Goal: Task Accomplishment & Management: Complete application form

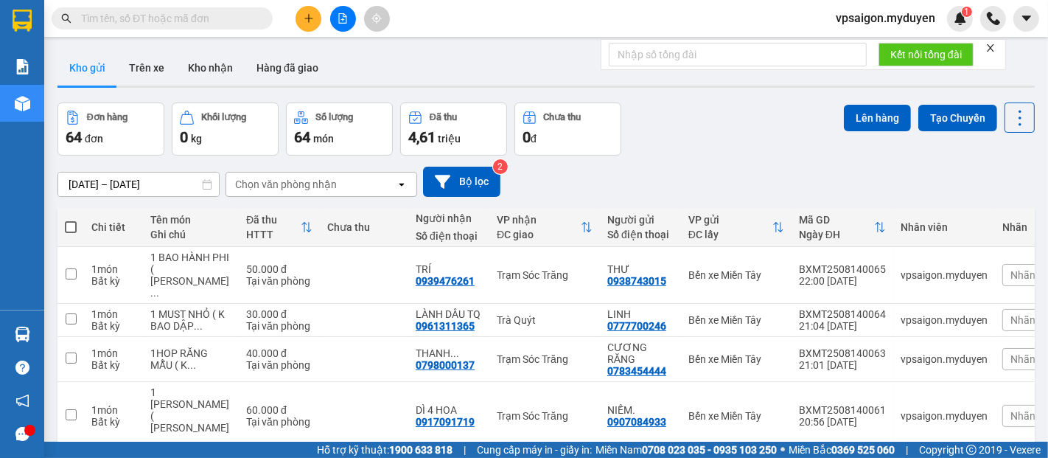
click at [82, 13] on input "text" at bounding box center [168, 18] width 174 height 16
paste input "0917069383"
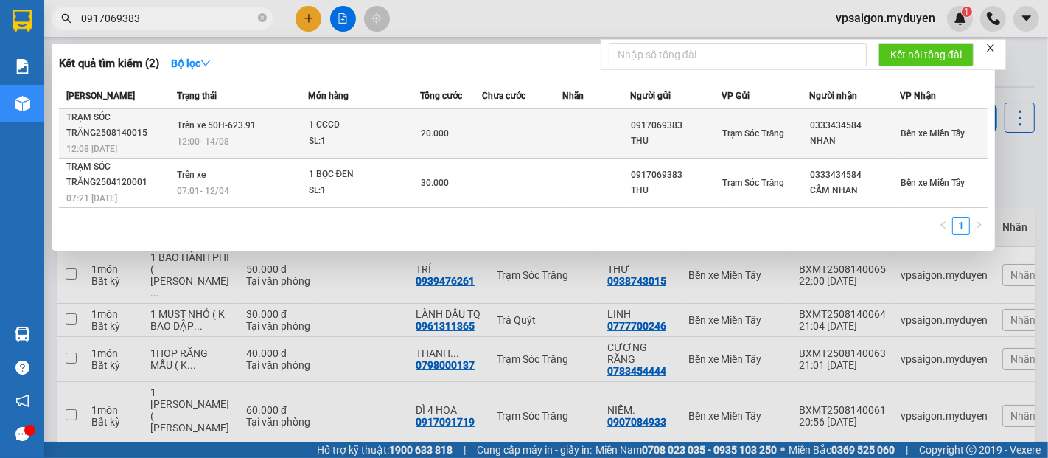
type input "0917069383"
click at [102, 135] on div "TRẠM SÓC TRĂNG2508140015" at bounding box center [119, 125] width 107 height 31
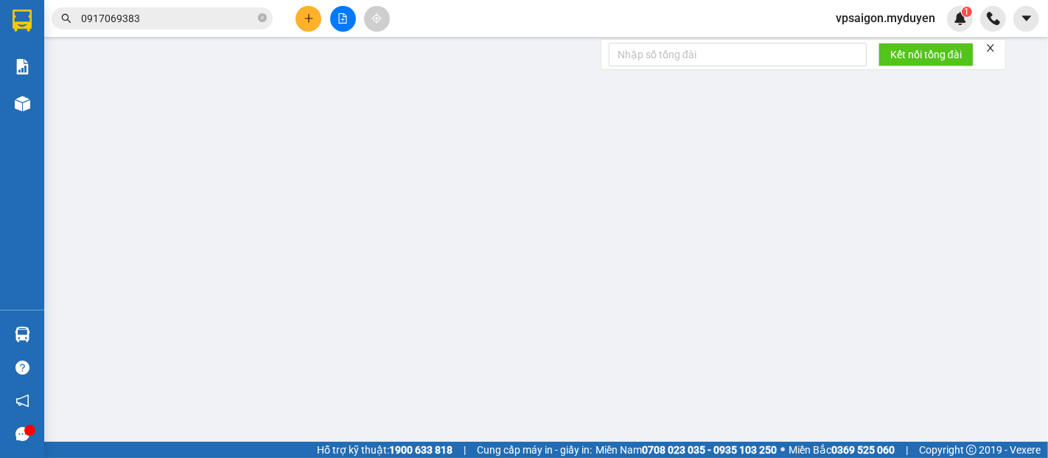
type input "0917069383"
type input "THU"
type input "0333434584"
type input "NHAN"
type input "20.000"
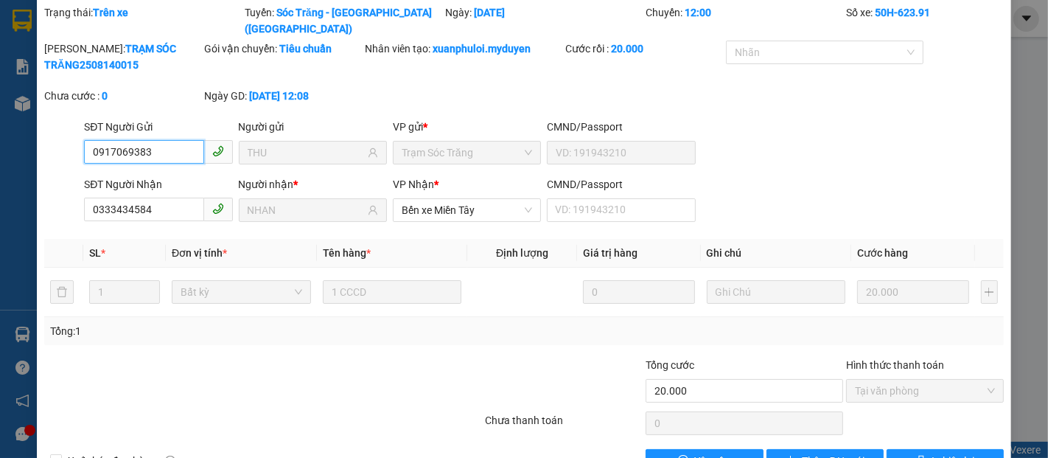
scroll to position [75, 0]
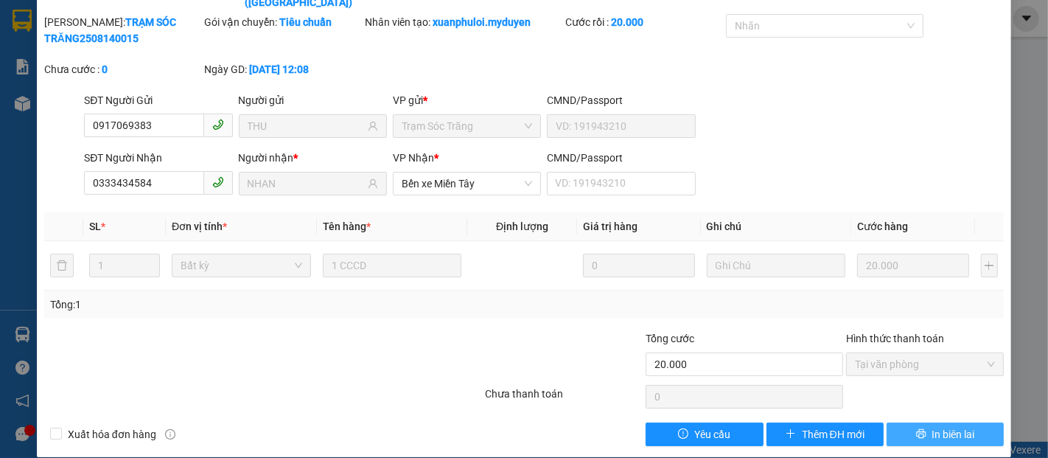
click at [943, 426] on span "In biên lai" at bounding box center [953, 434] width 43 height 16
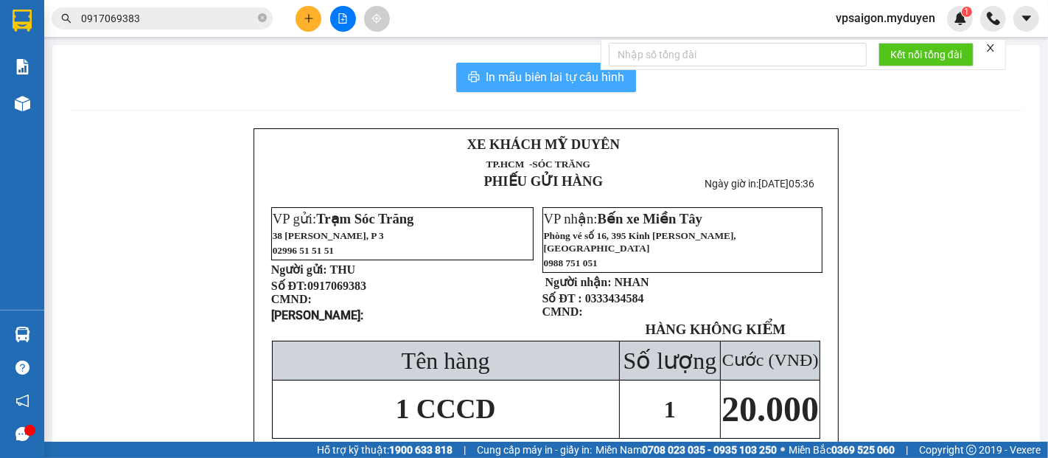
click at [570, 82] on span "In mẫu biên lai tự cấu hình" at bounding box center [555, 77] width 139 height 18
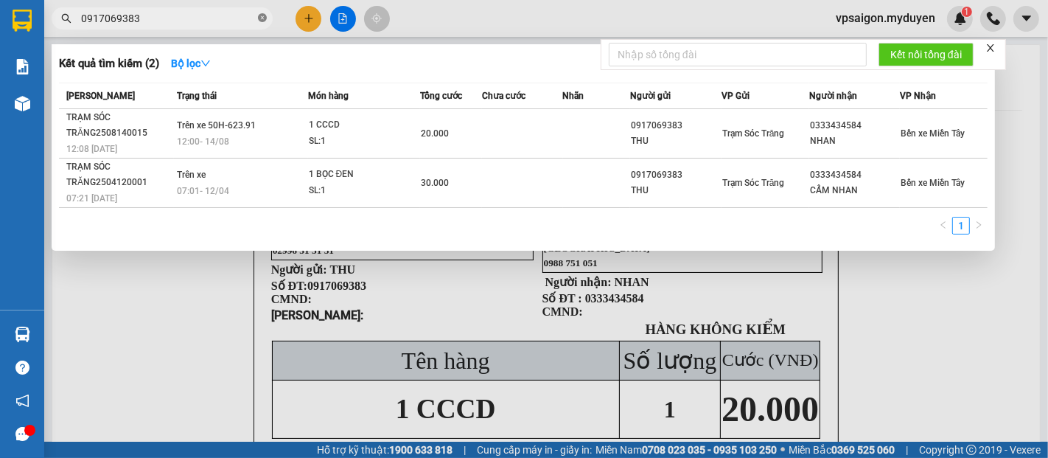
click at [260, 18] on icon "close-circle" at bounding box center [262, 17] width 9 height 9
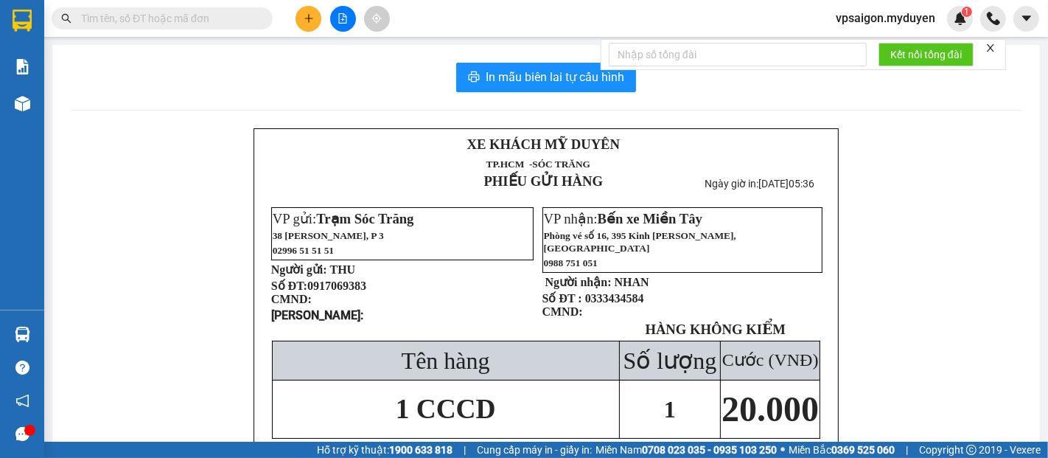
paste input "0913072515"
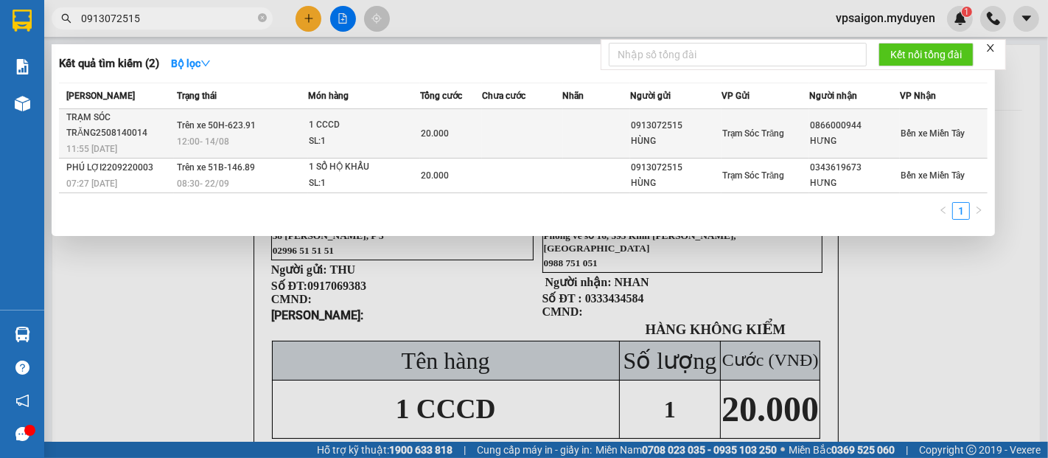
type input "0913072515"
click at [123, 138] on div "TRẠM SÓC TRĂNG2508140014" at bounding box center [119, 125] width 107 height 31
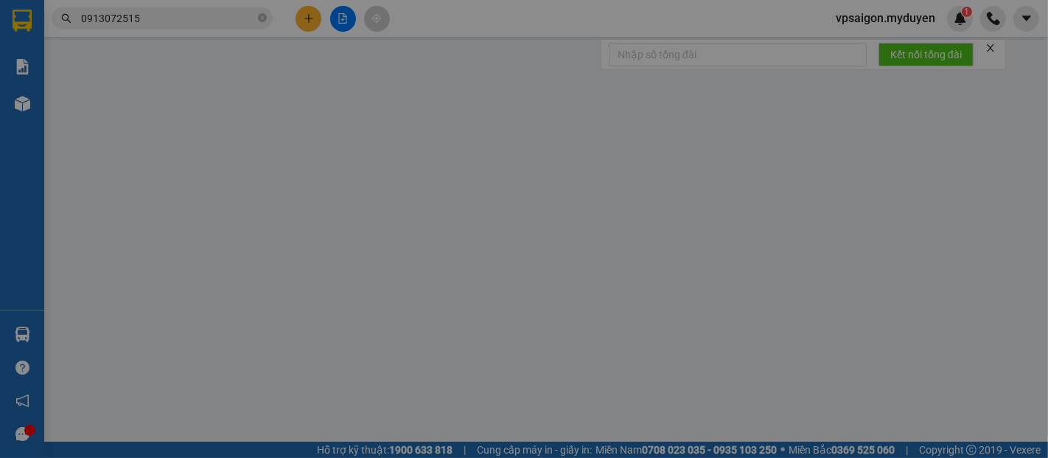
type input "0913072515"
type input "HÙNG"
type input "0866000944"
type input "HƯNG"
type input "20.000"
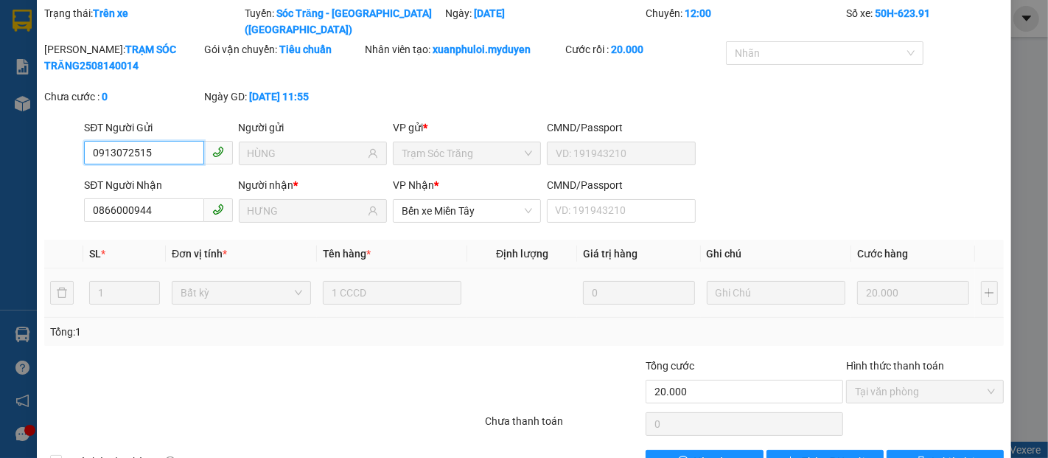
scroll to position [75, 0]
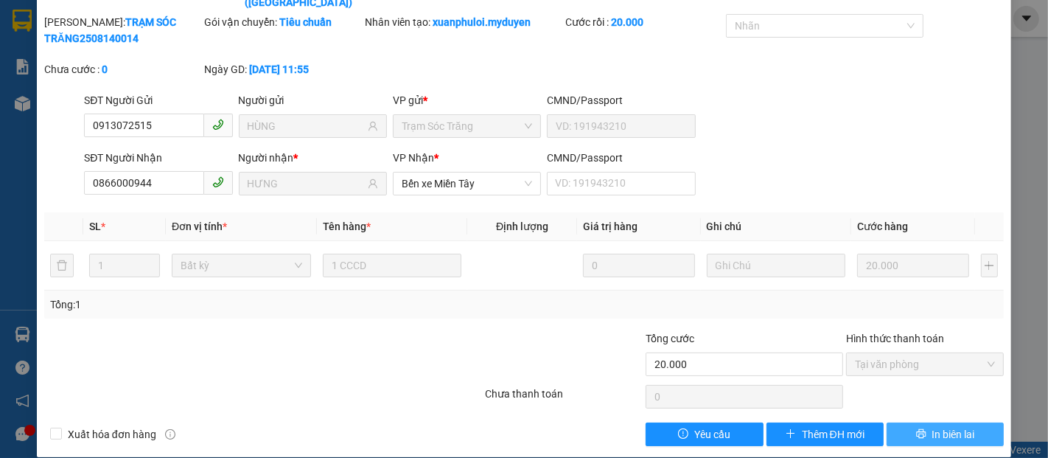
click at [941, 426] on span "In biên lai" at bounding box center [953, 434] width 43 height 16
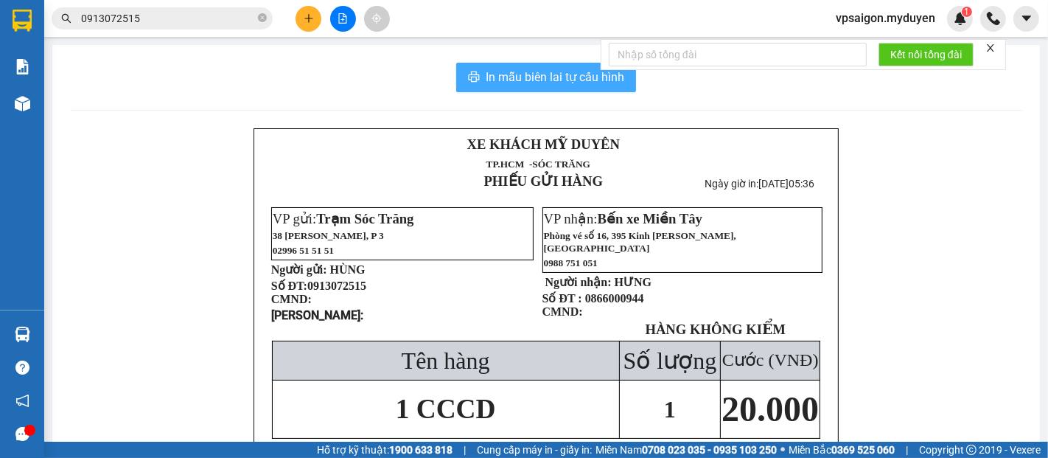
drag, startPoint x: 577, startPoint y: 69, endPoint x: 696, endPoint y: 155, distance: 147.2
click at [576, 69] on span "In mẫu biên lai tự cấu hình" at bounding box center [555, 77] width 139 height 18
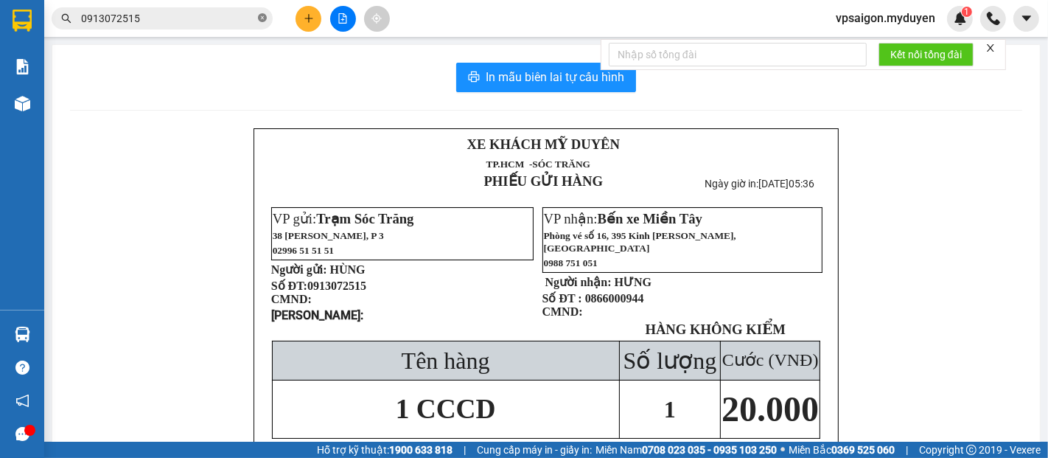
click at [263, 21] on icon "close-circle" at bounding box center [262, 17] width 9 height 9
paste input "0343604868"
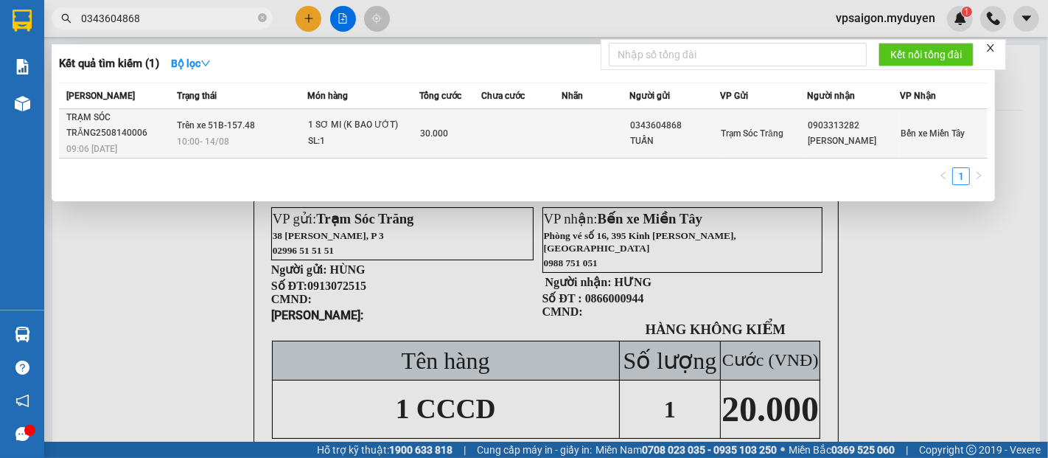
type input "0343604868"
click at [123, 140] on div "TRẠM SÓC TRĂNG2508140006" at bounding box center [119, 125] width 106 height 31
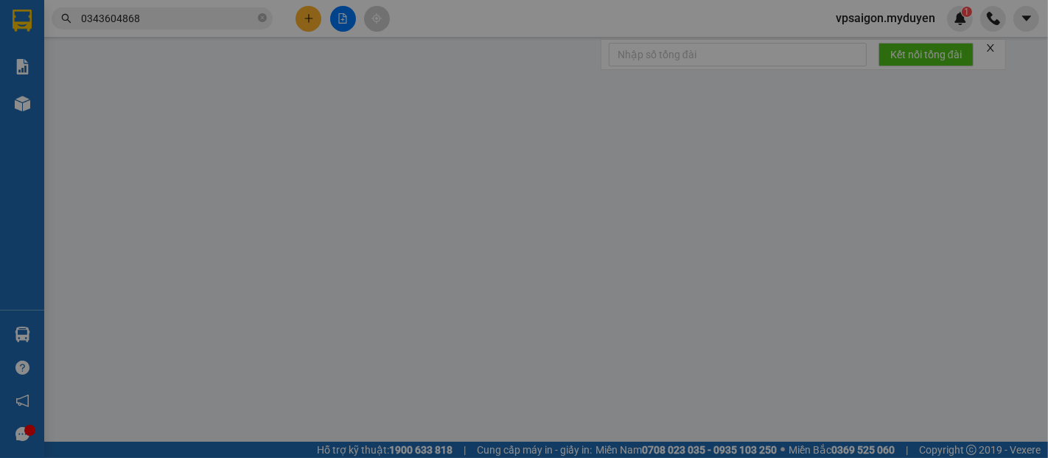
type input "0343604868"
type input "TUẤN"
type input "0903313282"
type input "[PERSON_NAME]"
type input "30.000"
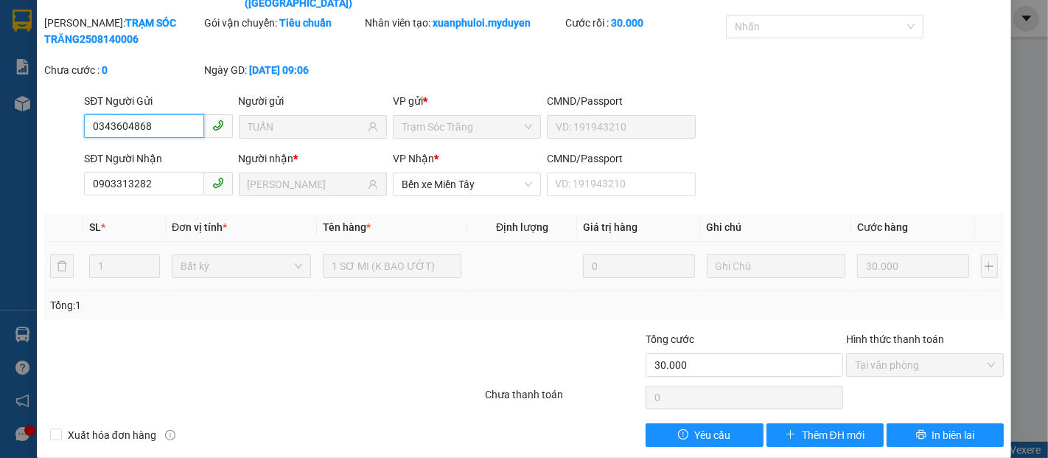
scroll to position [75, 0]
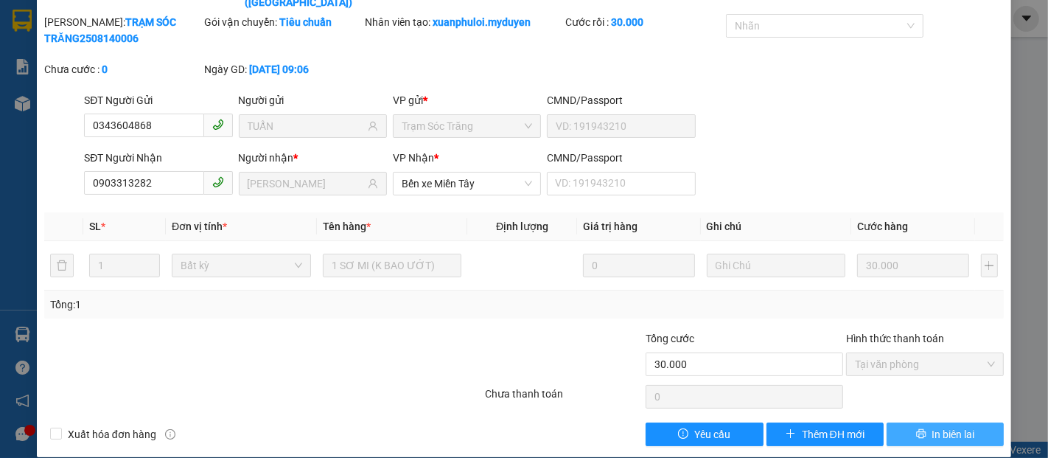
click at [936, 422] on button "In biên lai" at bounding box center [944, 434] width 117 height 24
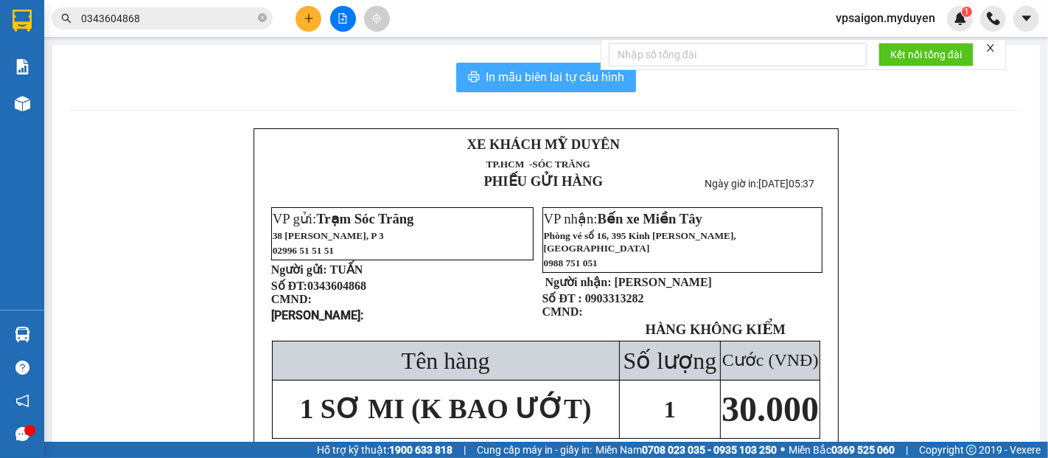
drag, startPoint x: 511, startPoint y: 74, endPoint x: 661, endPoint y: 156, distance: 171.5
click at [528, 88] on button "In mẫu biên lai tự cấu hình" at bounding box center [546, 77] width 180 height 29
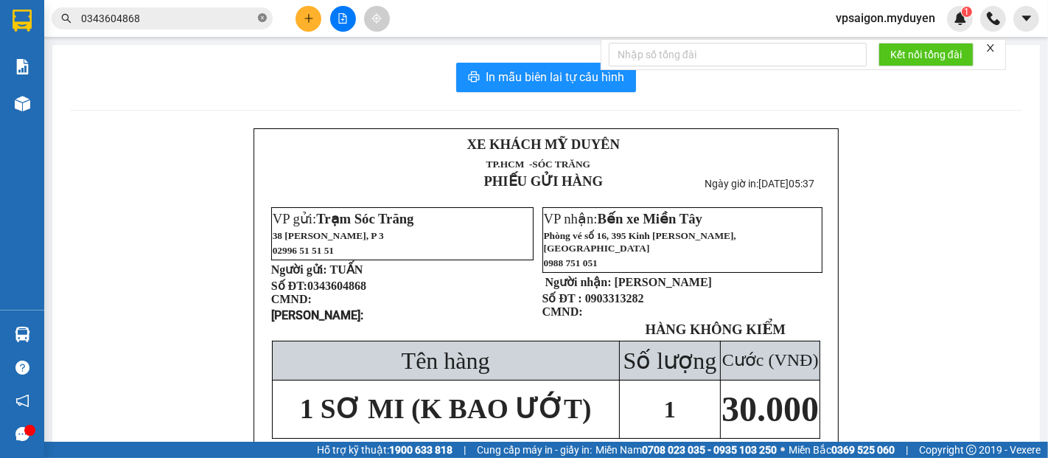
click at [260, 15] on icon "close-circle" at bounding box center [262, 17] width 9 height 9
paste input "0886642052"
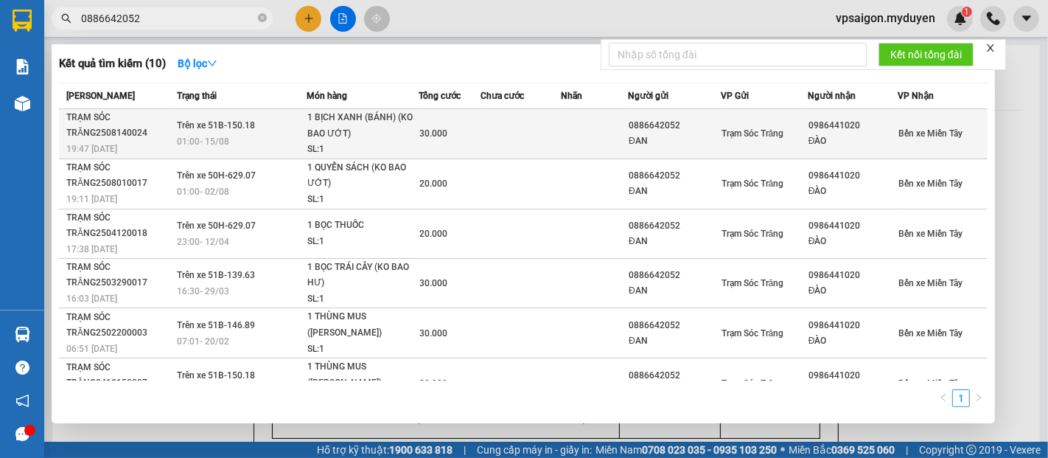
type input "0886642052"
click at [136, 136] on div "TRẠM SÓC TRĂNG2508140024" at bounding box center [119, 125] width 106 height 31
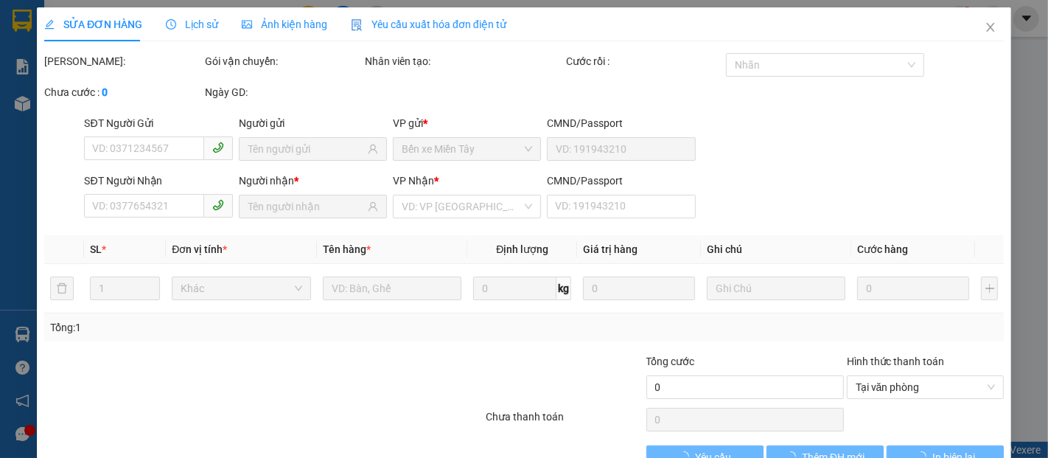
type input "0886642052"
type input "ĐAN"
type input "0986441020"
type input "ĐÀO"
type input "30.000"
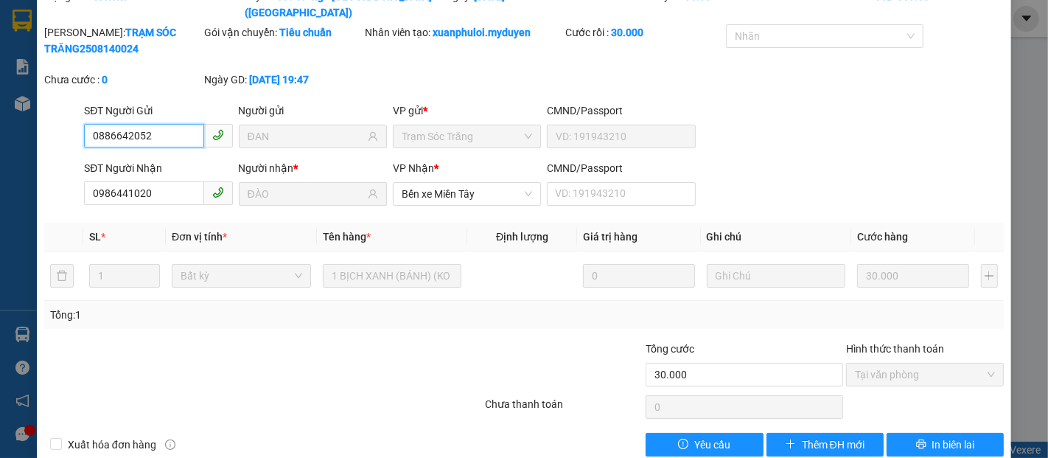
scroll to position [75, 0]
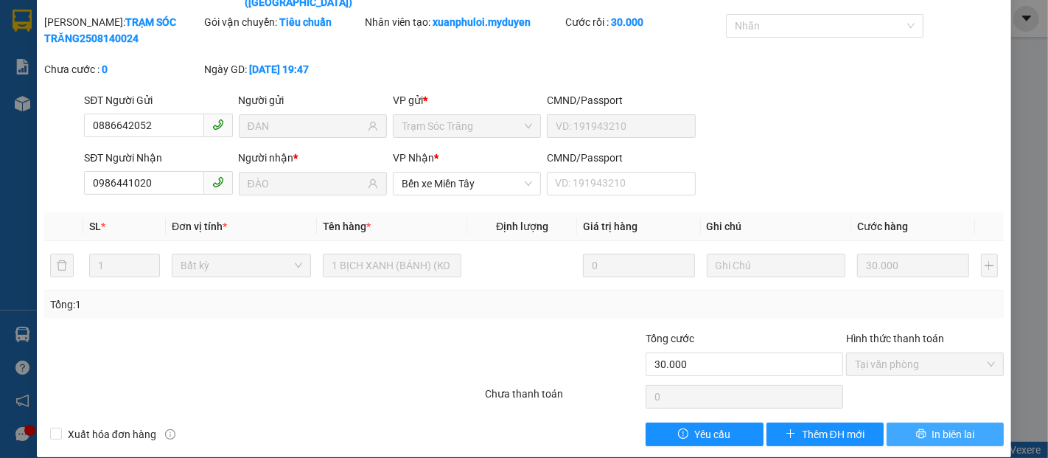
click at [932, 426] on span "In biên lai" at bounding box center [953, 434] width 43 height 16
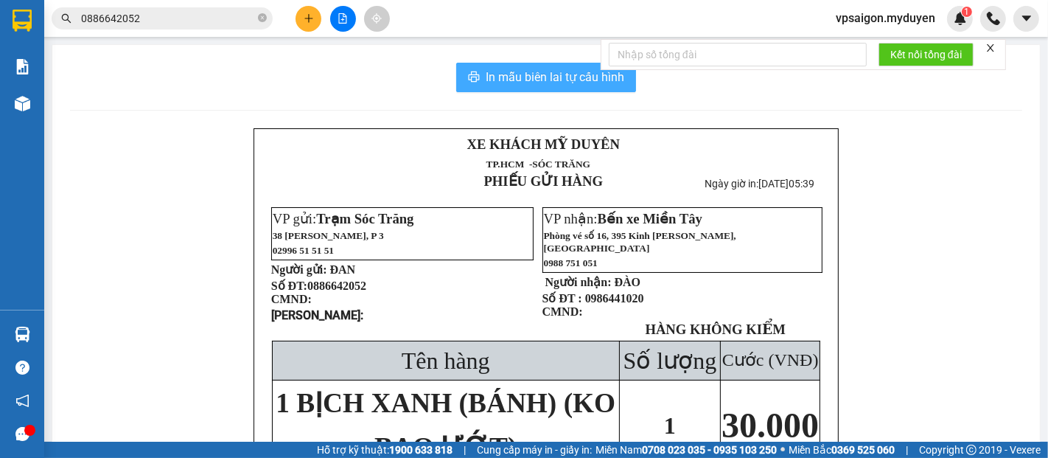
click at [560, 71] on span "In mẫu biên lai tự cấu hình" at bounding box center [555, 77] width 139 height 18
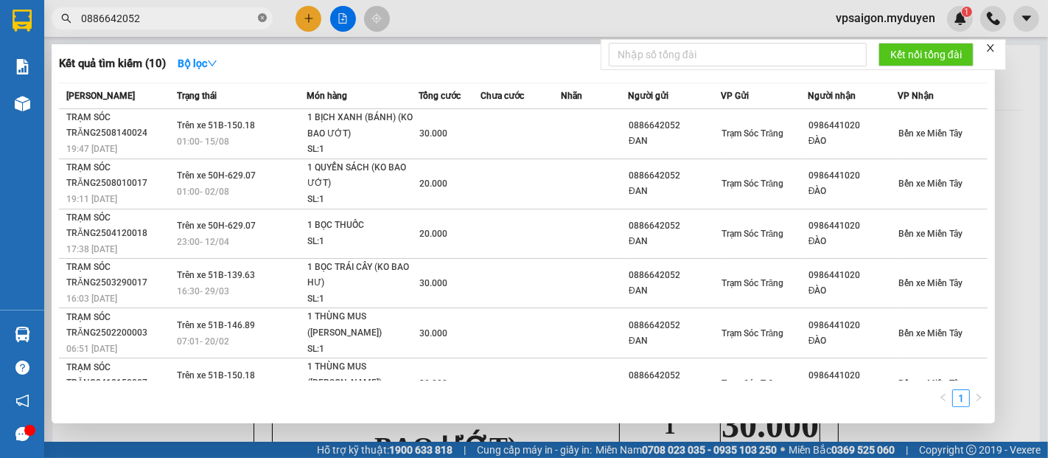
click at [264, 16] on icon "close-circle" at bounding box center [262, 17] width 9 height 9
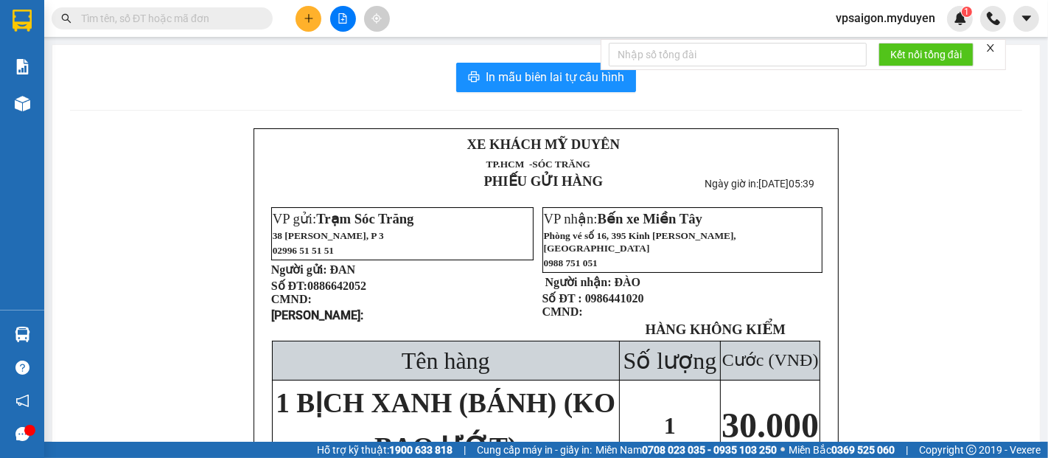
paste input "0348535326"
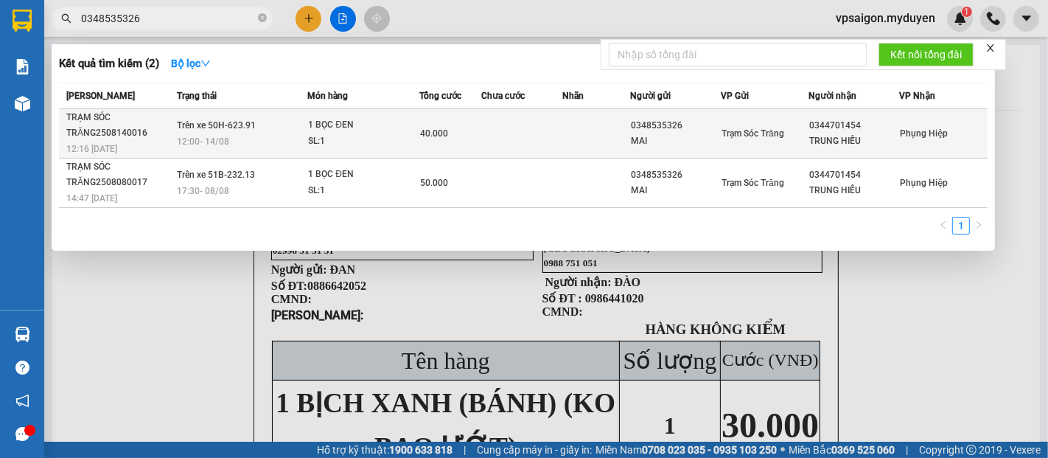
type input "0348535326"
click at [117, 144] on span "12:16 [DATE]" at bounding box center [91, 149] width 51 height 10
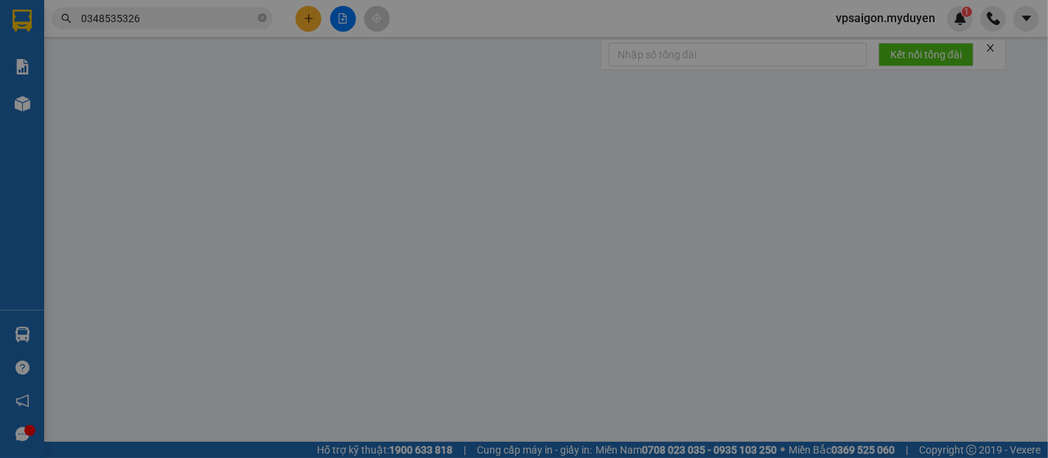
type input "0348535326"
type input "MAI"
type input "0344701454"
type input "TRUNG HIẾU"
type input "40.000"
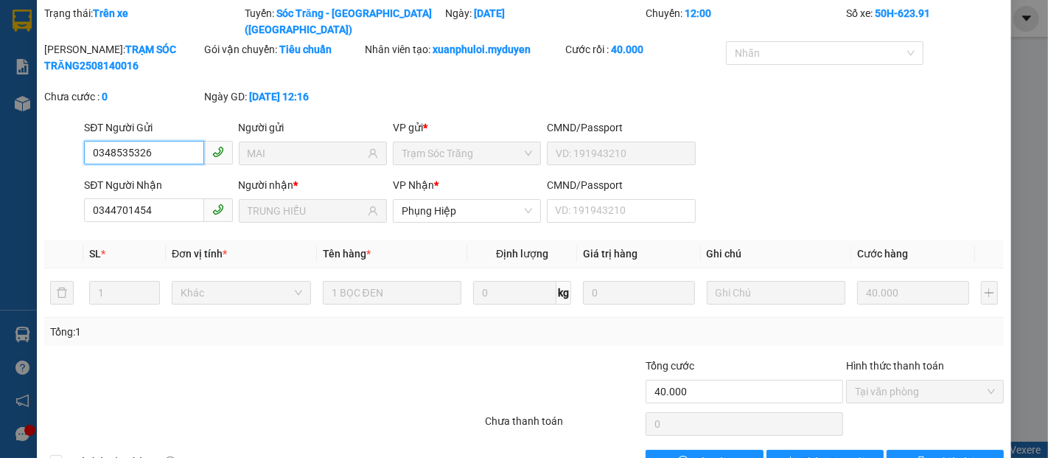
scroll to position [75, 0]
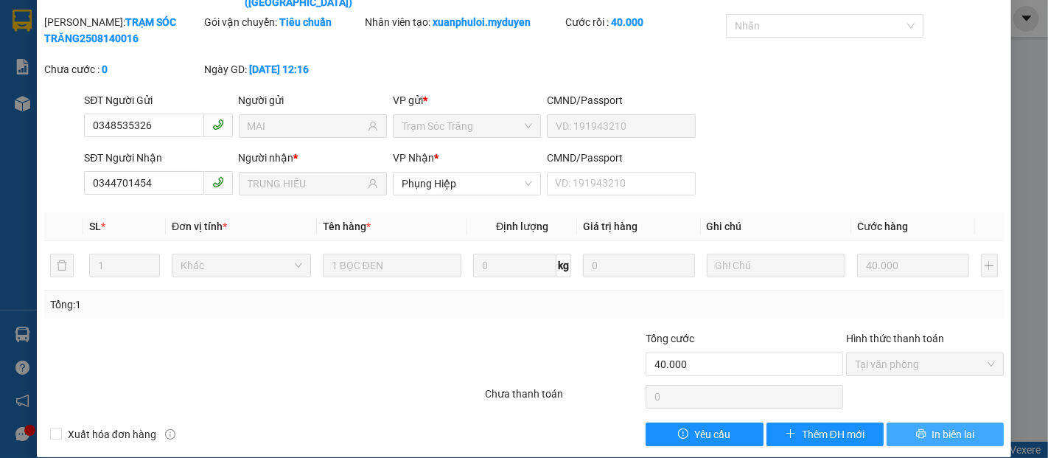
click at [932, 426] on span "In biên lai" at bounding box center [953, 434] width 43 height 16
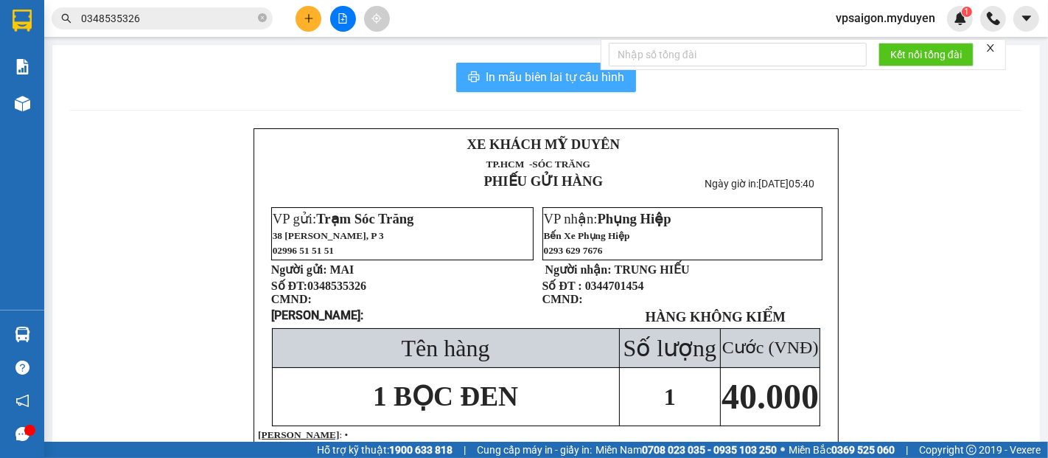
click at [526, 71] on span "In mẫu biên lai tự cấu hình" at bounding box center [555, 77] width 139 height 18
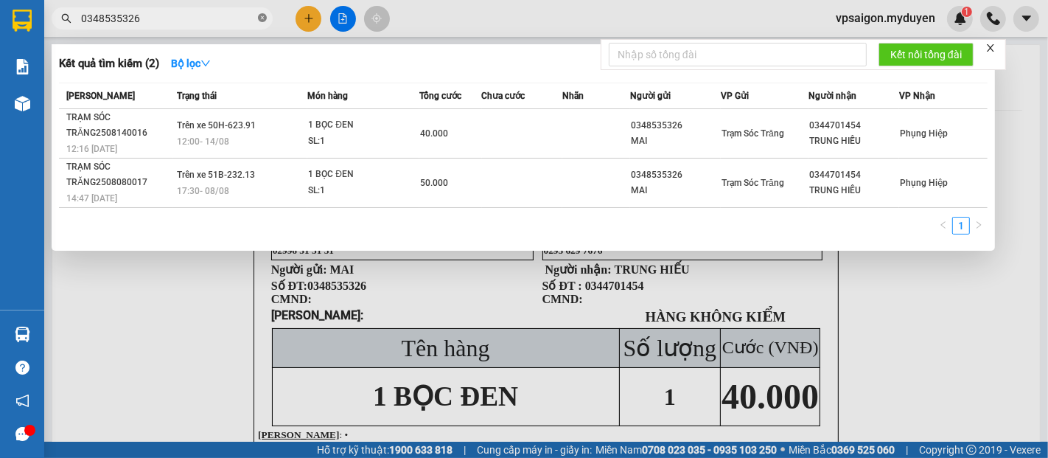
click at [261, 20] on icon "close-circle" at bounding box center [262, 17] width 9 height 9
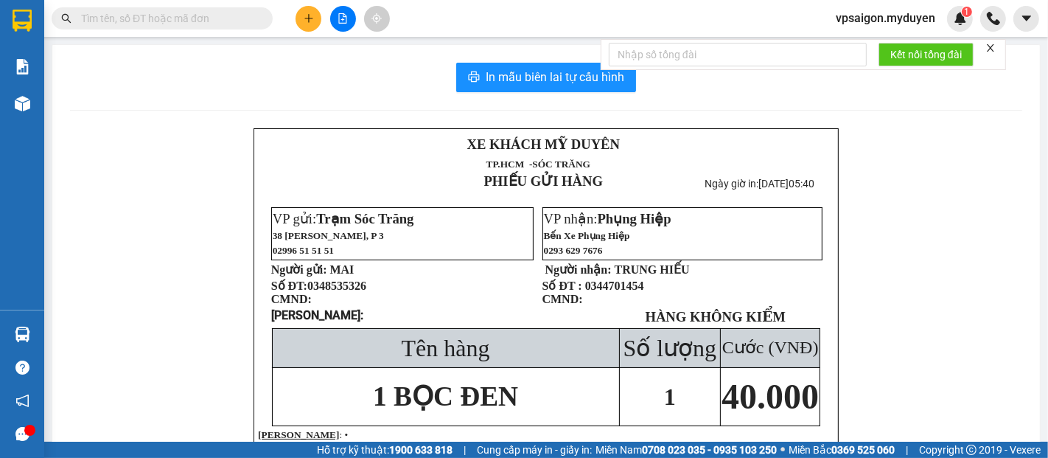
paste input "0377766958"
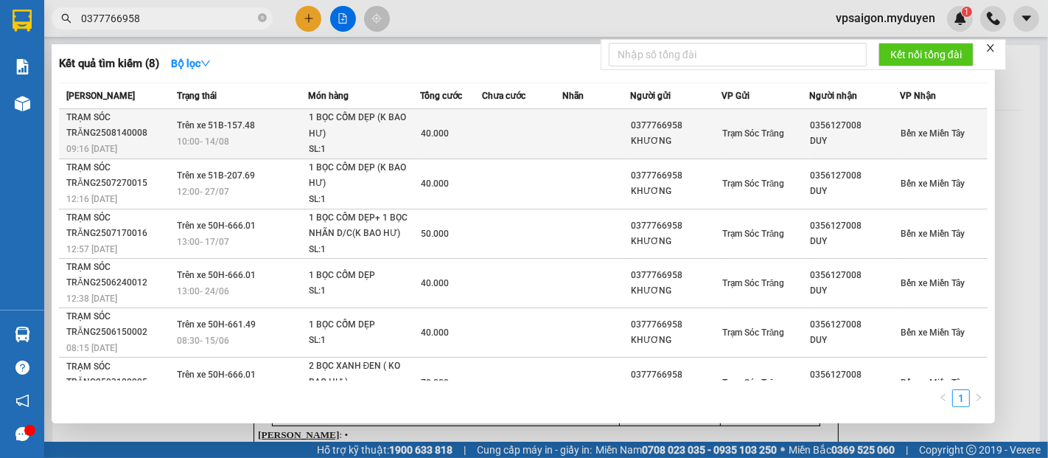
type input "0377766958"
click at [131, 138] on div "TRẠM SÓC TRĂNG2508140008" at bounding box center [119, 125] width 107 height 31
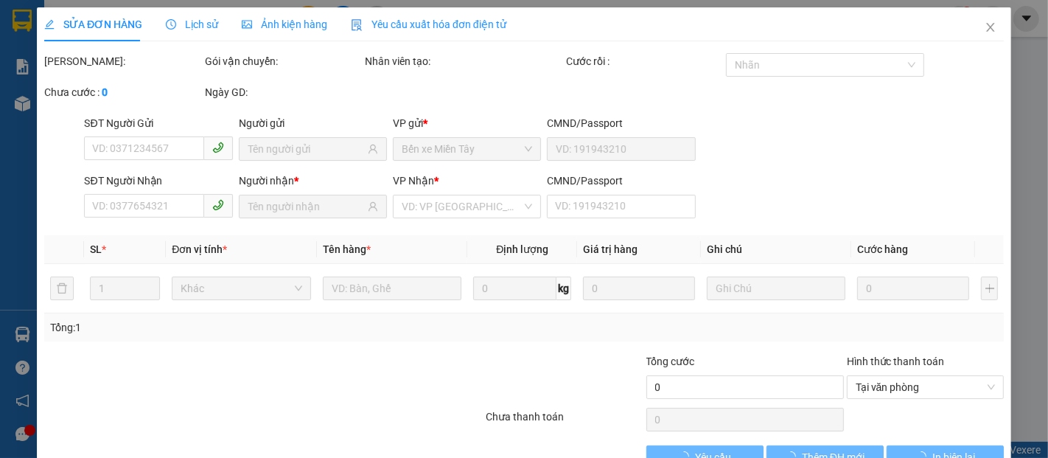
type input "0377766958"
type input "KHƯƠNG"
type input "0356127008"
type input "DUY"
type input "40.000"
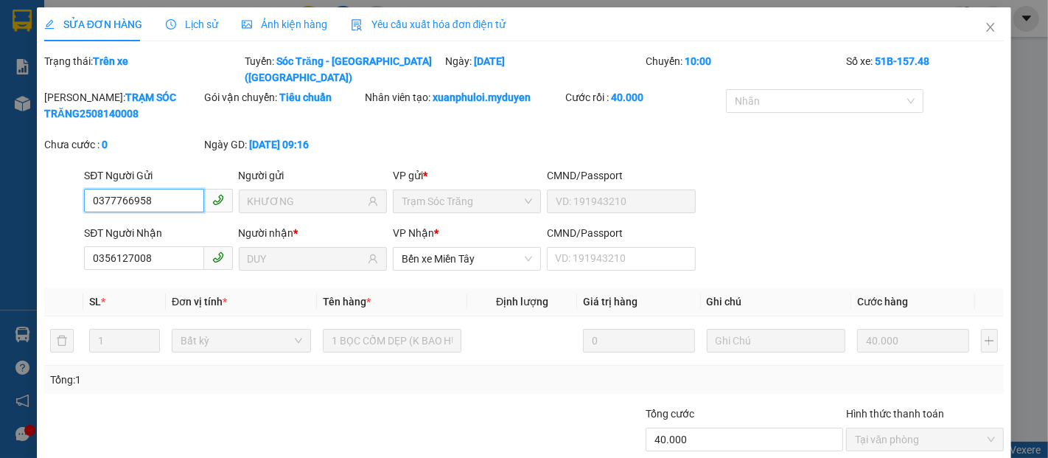
scroll to position [75, 0]
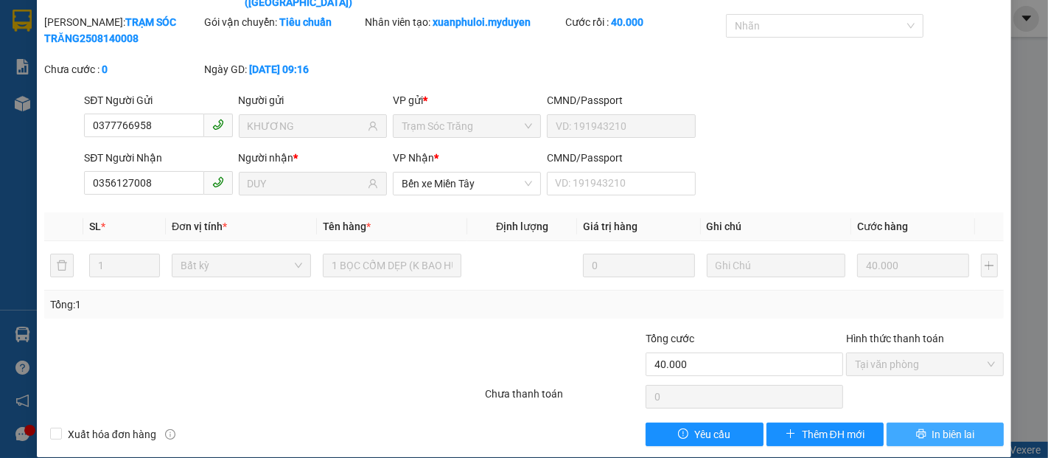
click at [932, 426] on span "In biên lai" at bounding box center [953, 434] width 43 height 16
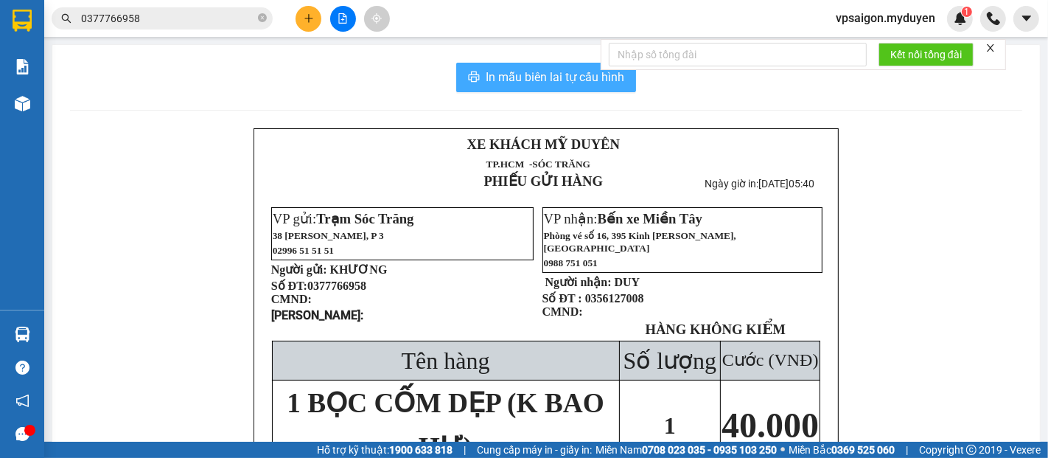
drag, startPoint x: 532, startPoint y: 71, endPoint x: 573, endPoint y: 113, distance: 58.3
click at [534, 75] on span "In mẫu biên lai tự cấu hình" at bounding box center [555, 77] width 139 height 18
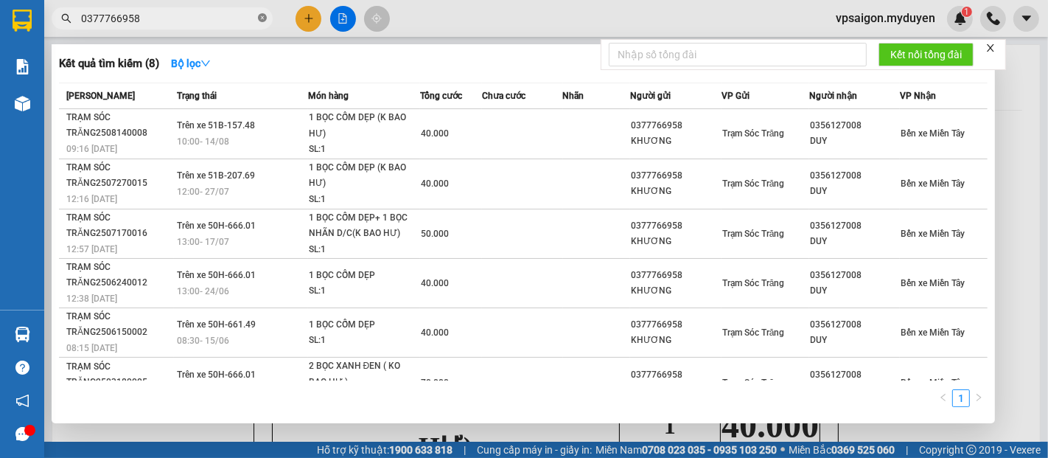
click at [259, 19] on icon "close-circle" at bounding box center [262, 17] width 9 height 9
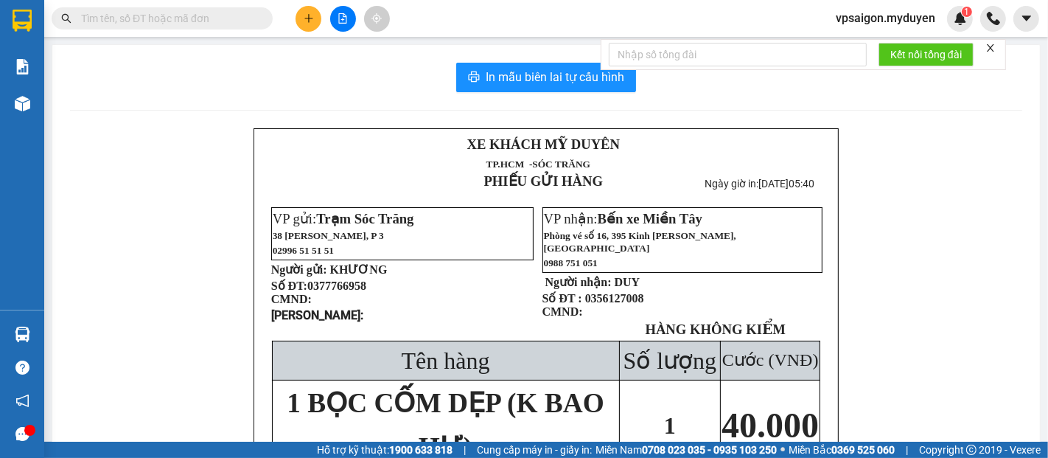
paste input "0939109204"
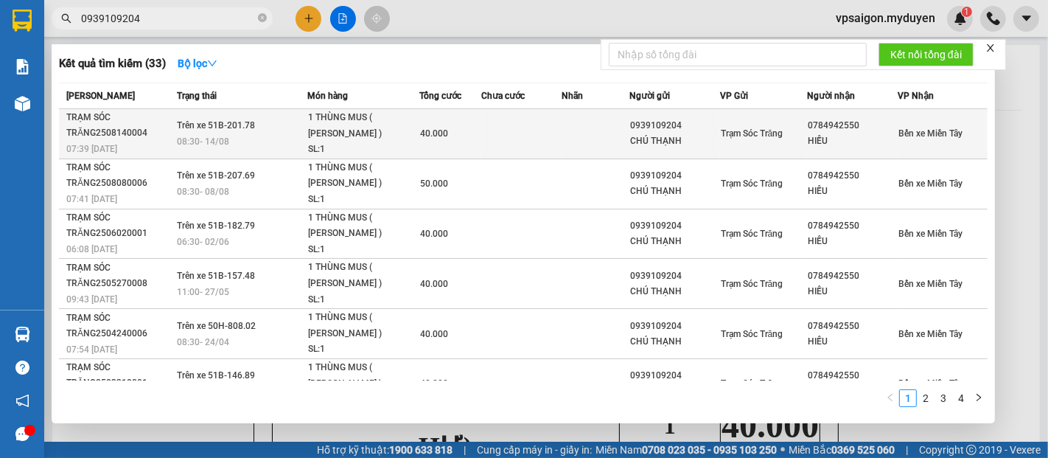
type input "0939109204"
click at [100, 139] on div "TRẠM SÓC TRĂNG2508140004" at bounding box center [119, 125] width 106 height 31
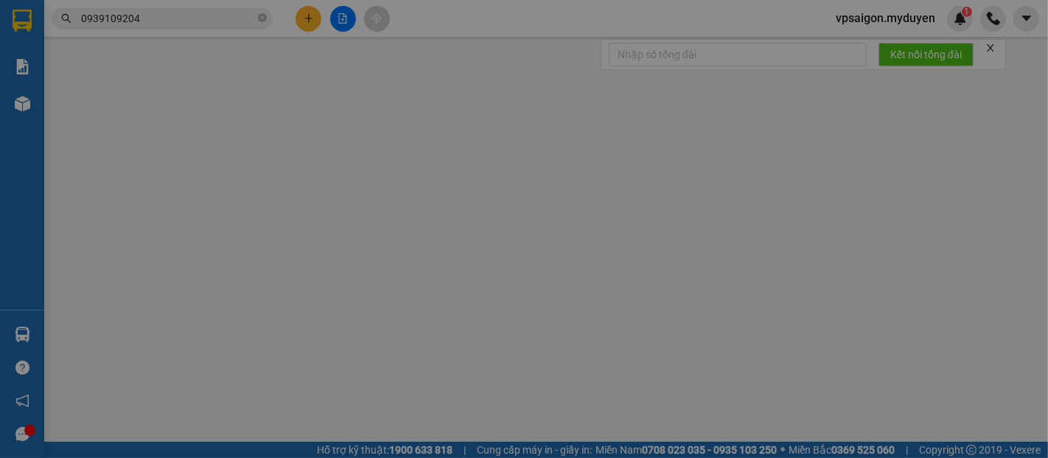
type input "0939109204"
type input "CHÚ THẠNH"
type input "0784942550"
type input "HIẾU"
type input "40.000"
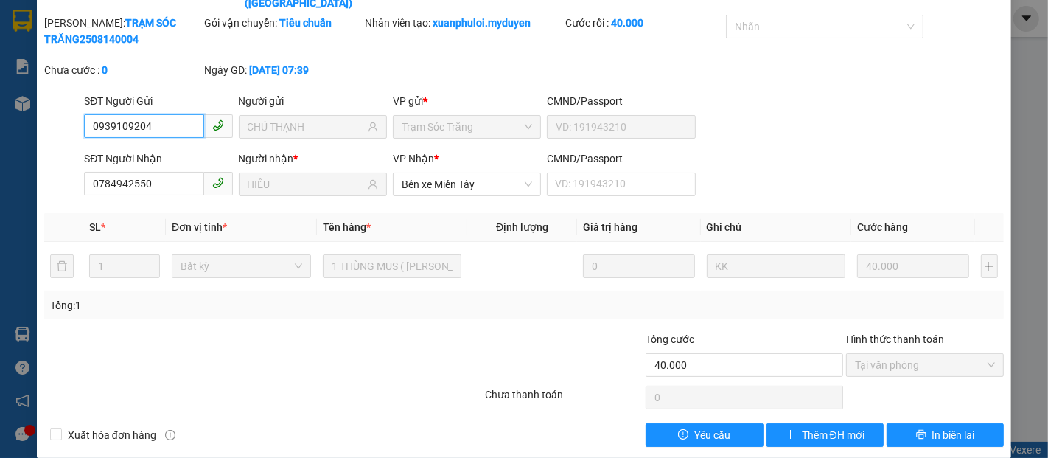
scroll to position [75, 0]
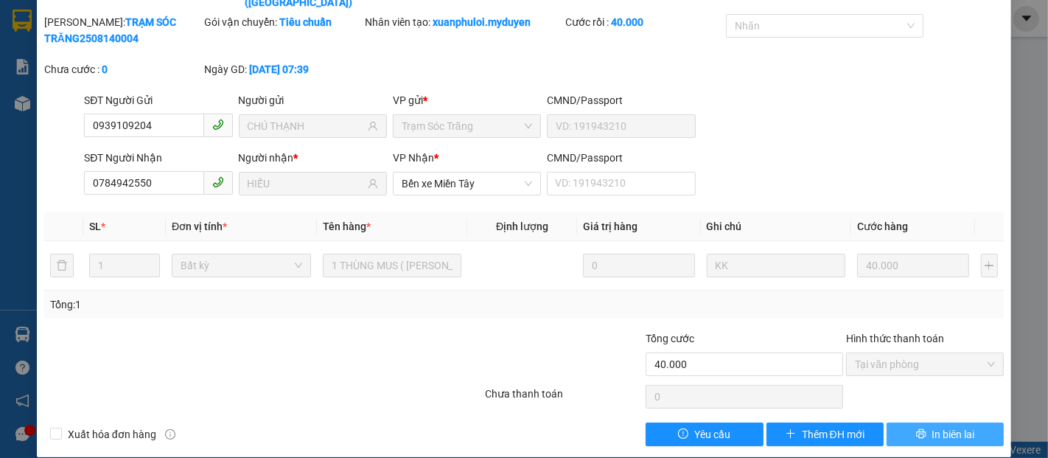
click at [932, 426] on span "In biên lai" at bounding box center [953, 434] width 43 height 16
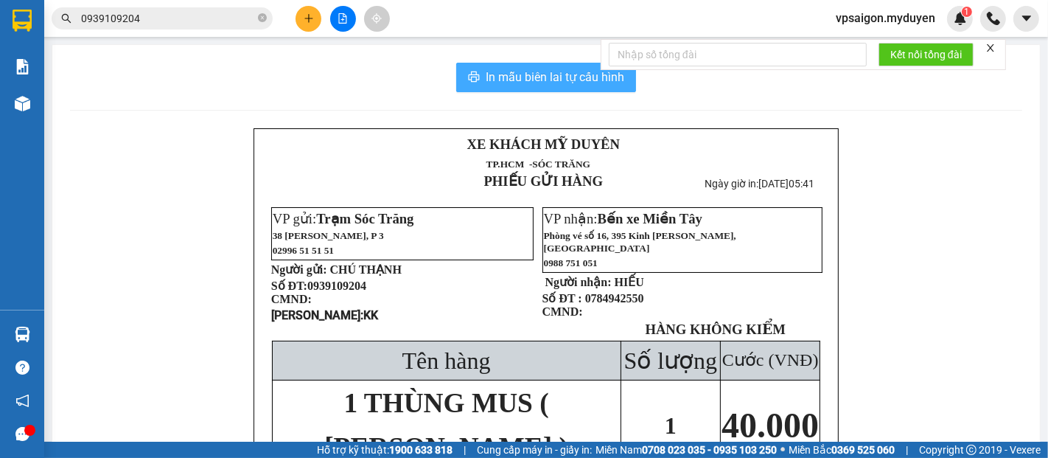
drag, startPoint x: 557, startPoint y: 83, endPoint x: 688, endPoint y: 278, distance: 234.6
click at [558, 88] on button "In mẫu biên lai tự cấu hình" at bounding box center [546, 77] width 180 height 29
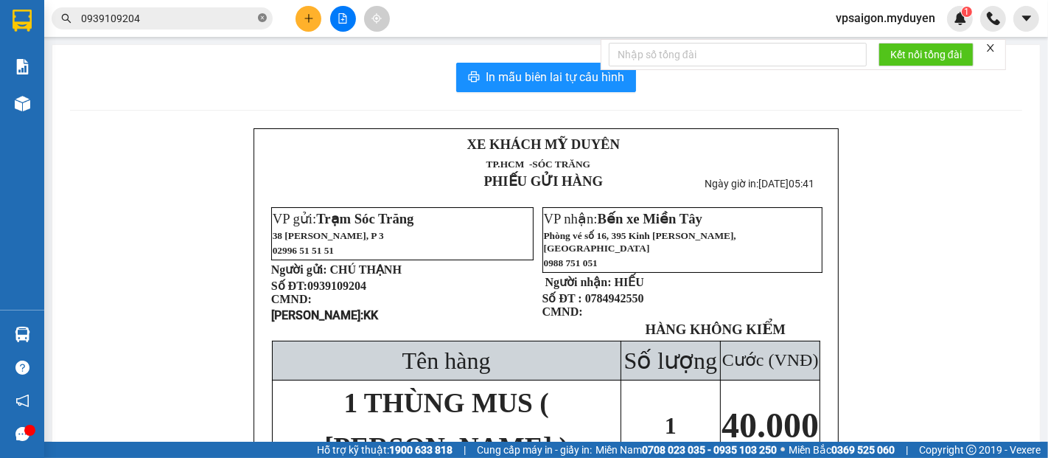
click at [262, 17] on icon "close-circle" at bounding box center [262, 17] width 9 height 9
paste input "0395553282"
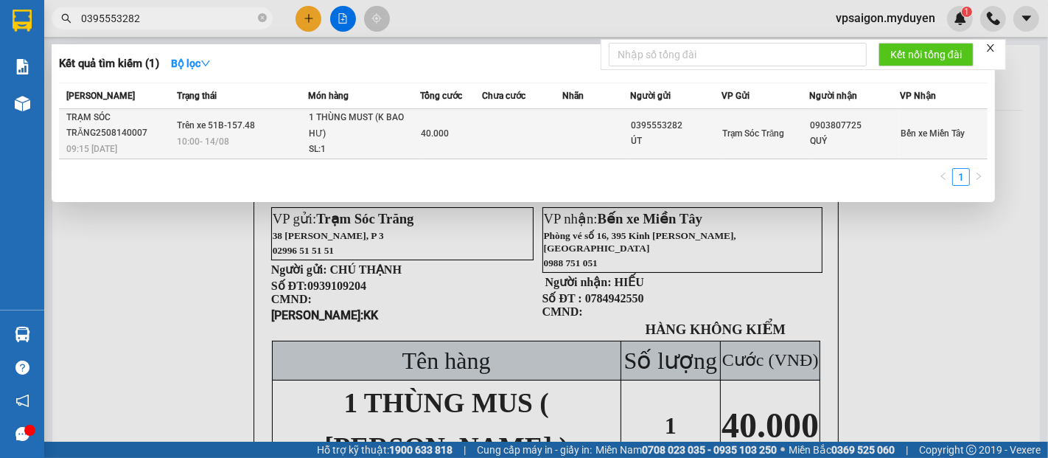
type input "0395553282"
click at [136, 129] on div "TRẠM SÓC TRĂNG2508140007" at bounding box center [119, 125] width 107 height 31
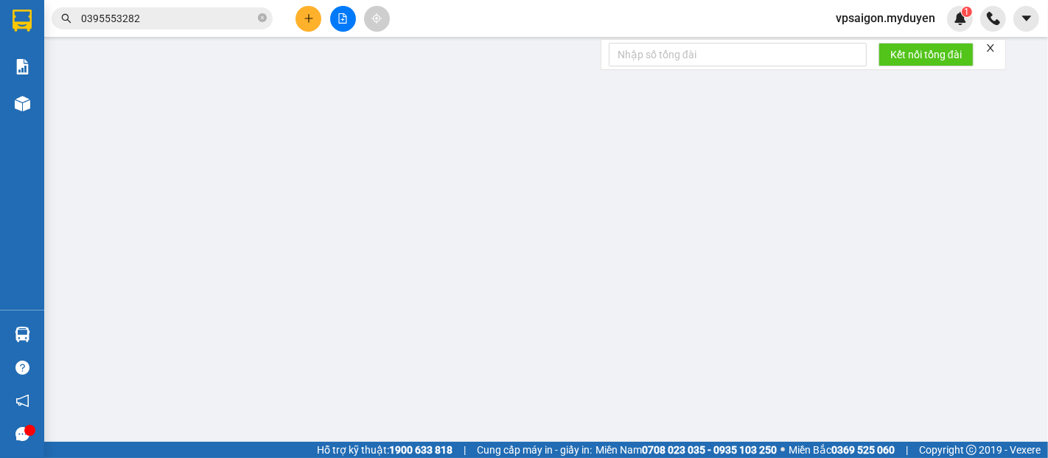
type input "0395553282"
type input "ÚT"
type input "0903807725"
type input "QUÝ"
type input "40.000"
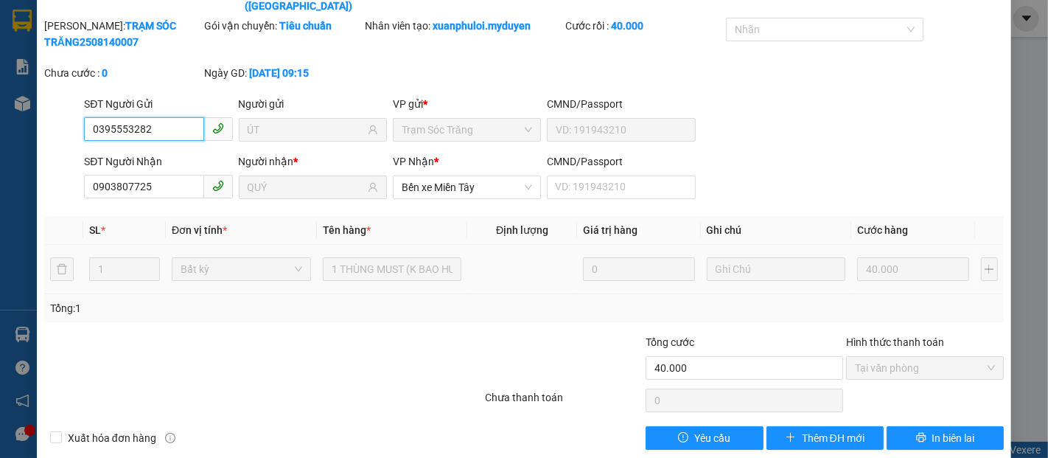
scroll to position [73, 0]
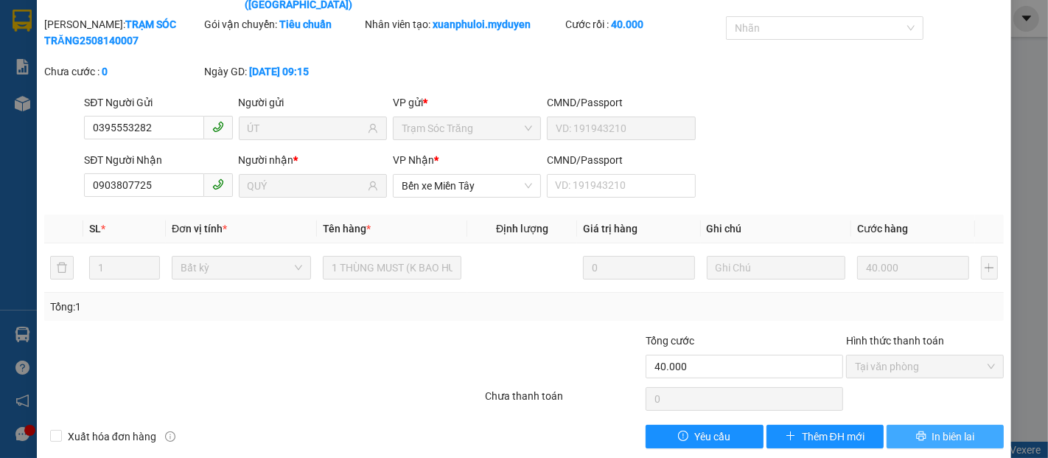
click at [933, 428] on span "In biên lai" at bounding box center [953, 436] width 43 height 16
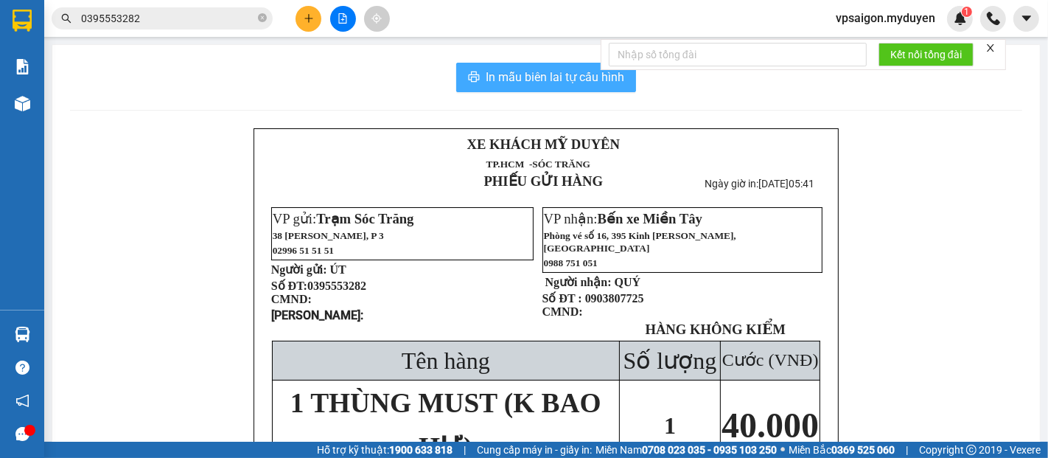
click at [540, 82] on span "In mẫu biên lai tự cấu hình" at bounding box center [555, 77] width 139 height 18
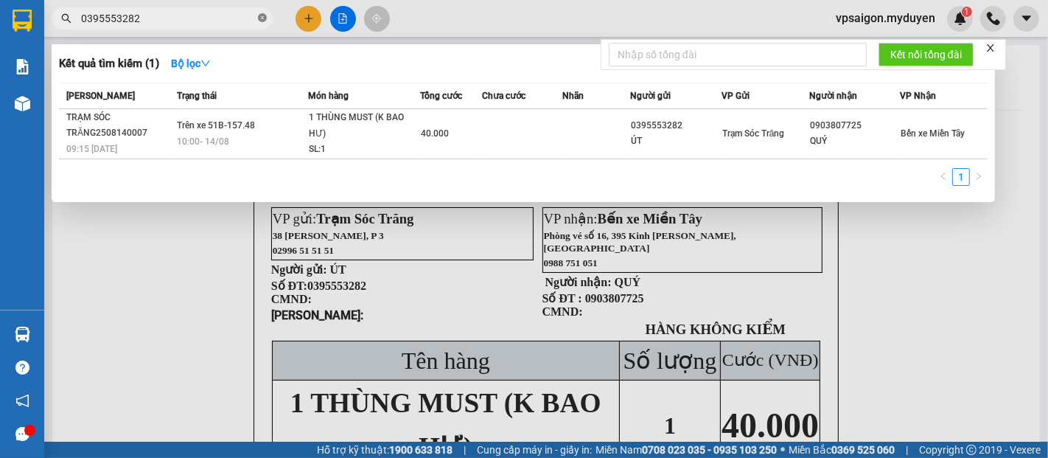
click at [265, 20] on icon "close-circle" at bounding box center [262, 17] width 9 height 9
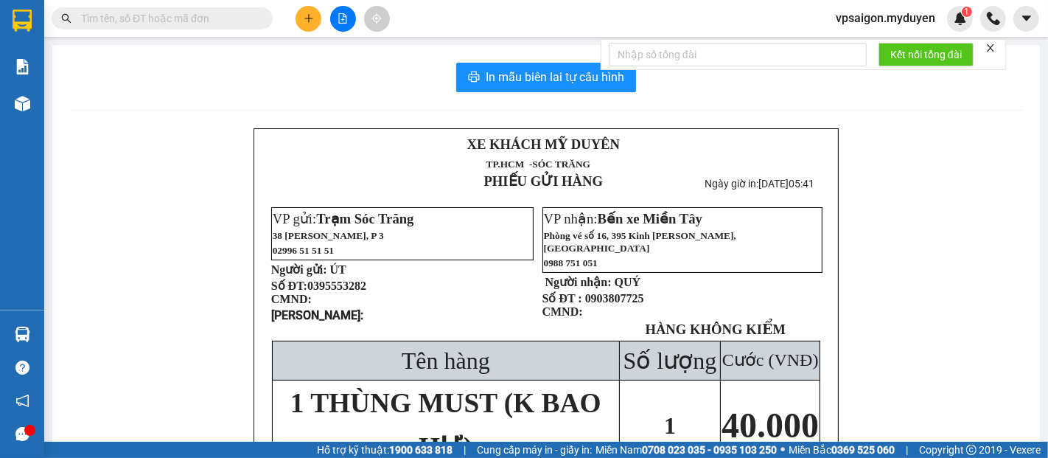
paste input "0702930999"
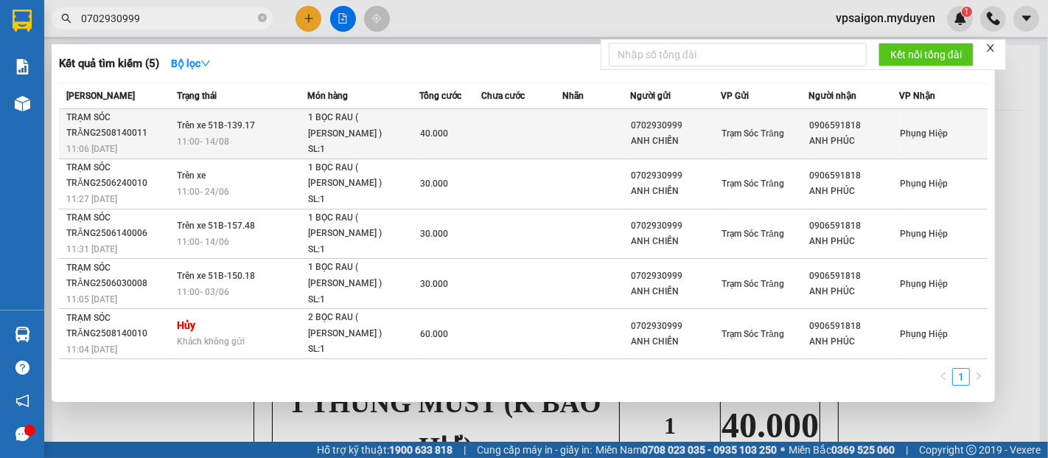
type input "0702930999"
click at [112, 134] on div "TRẠM SÓC TRĂNG2508140011" at bounding box center [119, 125] width 106 height 31
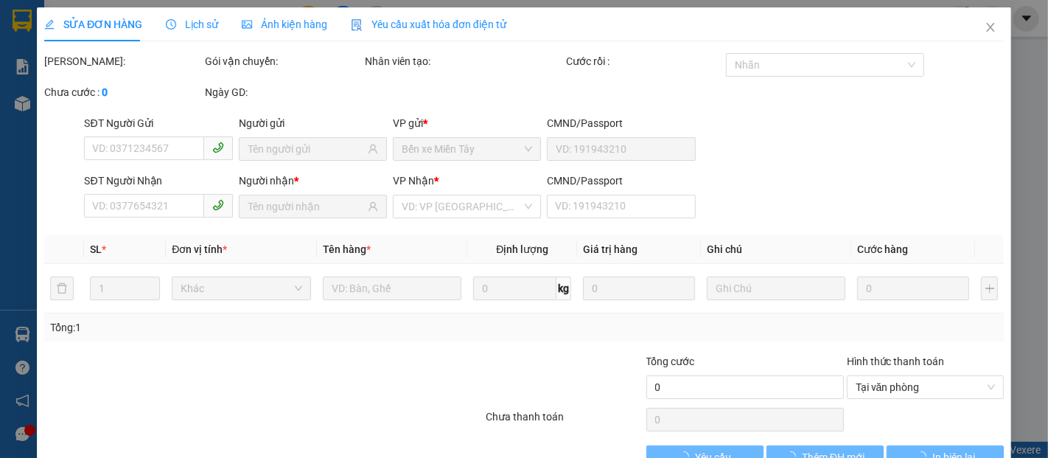
type input "0702930999"
type input "ANH CHIẾN"
type input "0906591818"
type input "ANH PHÚC"
type input "40.000"
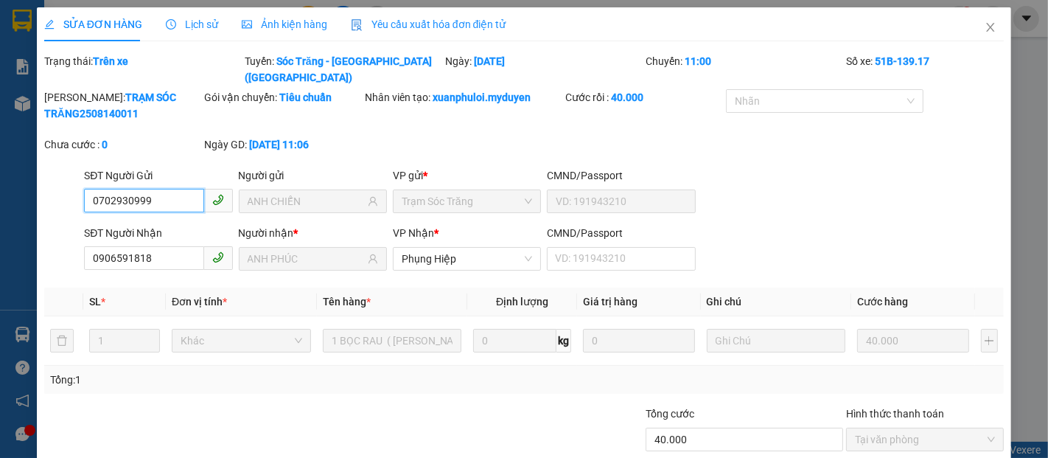
scroll to position [75, 0]
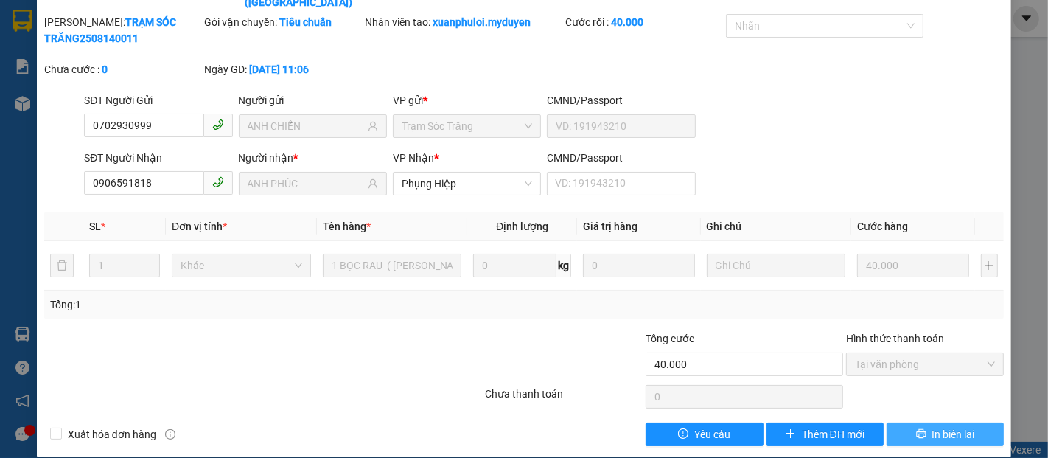
click at [950, 426] on span "In biên lai" at bounding box center [953, 434] width 43 height 16
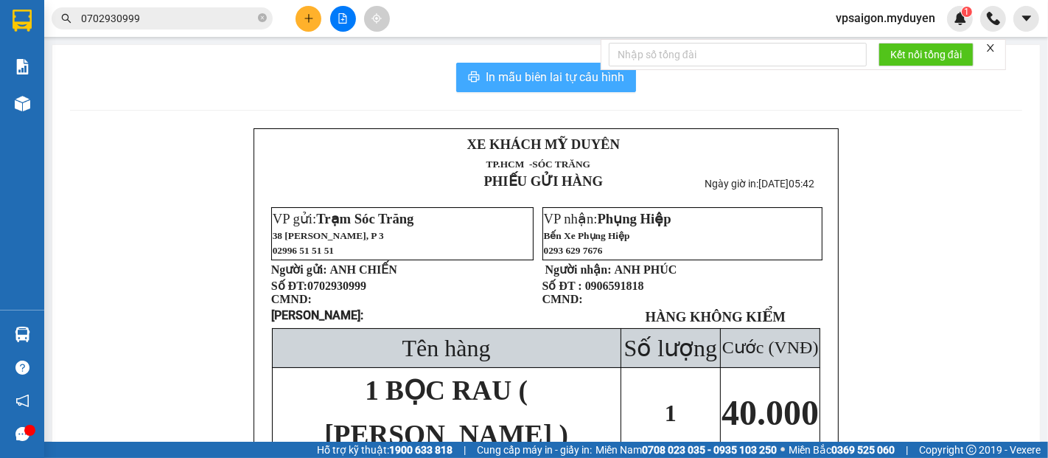
drag, startPoint x: 544, startPoint y: 73, endPoint x: 637, endPoint y: 152, distance: 121.2
click at [545, 74] on span "In mẫu biên lai tự cấu hình" at bounding box center [555, 77] width 139 height 18
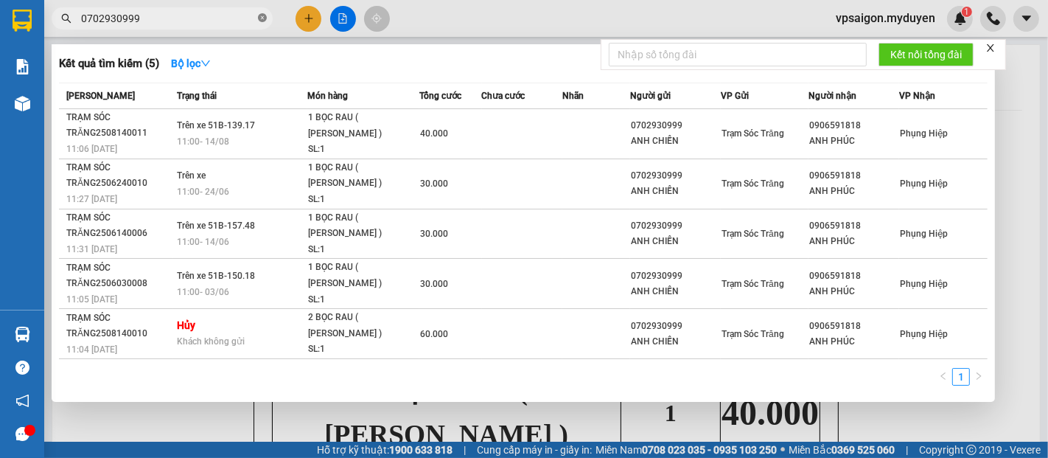
click at [264, 21] on icon "close-circle" at bounding box center [262, 17] width 9 height 9
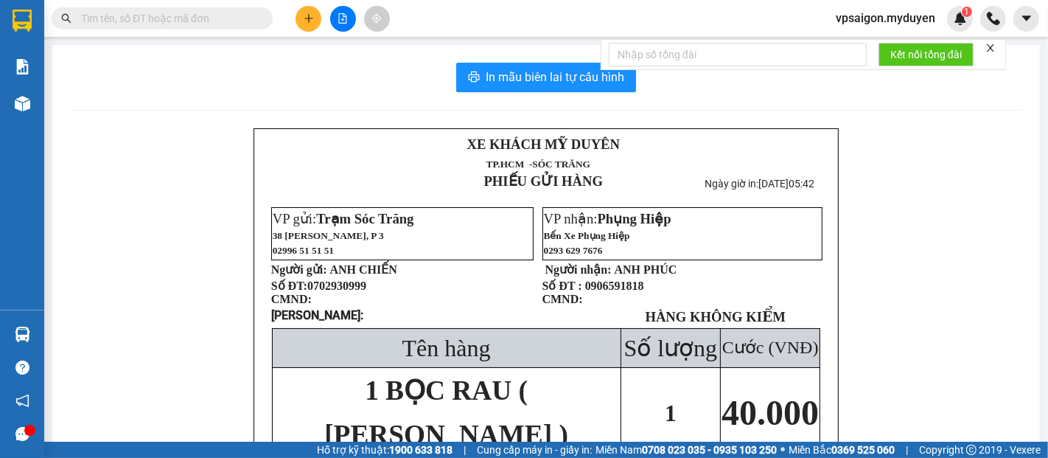
paste input "0903606878"
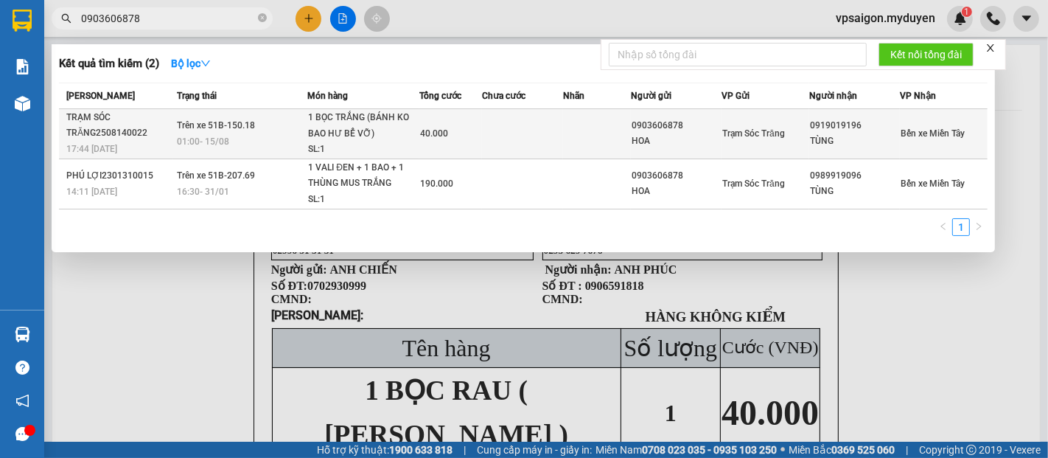
type input "0903606878"
click at [117, 132] on div "TRẠM SÓC TRĂNG2508140022" at bounding box center [119, 125] width 106 height 31
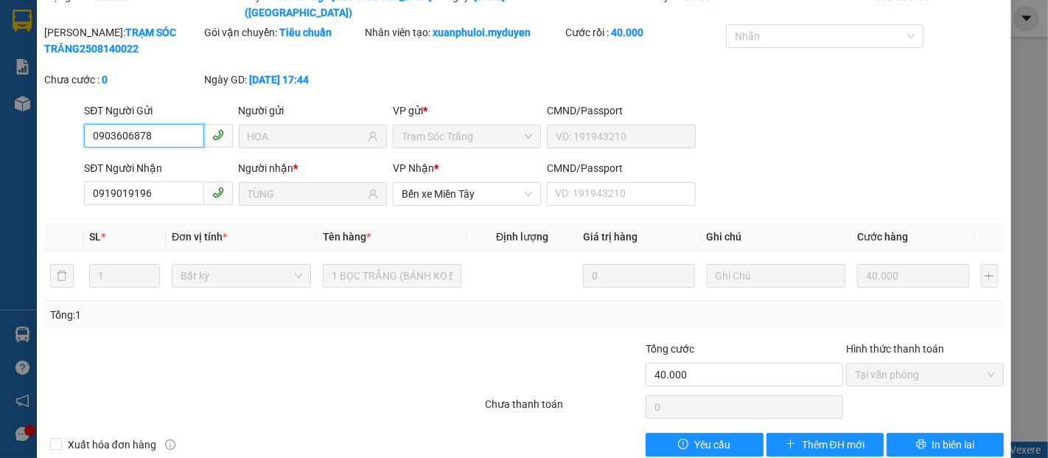
scroll to position [75, 0]
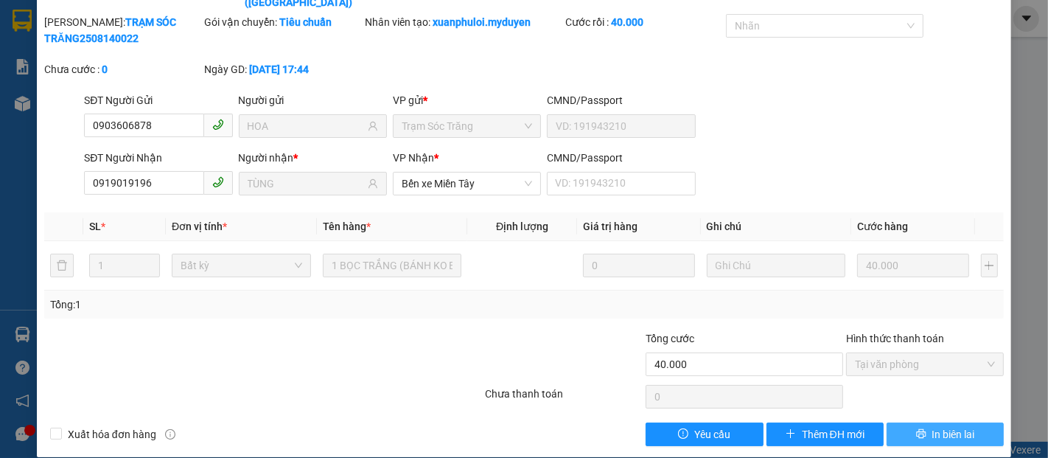
click at [952, 426] on span "In biên lai" at bounding box center [953, 434] width 43 height 16
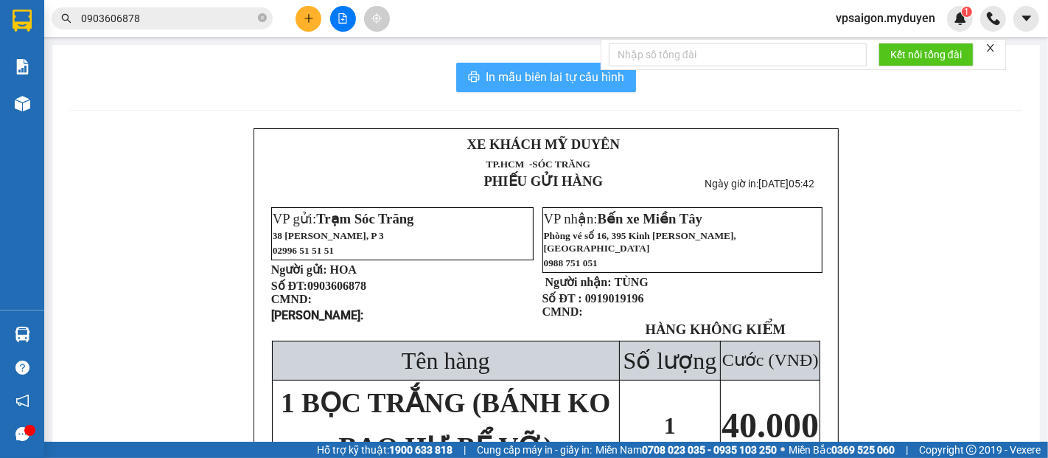
click at [538, 85] on span "In mẫu biên lai tự cấu hình" at bounding box center [555, 77] width 139 height 18
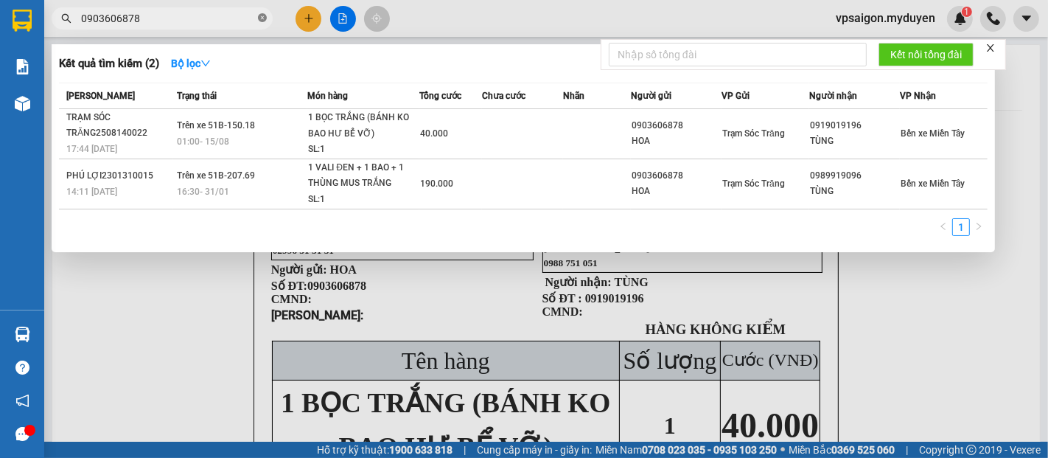
click at [262, 17] on icon "close-circle" at bounding box center [262, 17] width 9 height 9
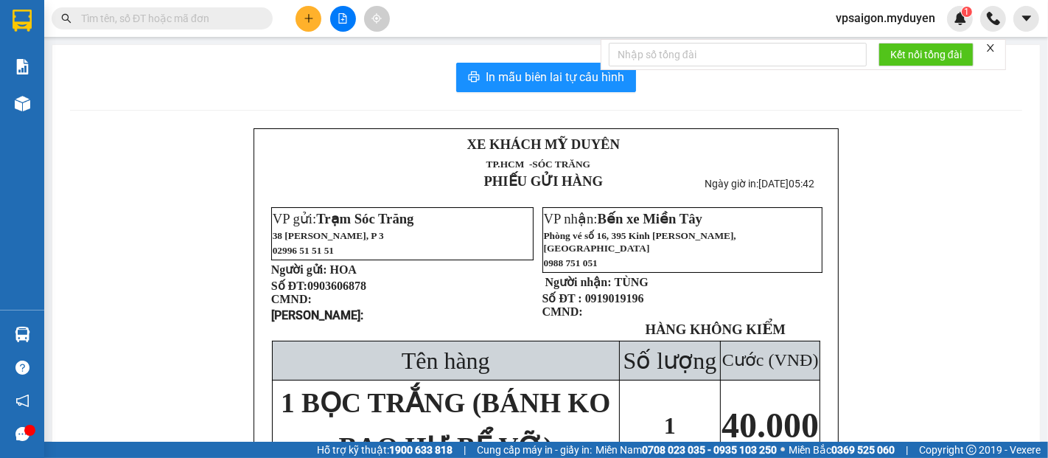
paste input "0393343974"
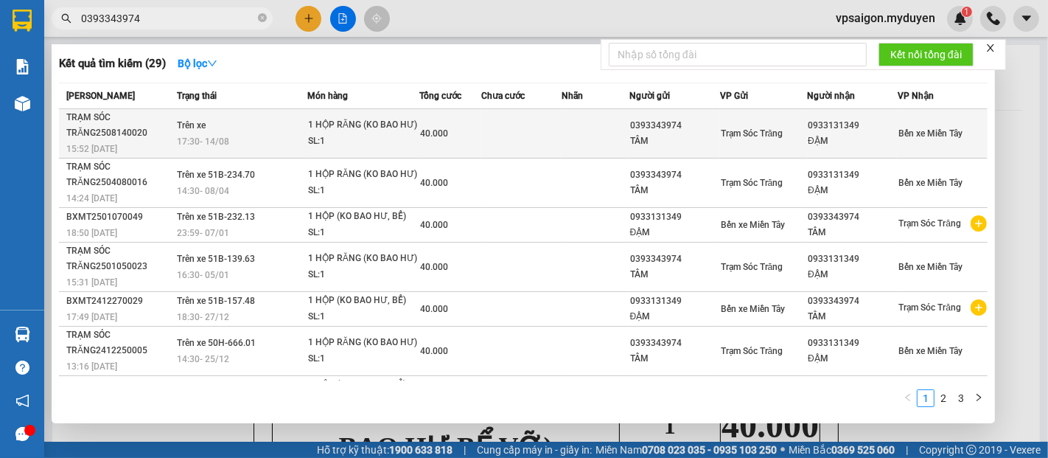
type input "0393343974"
click at [106, 138] on div "TRẠM SÓC TRĂNG2508140020" at bounding box center [119, 125] width 106 height 31
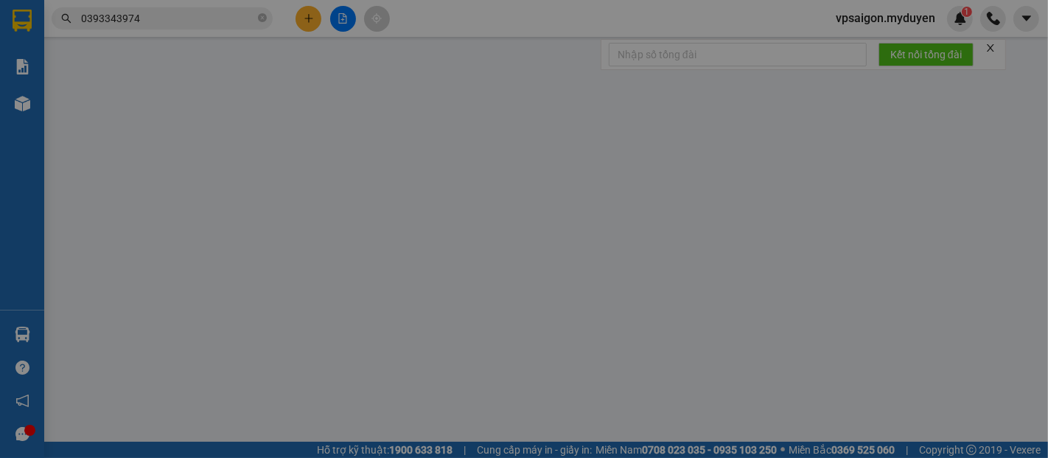
type input "0393343974"
type input "TÂM"
type input "0933131349"
type input "ĐẬM"
type input "40.000"
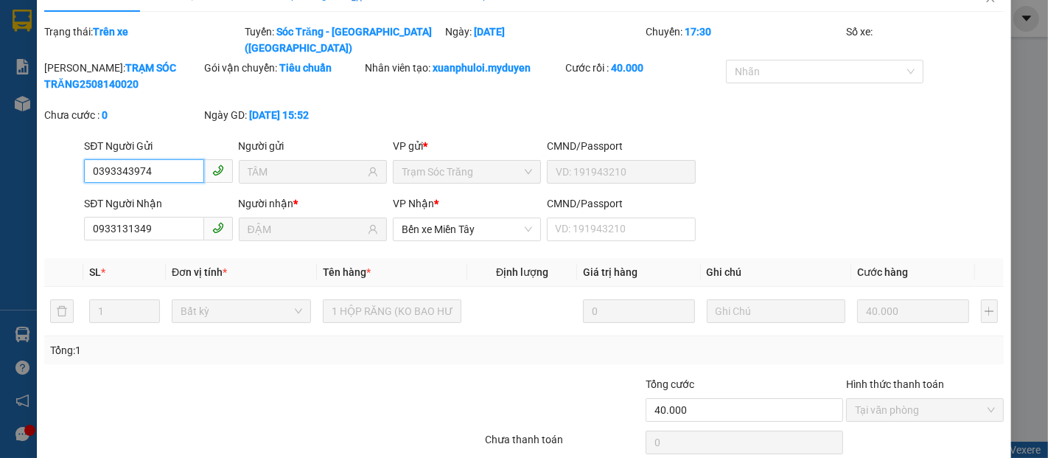
scroll to position [75, 0]
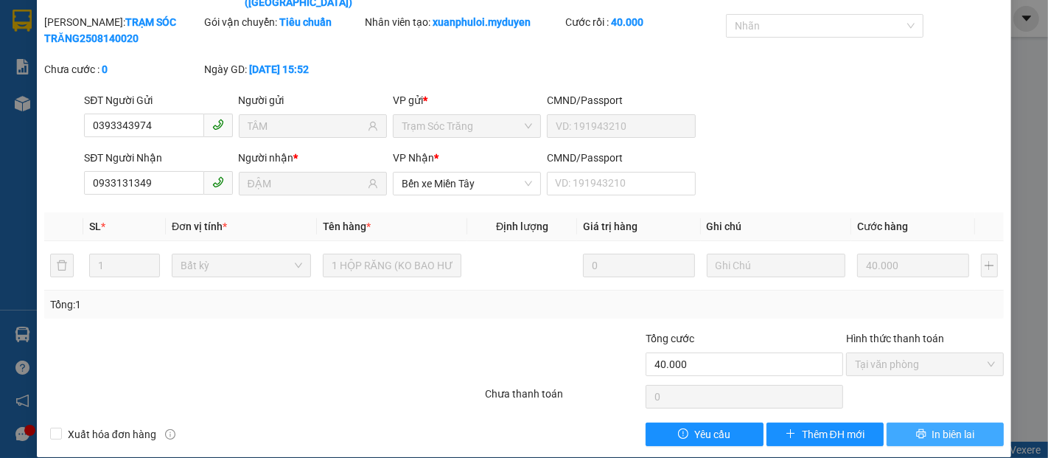
click at [933, 426] on span "In biên lai" at bounding box center [953, 434] width 43 height 16
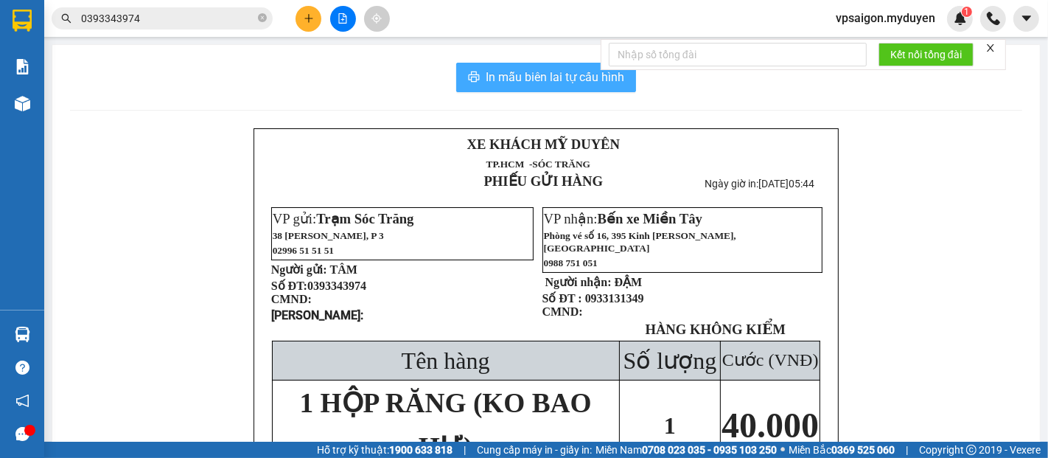
click at [548, 74] on span "In mẫu biên lai tự cấu hình" at bounding box center [555, 77] width 139 height 18
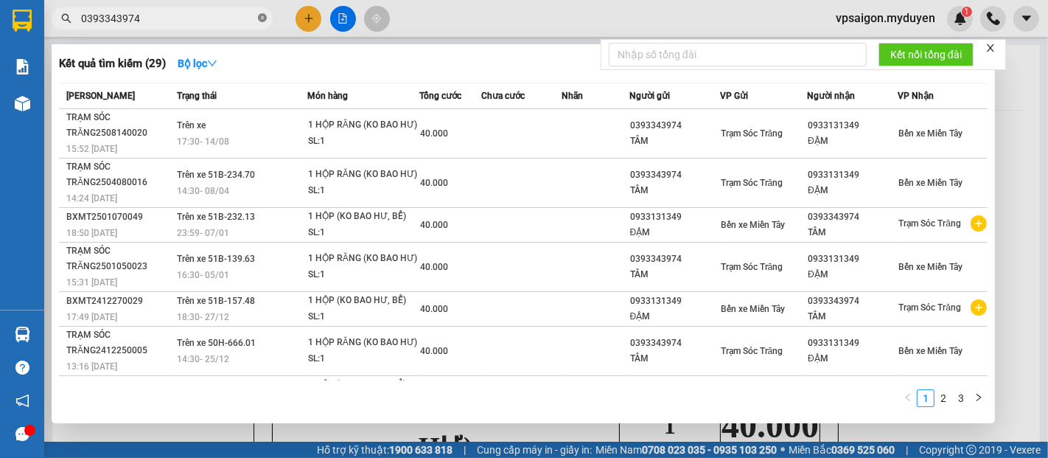
click at [258, 16] on icon "close-circle" at bounding box center [262, 17] width 9 height 9
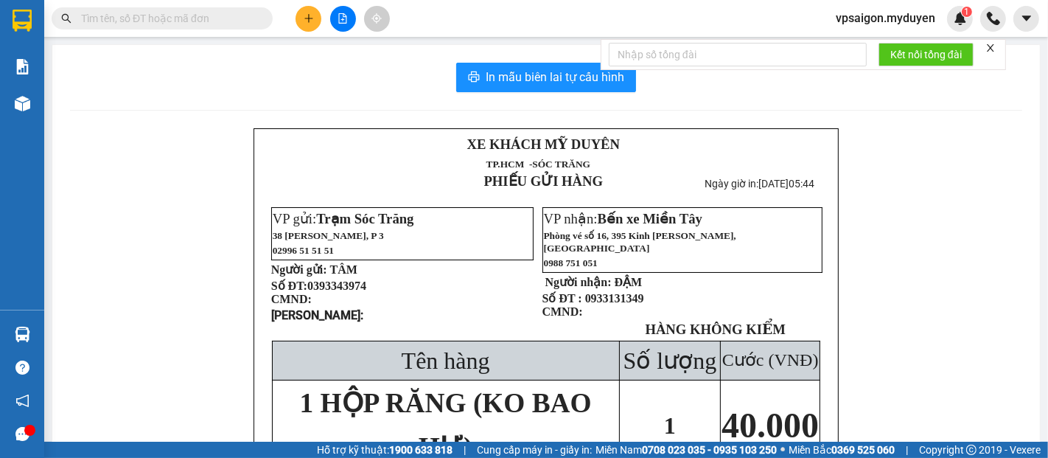
paste input "0393573671"
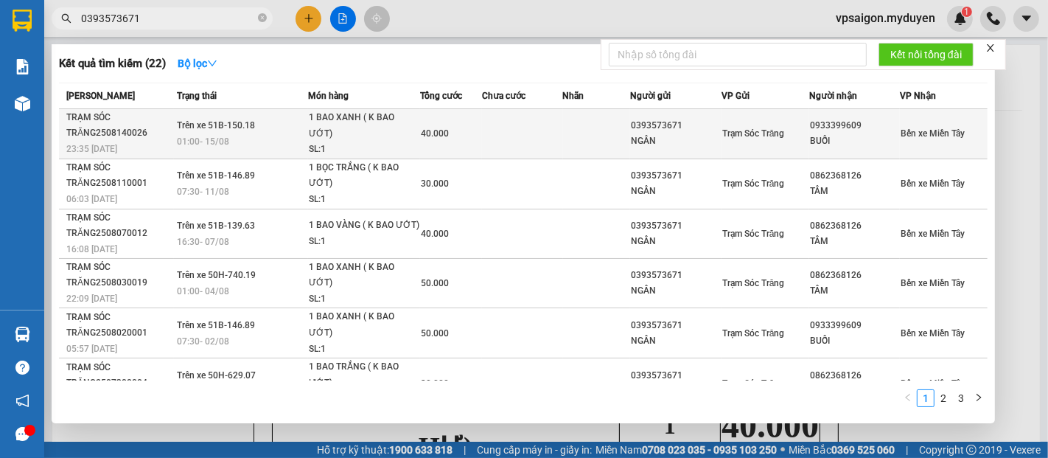
type input "0393573671"
click at [117, 147] on span "23:35 [DATE]" at bounding box center [91, 149] width 51 height 10
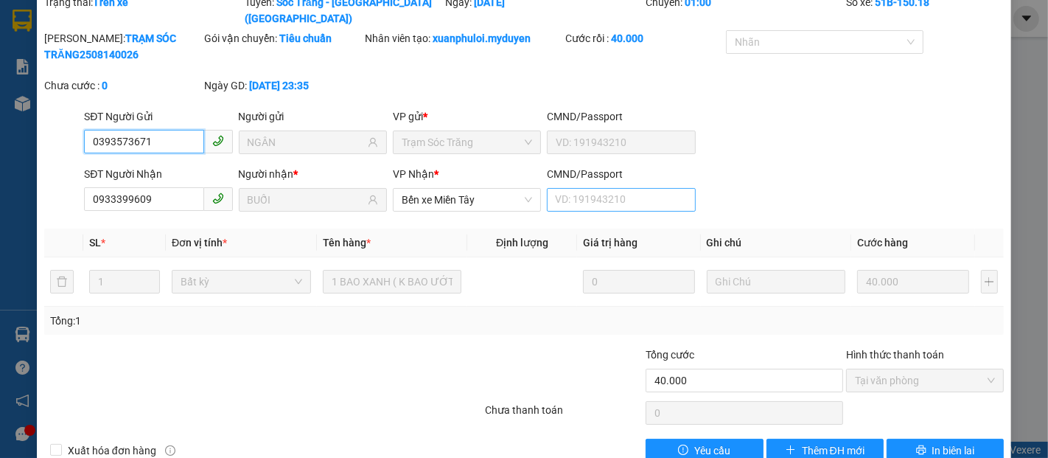
scroll to position [75, 0]
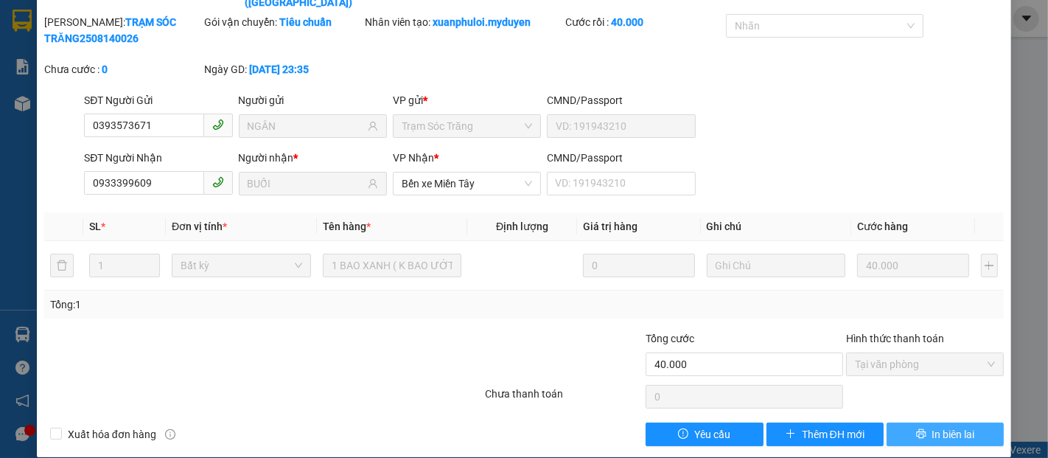
click at [947, 426] on span "In biên lai" at bounding box center [953, 434] width 43 height 16
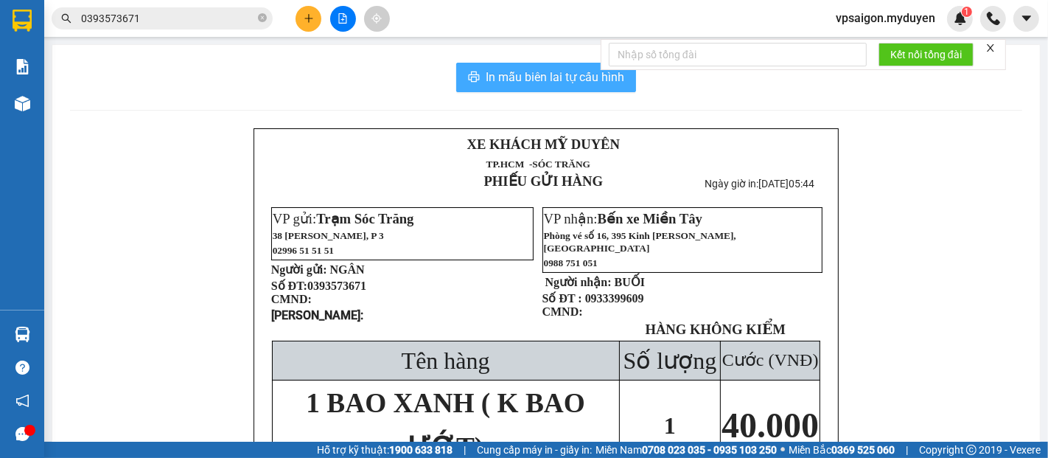
drag, startPoint x: 495, startPoint y: 77, endPoint x: 642, endPoint y: 140, distance: 160.1
click at [495, 77] on span "In mẫu biên lai tự cấu hình" at bounding box center [555, 77] width 139 height 18
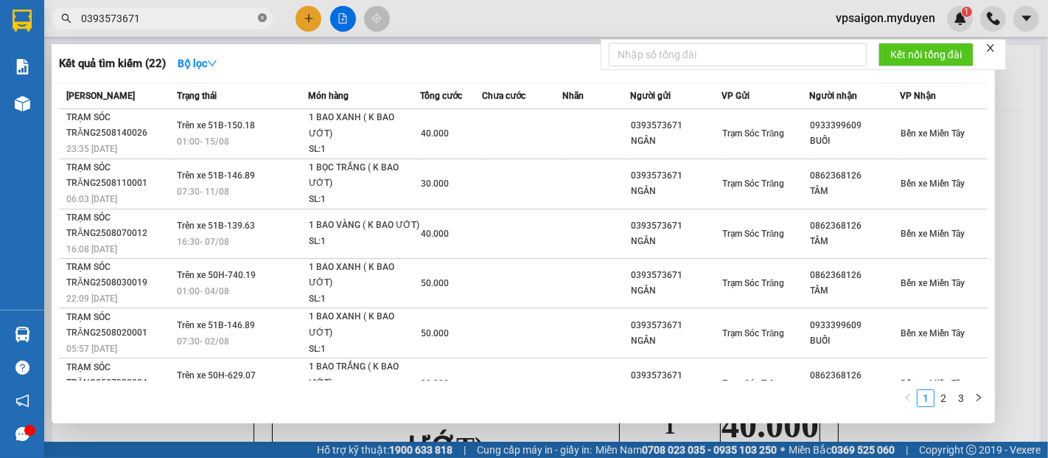
click at [258, 16] on icon "close-circle" at bounding box center [262, 17] width 9 height 9
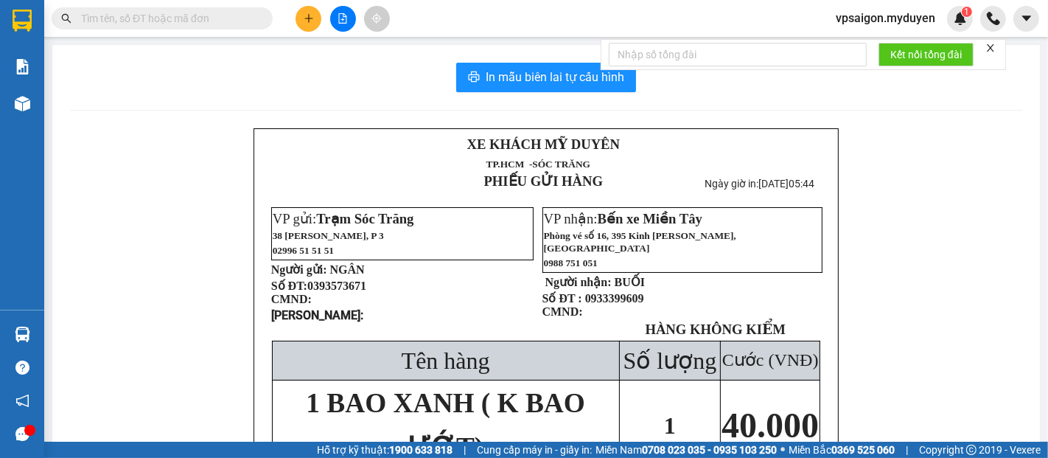
paste input "0369132075"
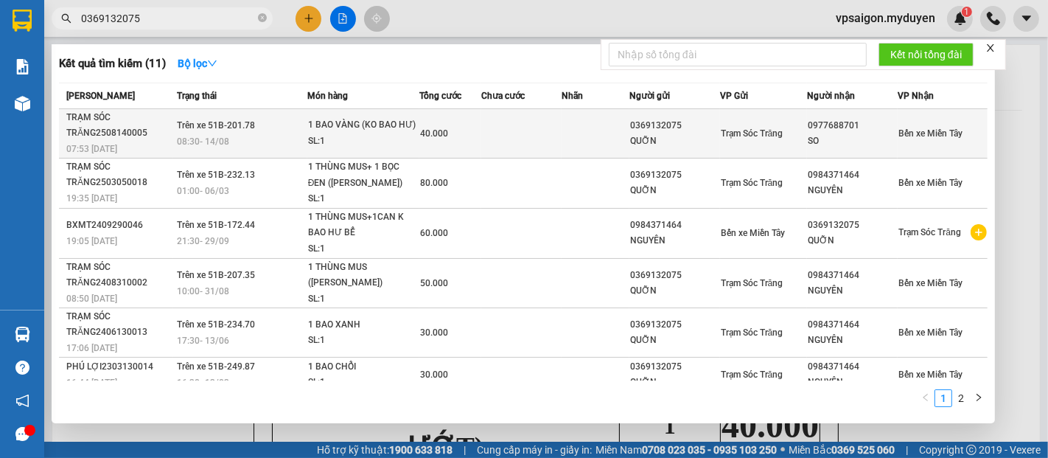
type input "0369132075"
click at [124, 144] on div "07:53 [DATE]" at bounding box center [119, 149] width 106 height 16
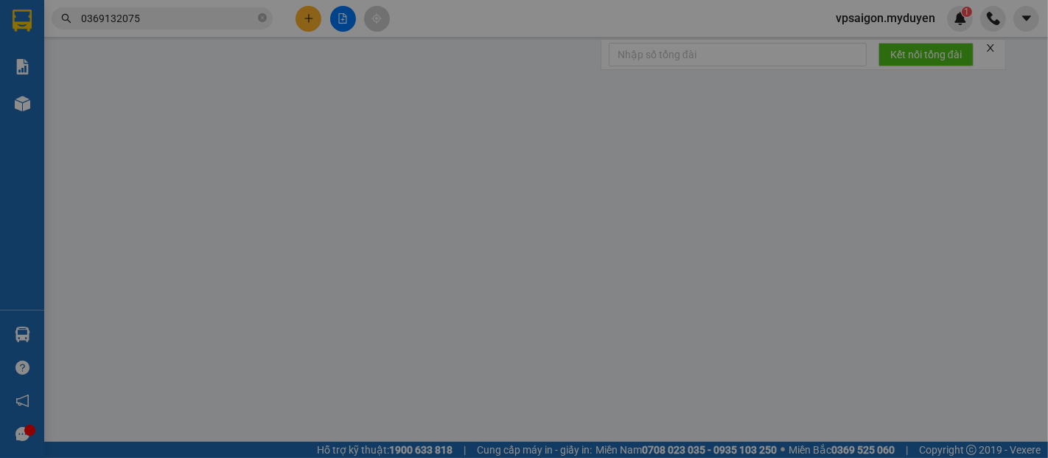
type input "0369132075"
type input "QUỠN"
type input "0977688701"
type input "SO"
type input "40.000"
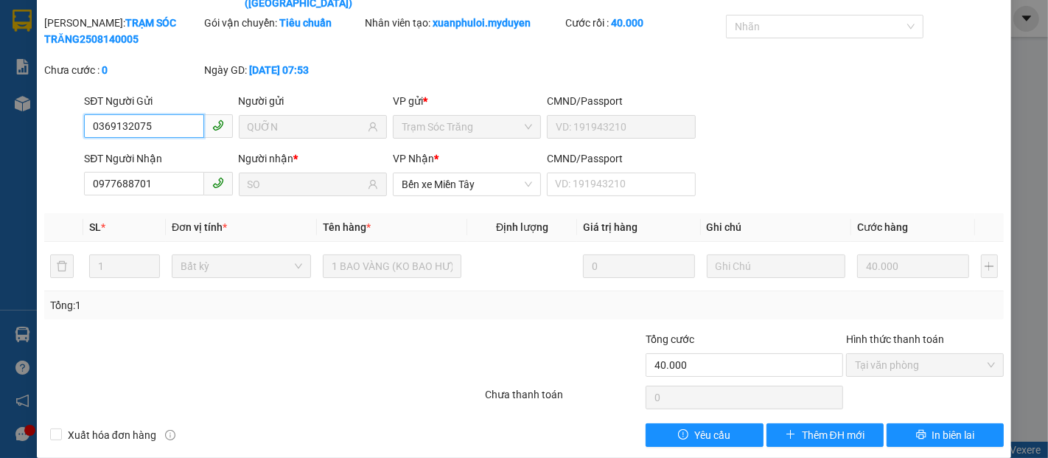
scroll to position [75, 0]
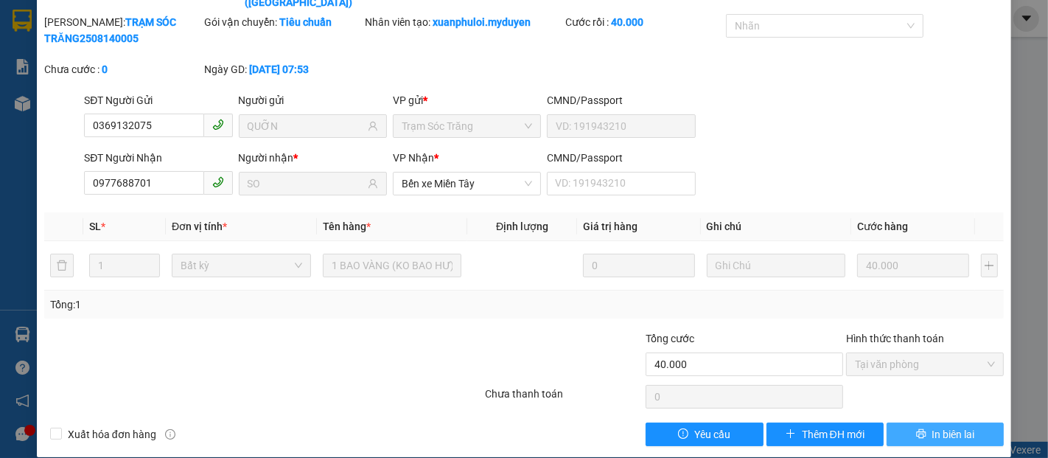
click at [932, 426] on span "In biên lai" at bounding box center [953, 434] width 43 height 16
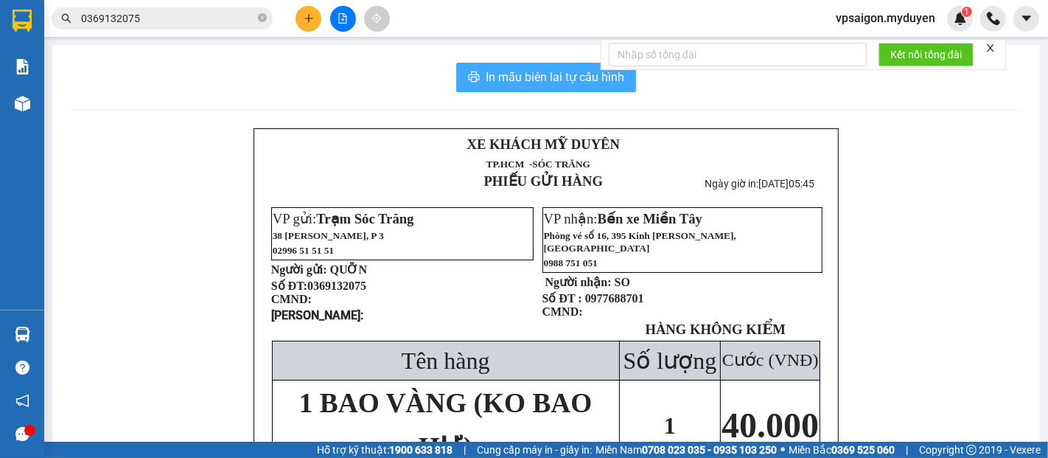
click at [557, 74] on span "In mẫu biên lai tự cấu hình" at bounding box center [555, 77] width 139 height 18
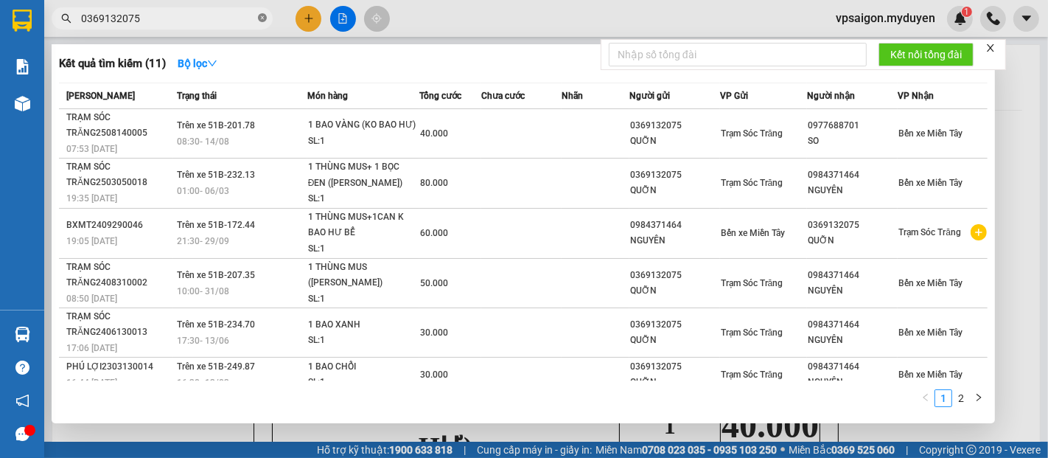
click at [265, 14] on icon "close-circle" at bounding box center [262, 17] width 9 height 9
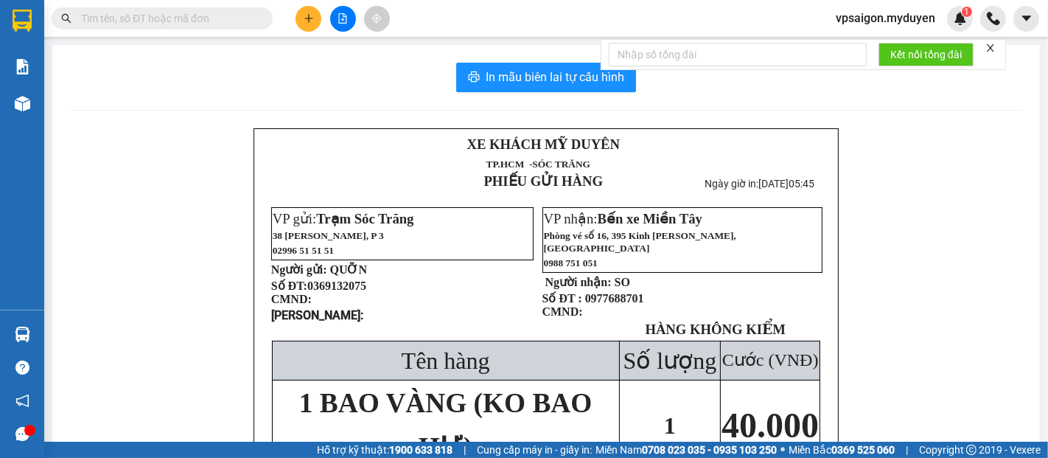
paste input "0938066691"
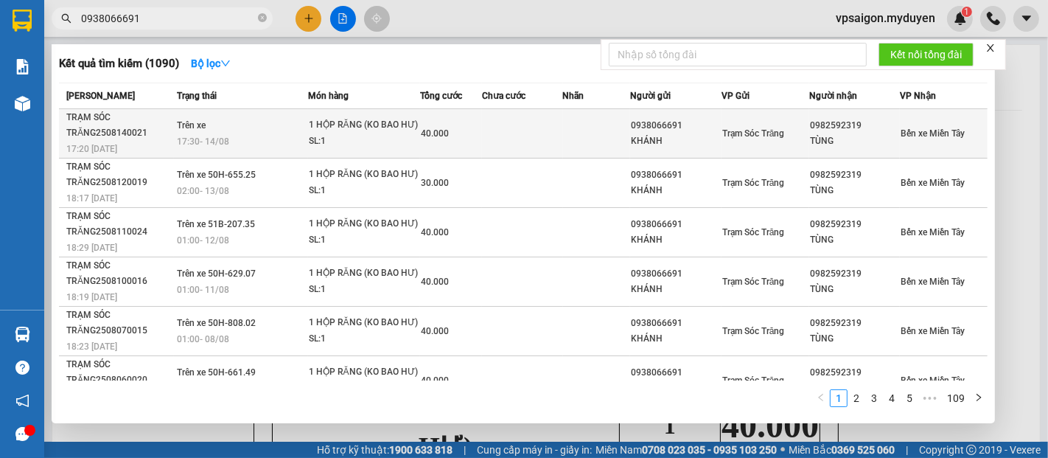
type input "0938066691"
click at [106, 141] on div "17:20 [DATE]" at bounding box center [119, 149] width 107 height 16
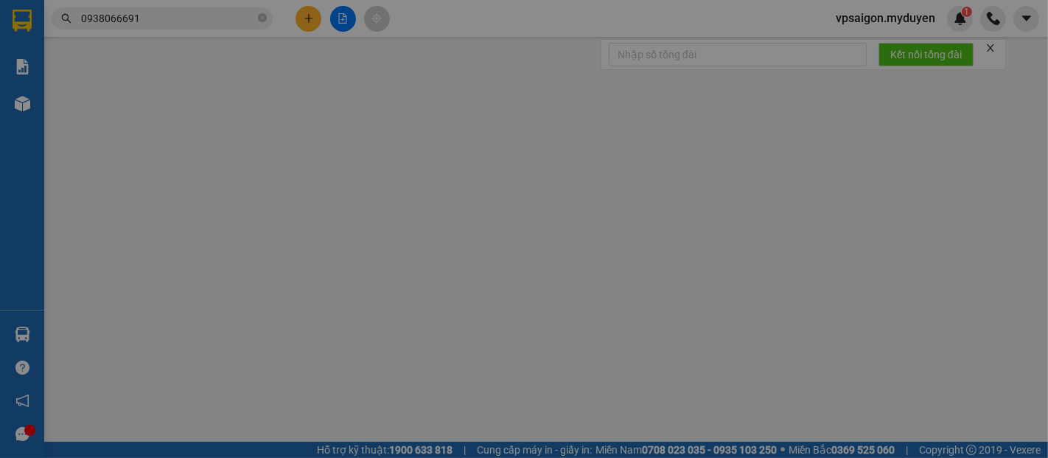
type input "0938066691"
type input "KHÁNH"
type input "0982592319"
type input "TÙNG"
type input "40.000"
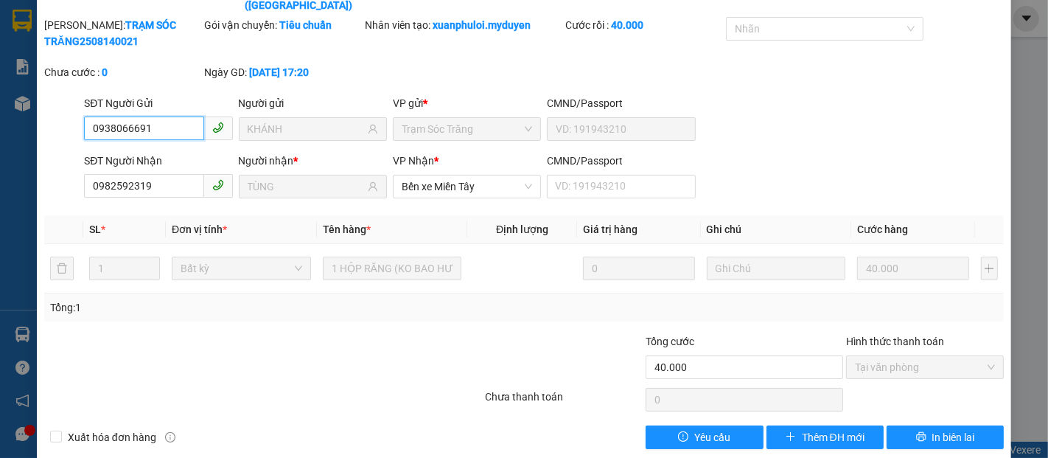
scroll to position [75, 0]
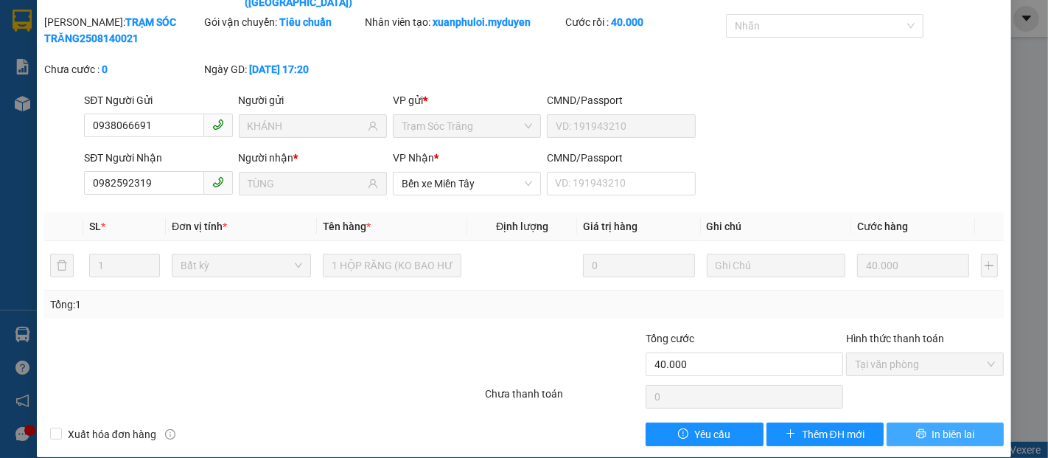
click at [935, 429] on button "In biên lai" at bounding box center [944, 434] width 117 height 24
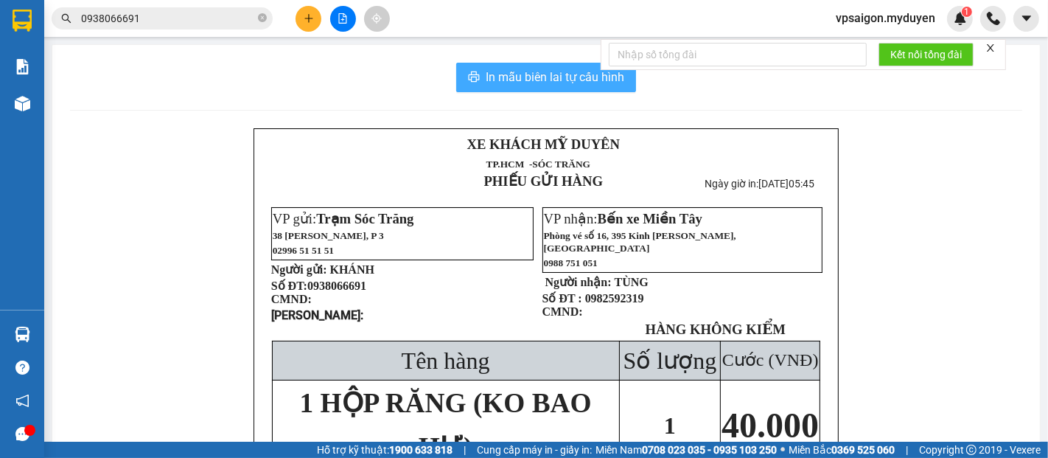
click at [566, 80] on span "In mẫu biên lai tự cấu hình" at bounding box center [555, 77] width 139 height 18
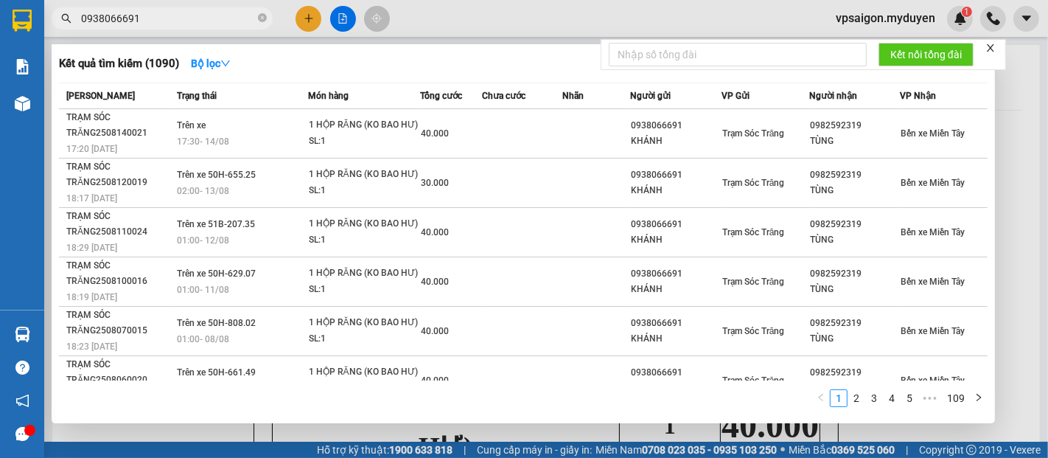
click at [258, 18] on icon "close-circle" at bounding box center [262, 17] width 9 height 9
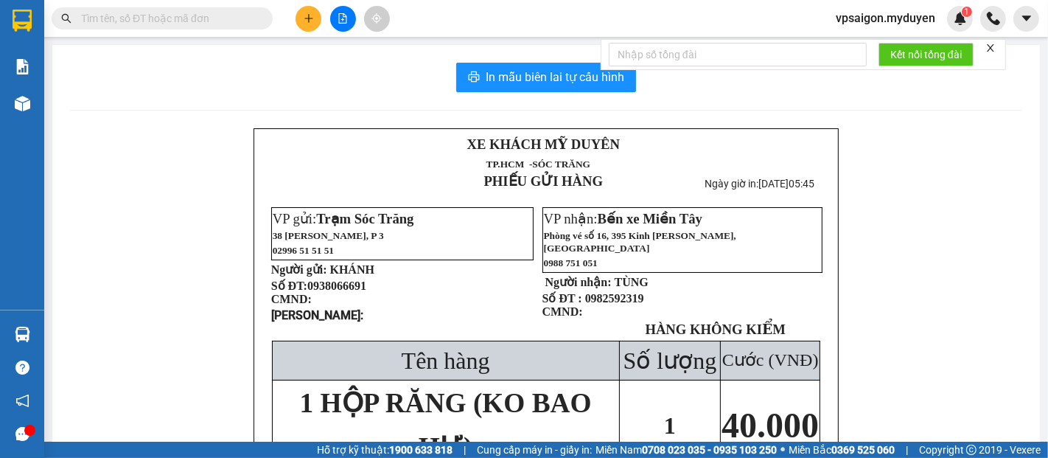
paste input "0964931439"
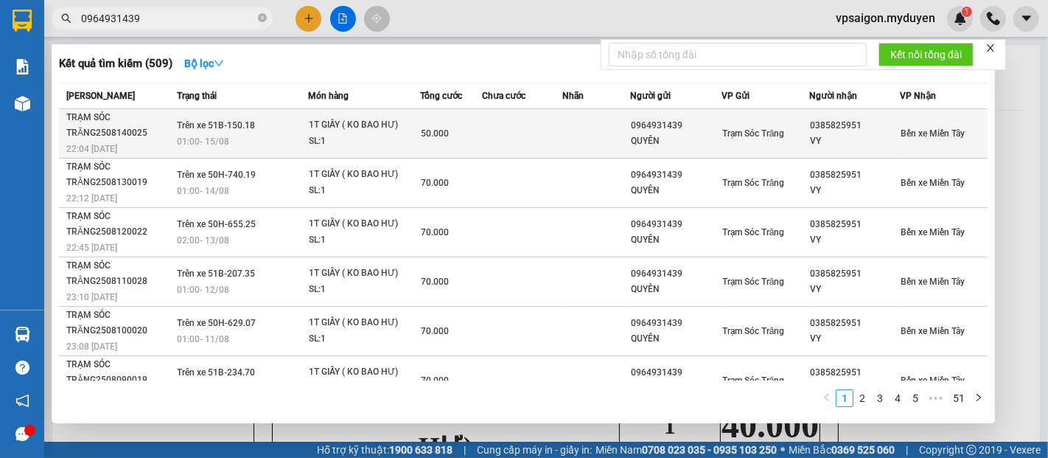
type input "0964931439"
click at [113, 141] on td "TRẠM SÓC TRĂNG2508140025 22:04 [DATE]" at bounding box center [116, 133] width 115 height 49
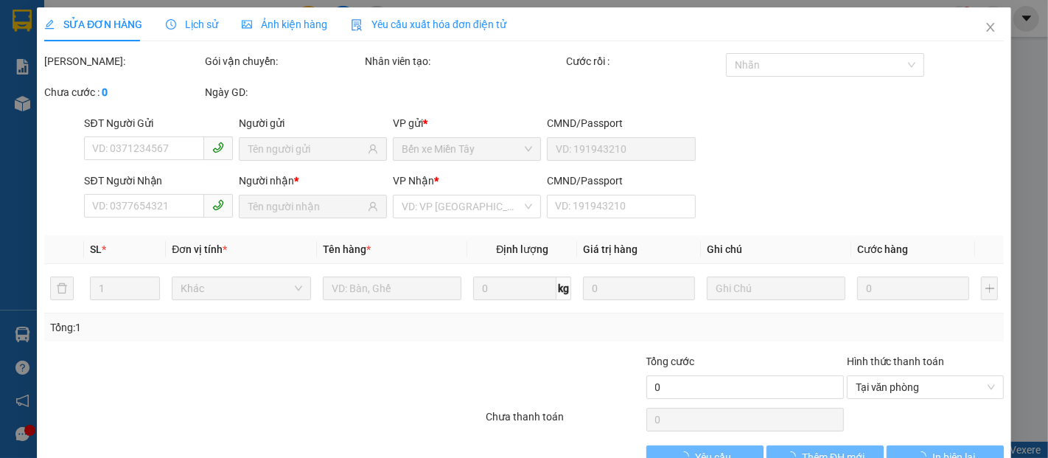
type input "0964931439"
type input "QUYÊN"
type input "0385825951"
type input "VY"
type input "50.000"
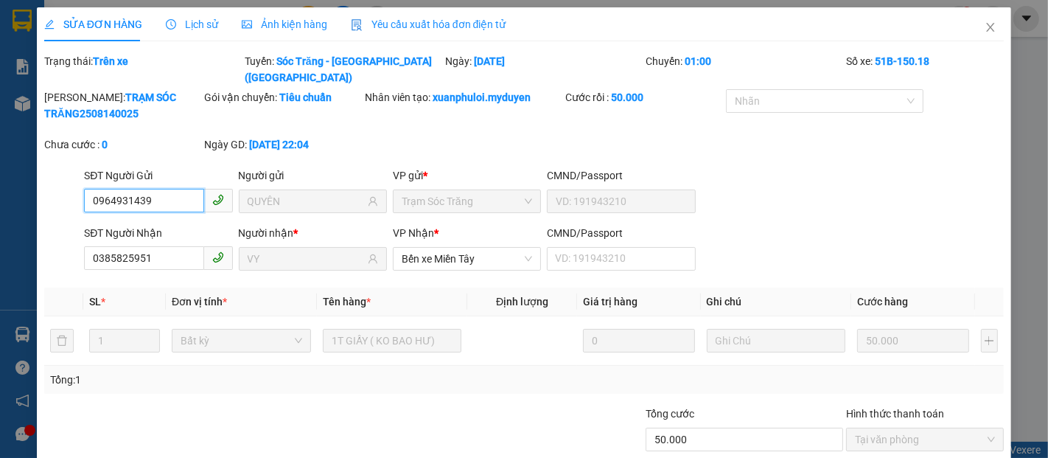
scroll to position [75, 0]
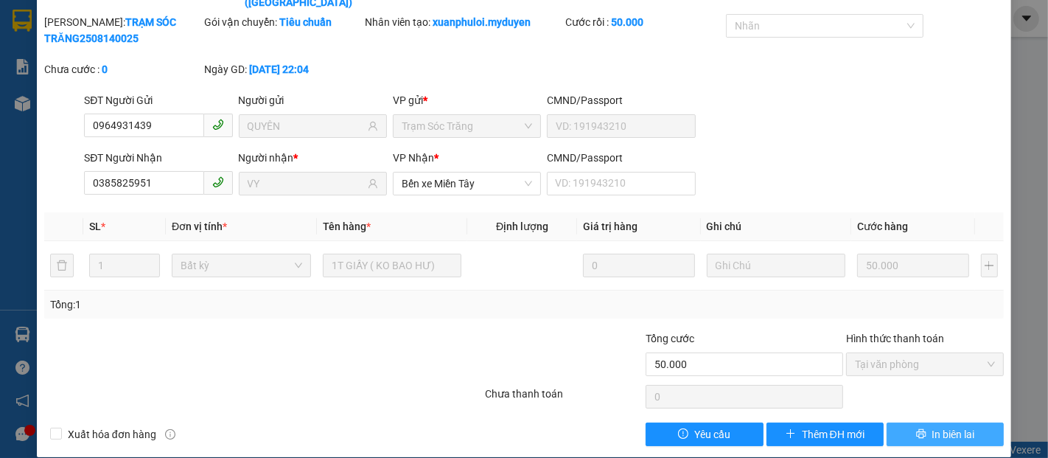
click at [943, 426] on span "In biên lai" at bounding box center [953, 434] width 43 height 16
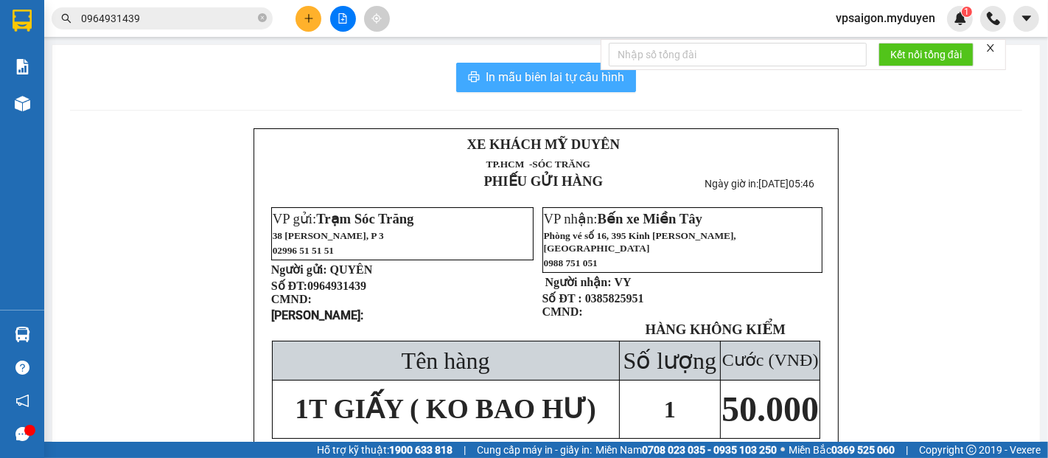
click at [553, 78] on span "In mẫu biên lai tự cấu hình" at bounding box center [555, 77] width 139 height 18
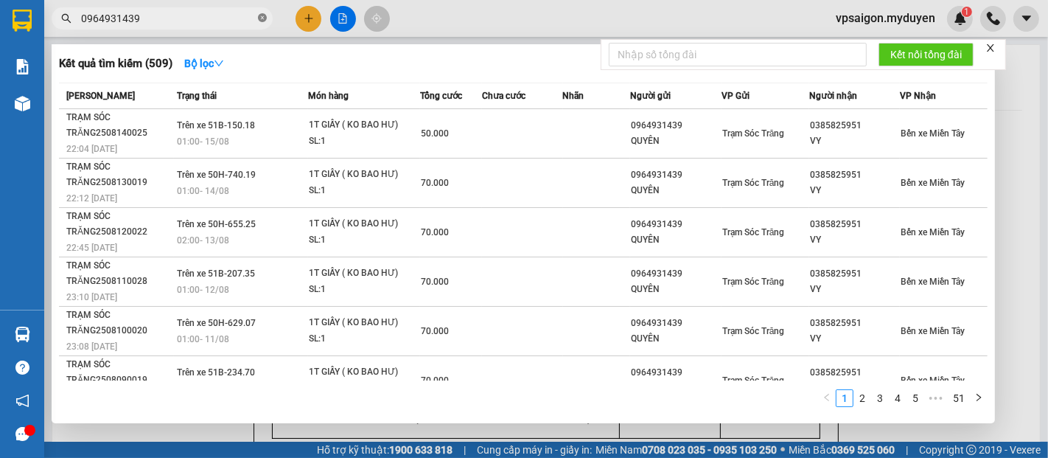
click at [264, 17] on icon "close-circle" at bounding box center [262, 17] width 9 height 9
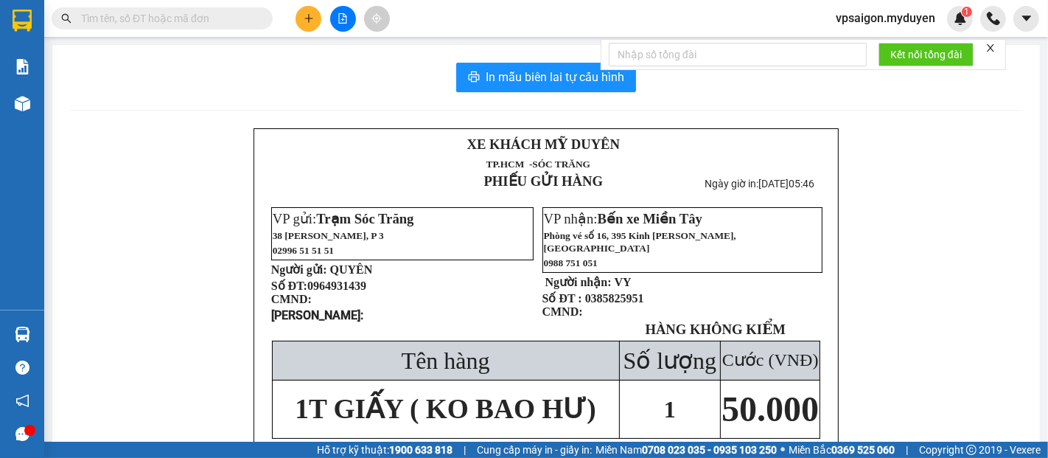
paste input "0962721499"
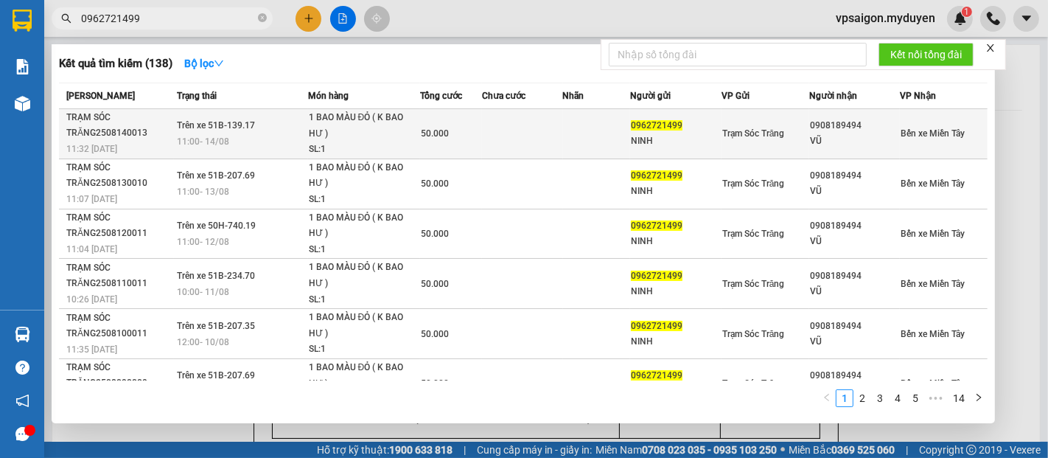
type input "0962721499"
click at [117, 136] on div "TRẠM SÓC TRĂNG2508140013" at bounding box center [119, 125] width 107 height 31
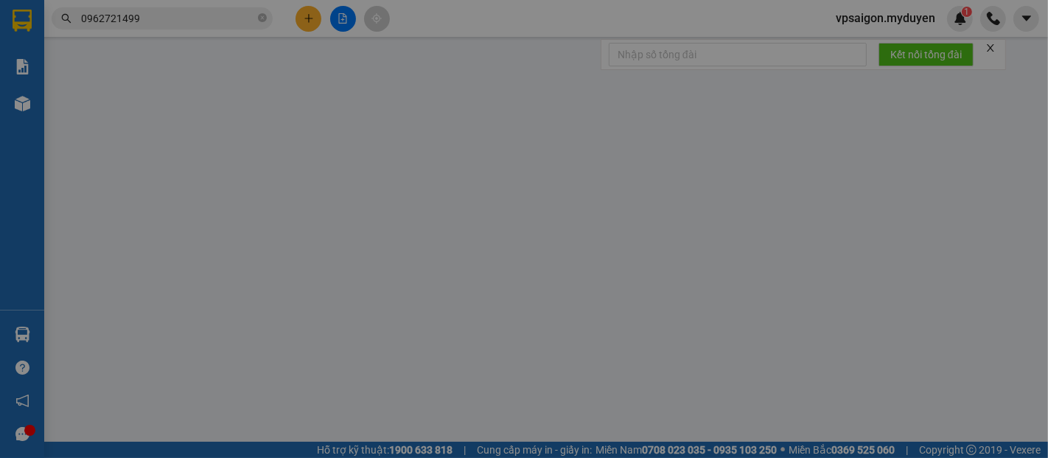
type input "0962721499"
type input "NINH"
type input "0908189494"
type input "VŨ"
type input "50.000"
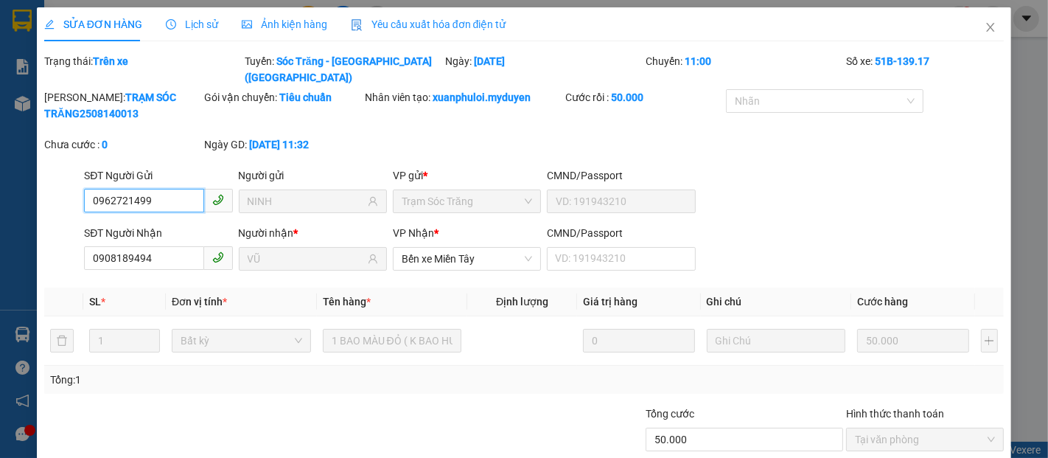
scroll to position [75, 0]
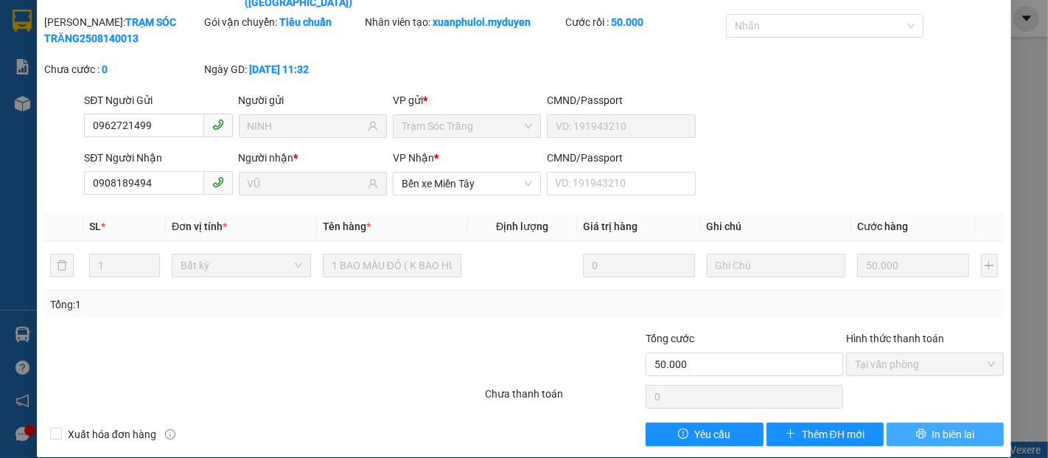
click at [932, 426] on span "In biên lai" at bounding box center [953, 434] width 43 height 16
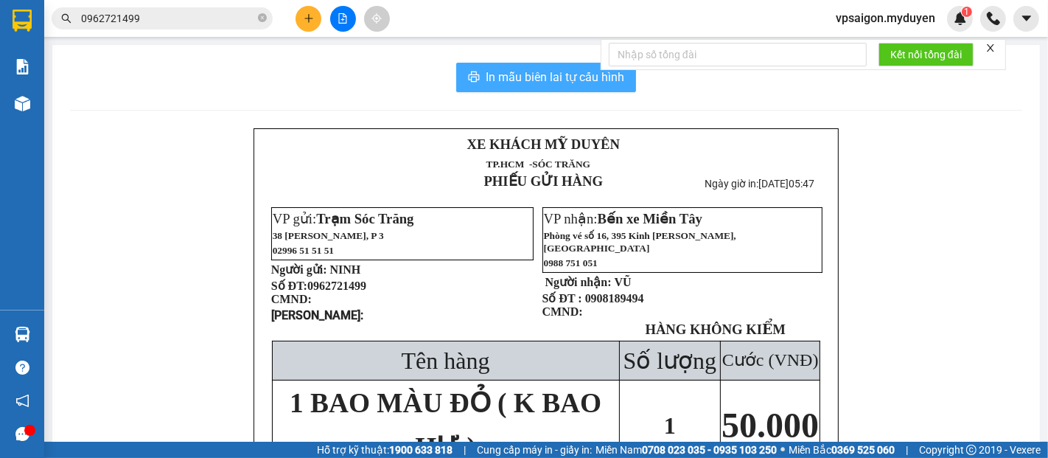
click at [545, 79] on span "In mẫu biên lai tự cấu hình" at bounding box center [555, 77] width 139 height 18
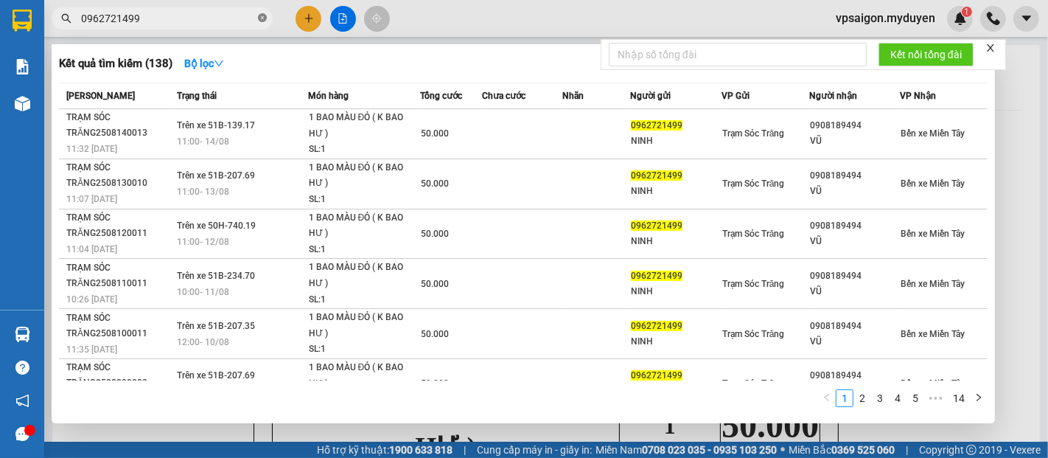
click at [264, 16] on icon "close-circle" at bounding box center [262, 17] width 9 height 9
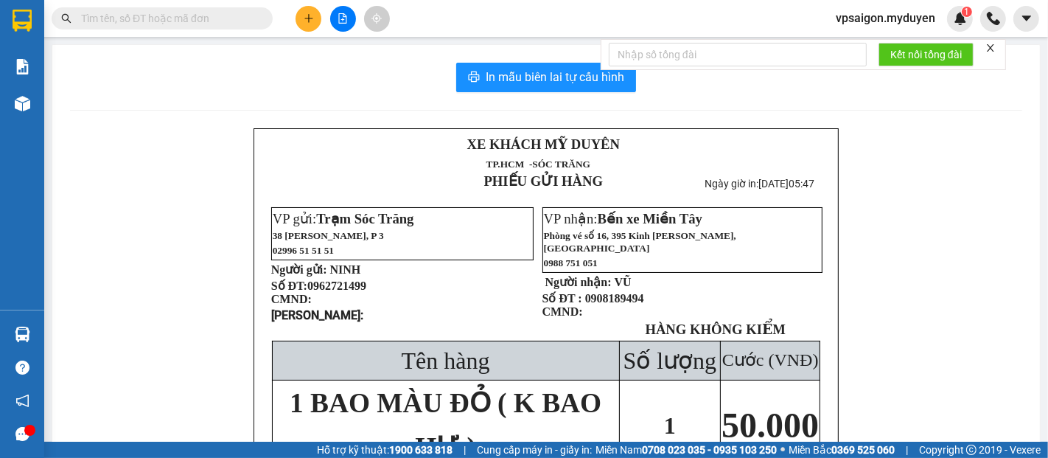
paste input "0918023668"
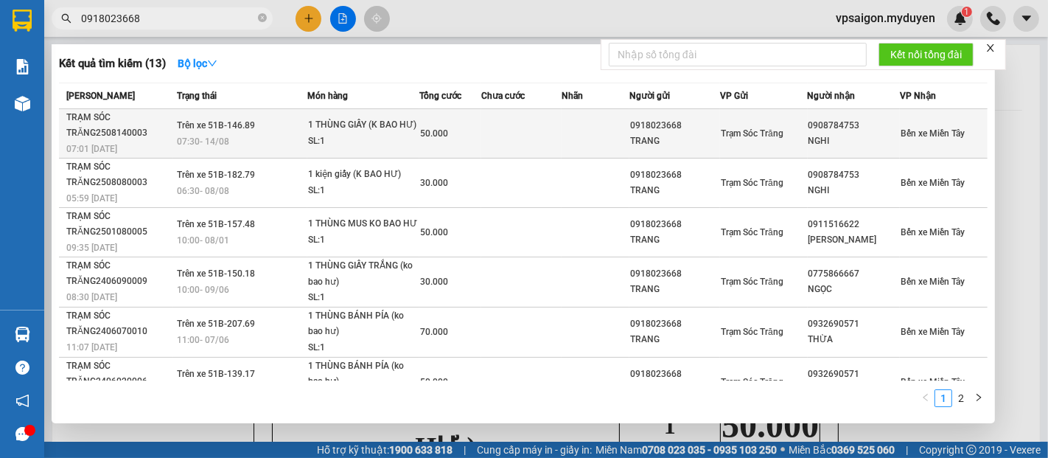
type input "0918023668"
click at [119, 146] on div "07:01 [DATE]" at bounding box center [119, 149] width 106 height 16
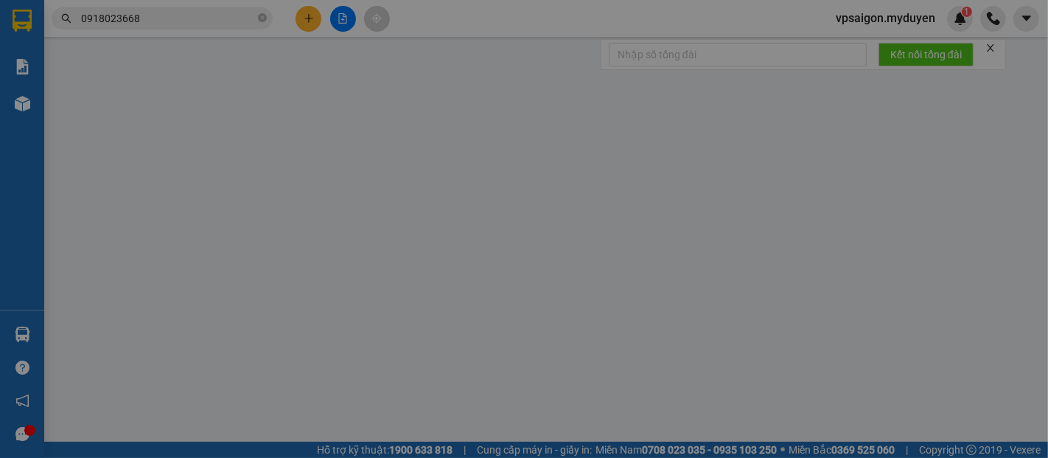
type input "0918023668"
type input "TRANG"
type input "0908784753"
type input "NGHI"
type input "50.000"
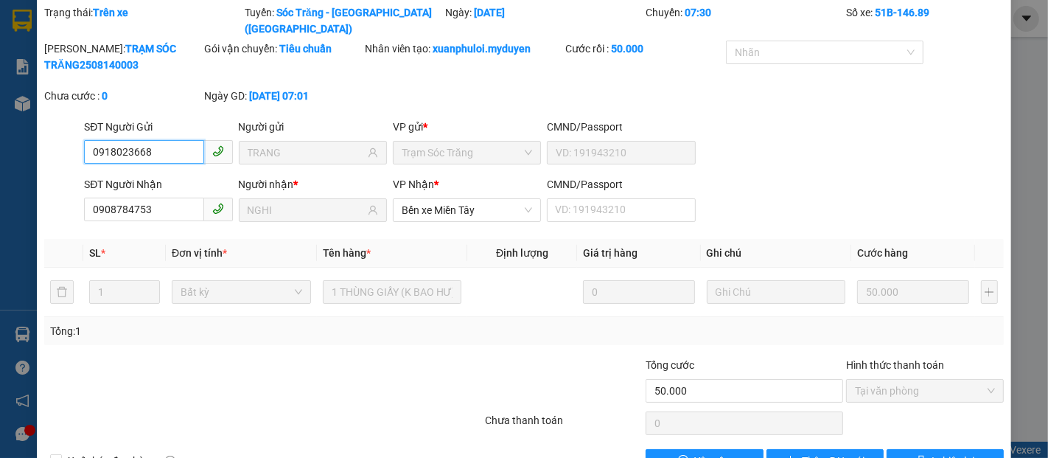
scroll to position [75, 0]
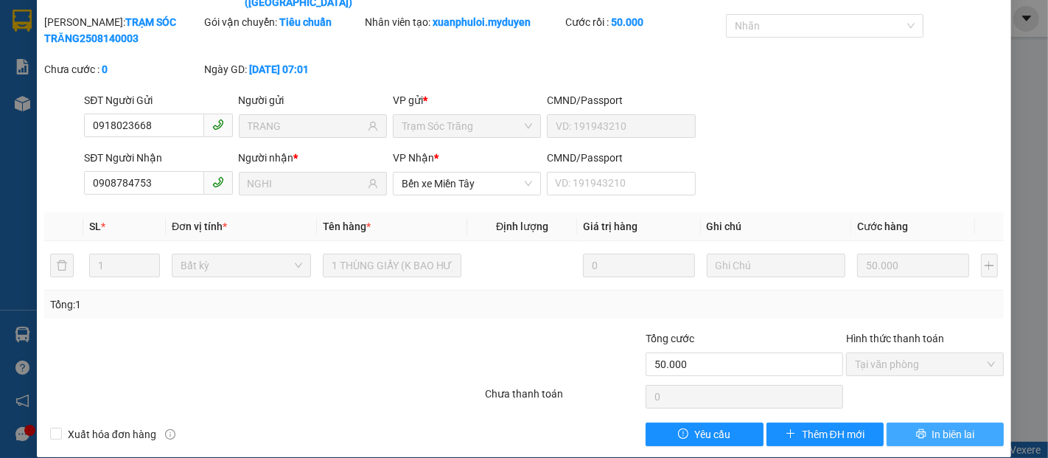
click at [932, 426] on span "In biên lai" at bounding box center [953, 434] width 43 height 16
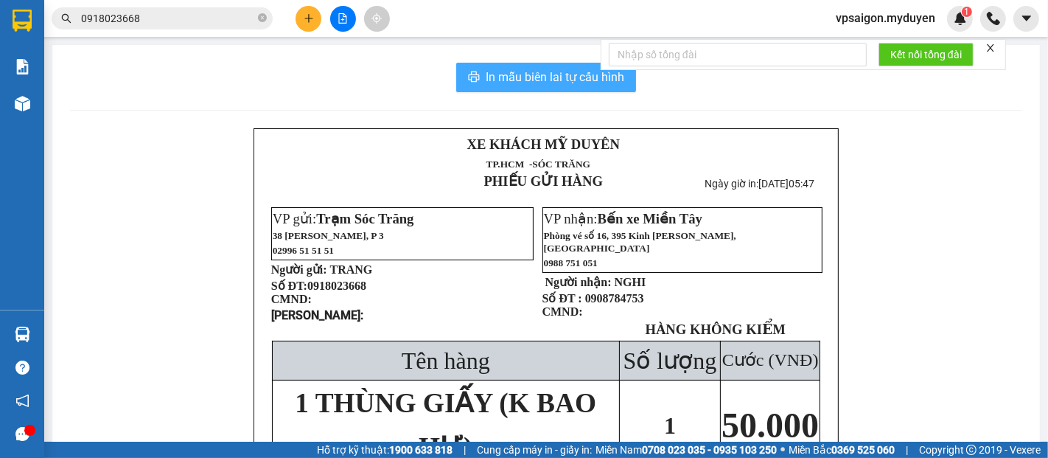
click at [517, 76] on span "In mẫu biên lai tự cấu hình" at bounding box center [555, 77] width 139 height 18
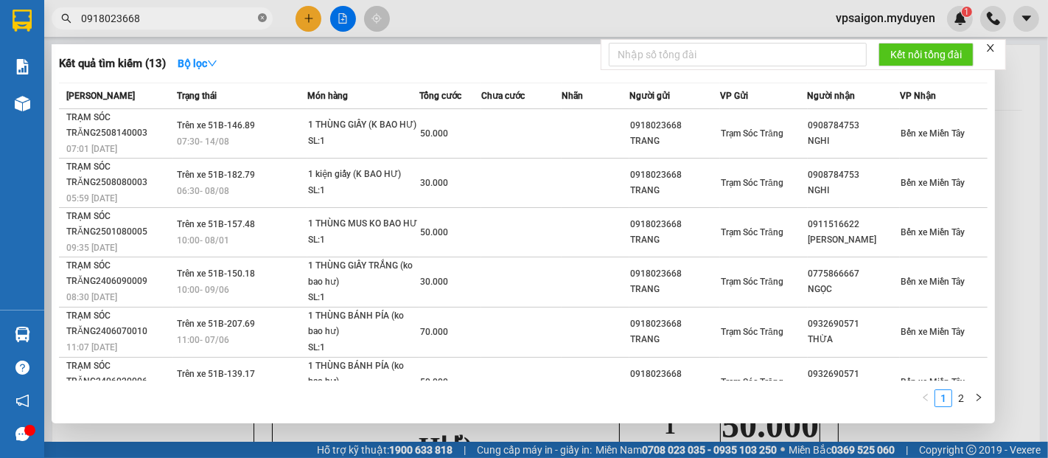
click at [261, 18] on icon "close-circle" at bounding box center [262, 17] width 9 height 9
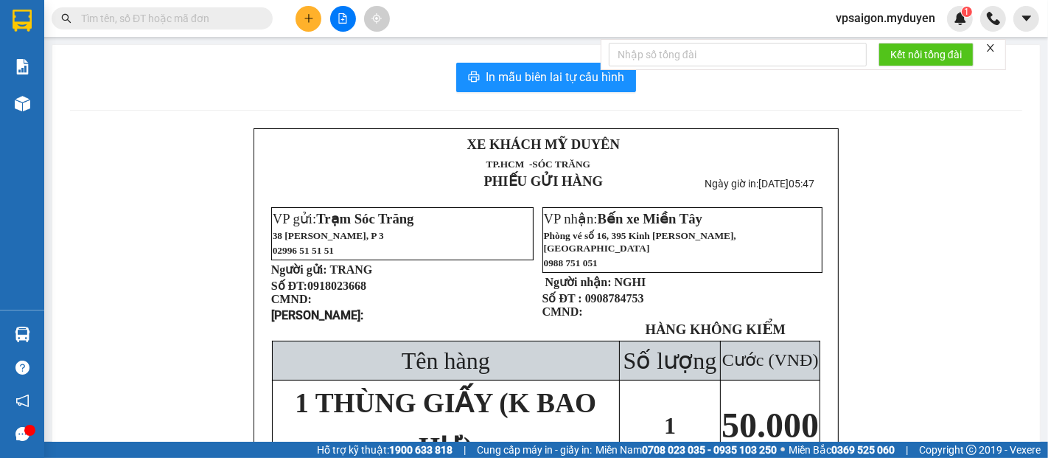
paste input "0977253878"
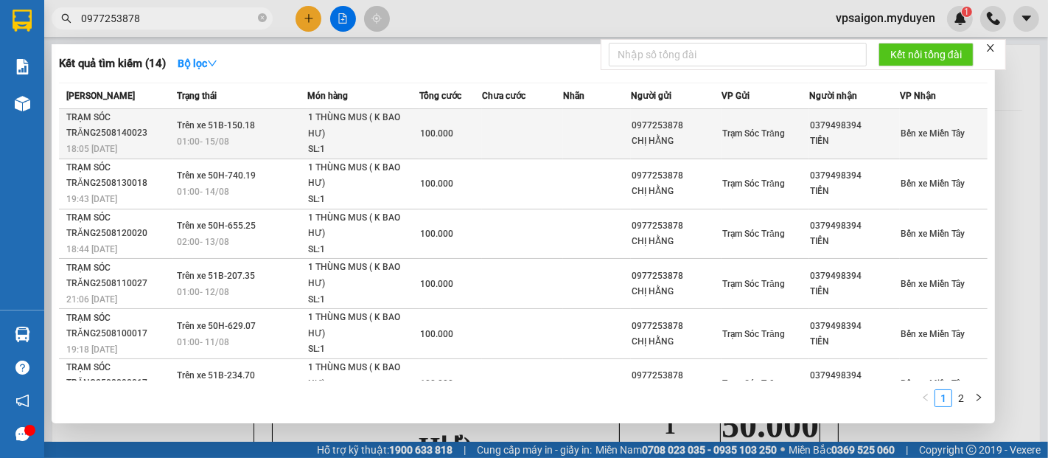
type input "0977253878"
drag, startPoint x: 99, startPoint y: 136, endPoint x: 107, endPoint y: 136, distance: 8.1
click at [107, 136] on div "TRẠM SÓC TRĂNG2508140023" at bounding box center [119, 125] width 106 height 31
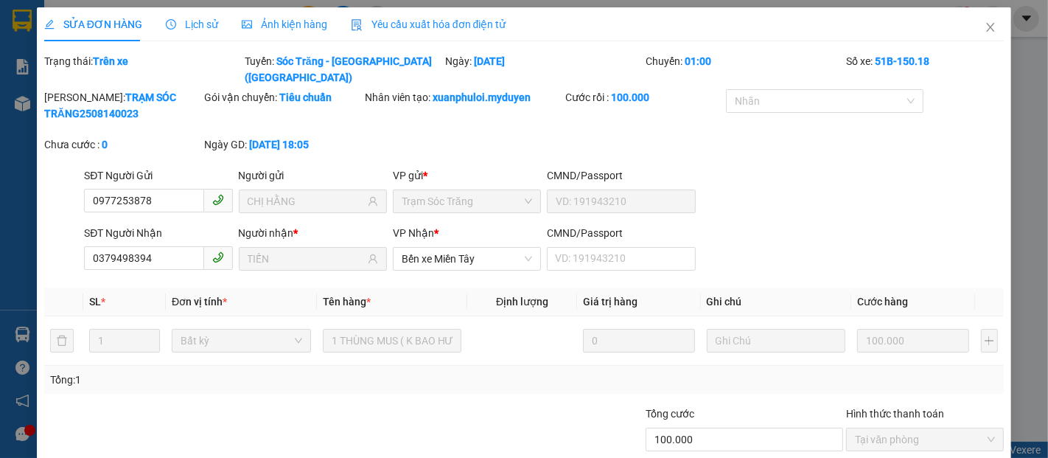
type input "0977253878"
type input "CHỊ HẰNG"
type input "0379498394"
type input "TIẾN"
type input "100.000"
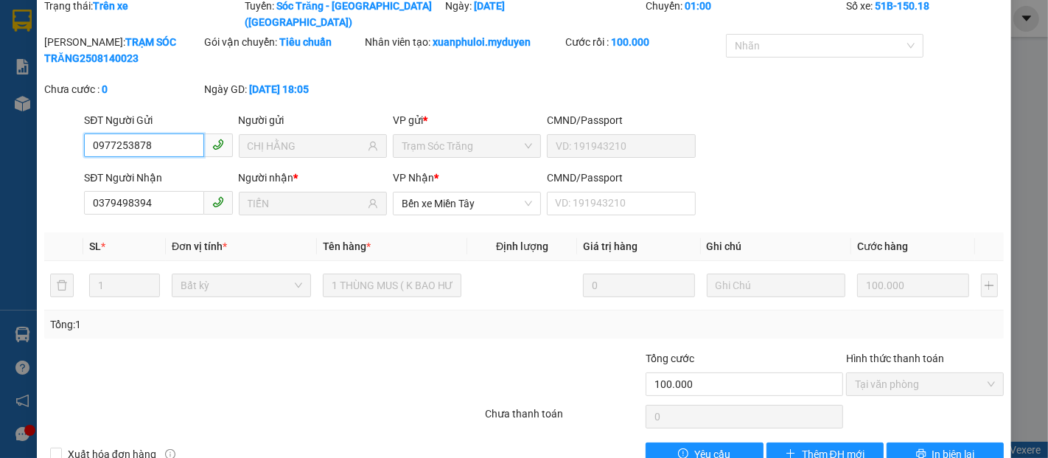
scroll to position [75, 0]
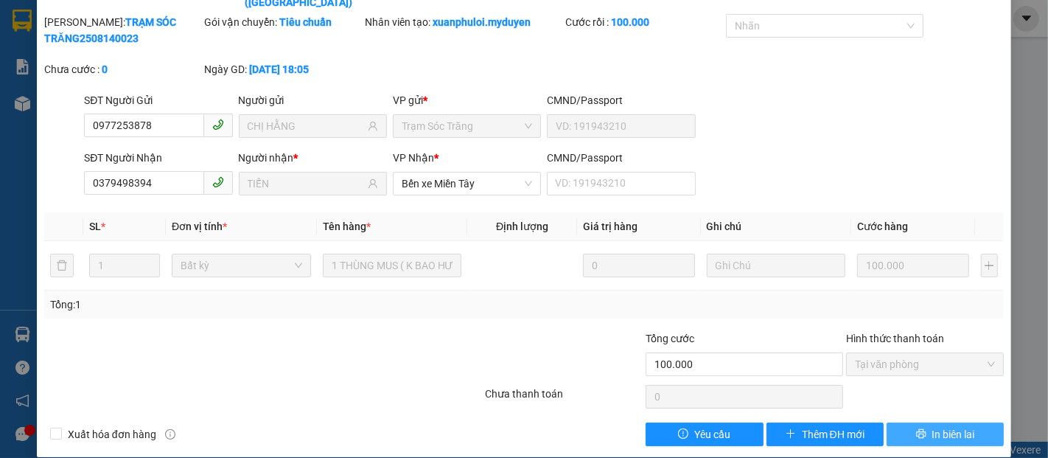
click at [937, 426] on span "In biên lai" at bounding box center [953, 434] width 43 height 16
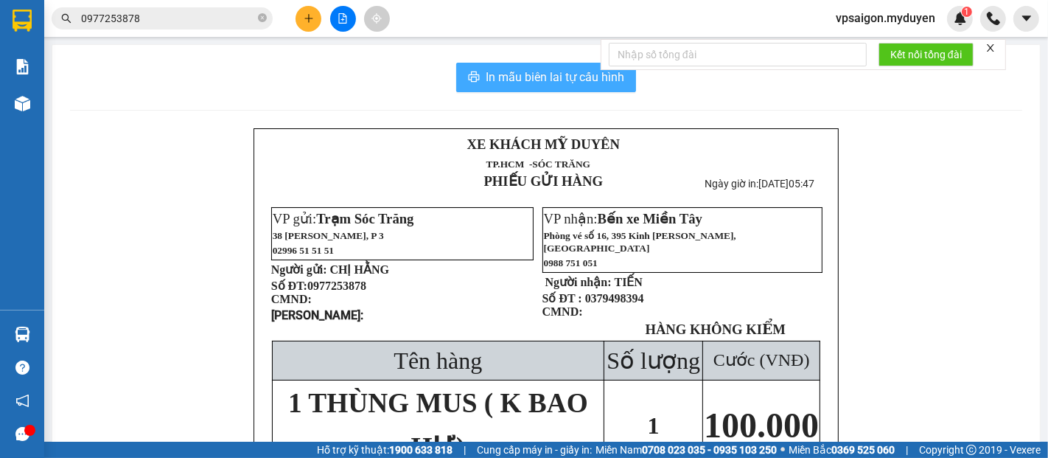
click at [550, 74] on span "In mẫu biên lai tự cấu hình" at bounding box center [555, 77] width 139 height 18
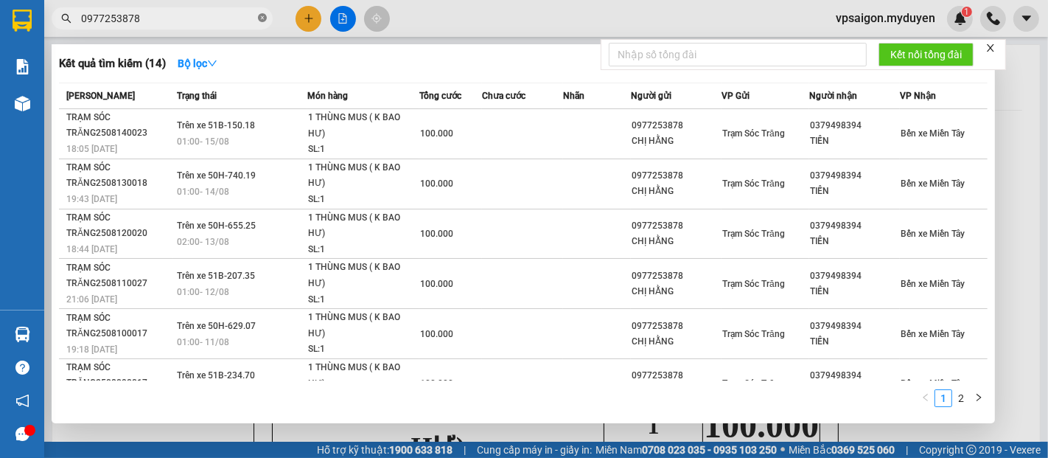
click at [264, 18] on icon "close-circle" at bounding box center [262, 17] width 9 height 9
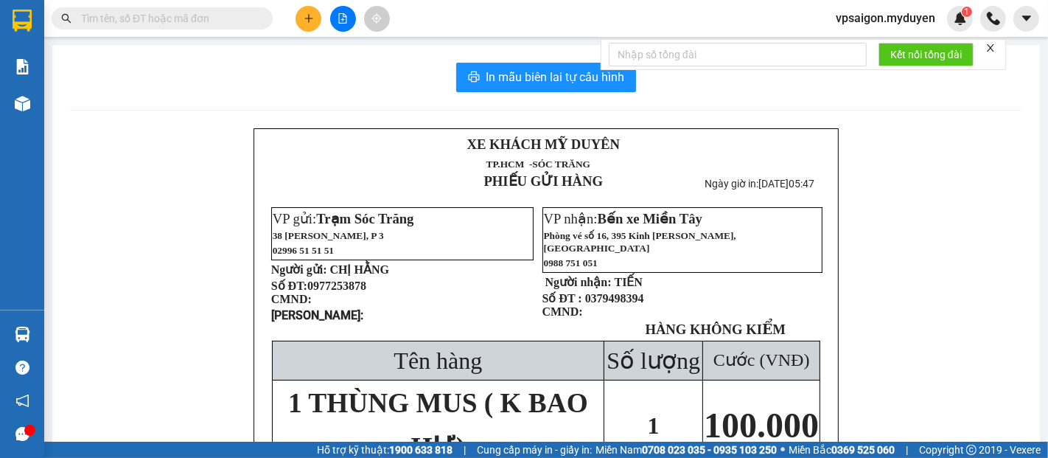
paste input "0333989097"
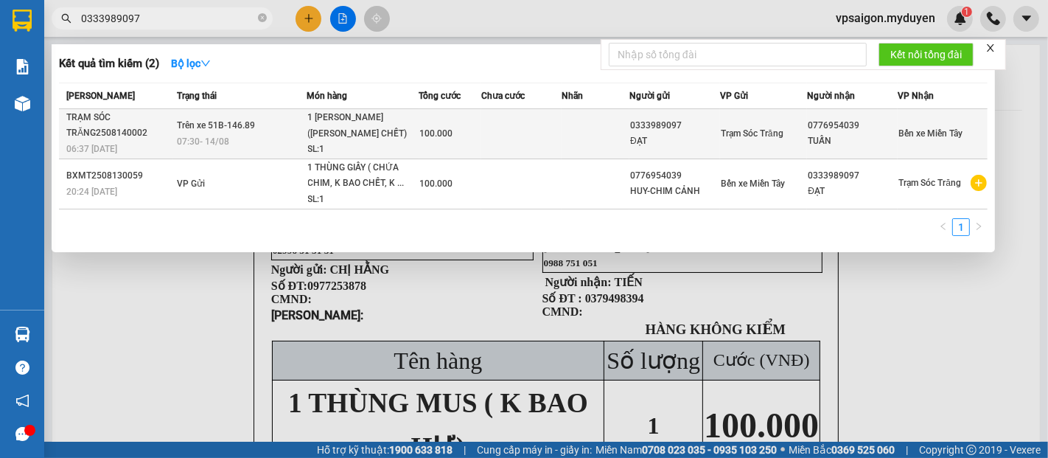
type input "0333989097"
click at [130, 129] on div "TRẠM SÓC TRĂNG2508140002" at bounding box center [119, 125] width 106 height 31
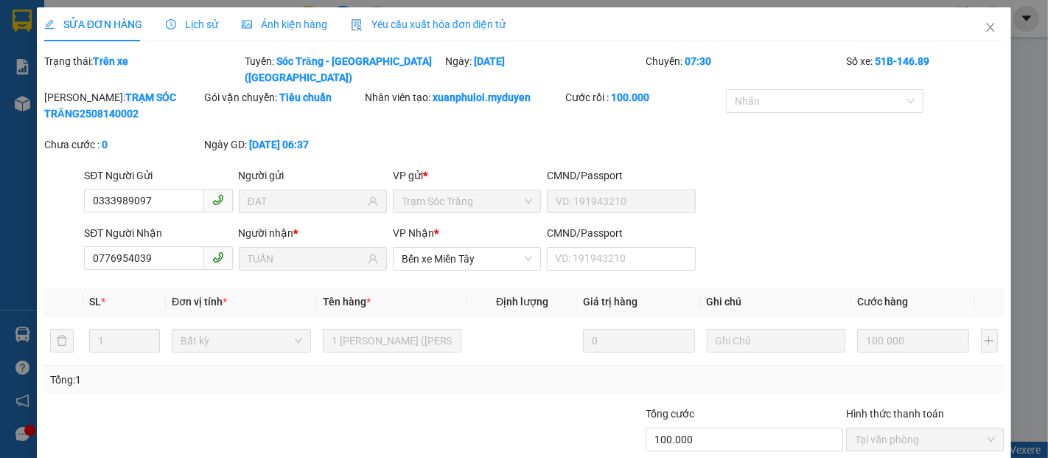
type input "0333989097"
type input "ĐẠT"
type input "0776954039"
type input "TUẤN"
type input "100.000"
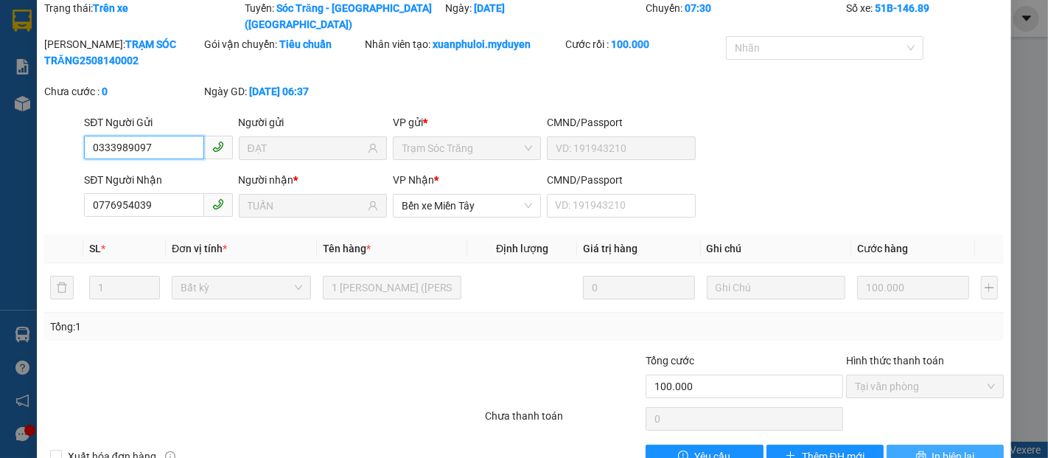
scroll to position [75, 0]
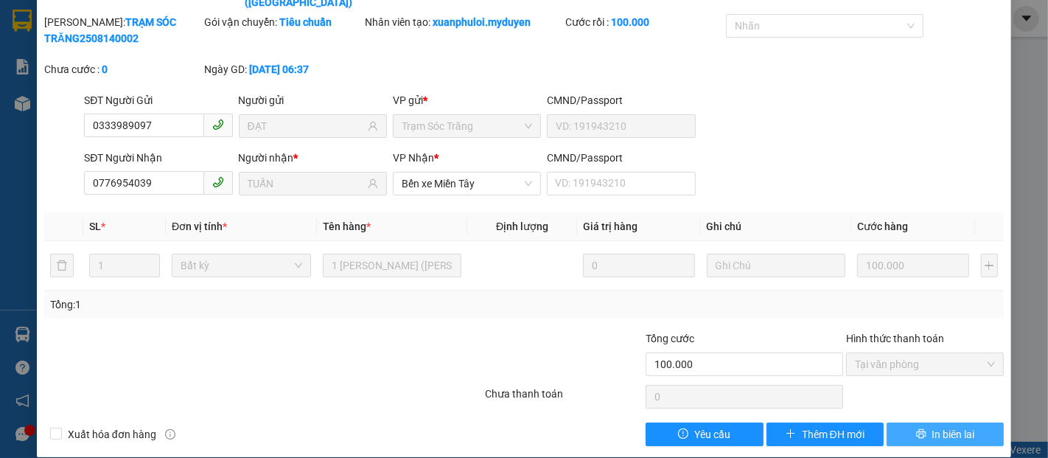
click at [935, 426] on span "In biên lai" at bounding box center [953, 434] width 43 height 16
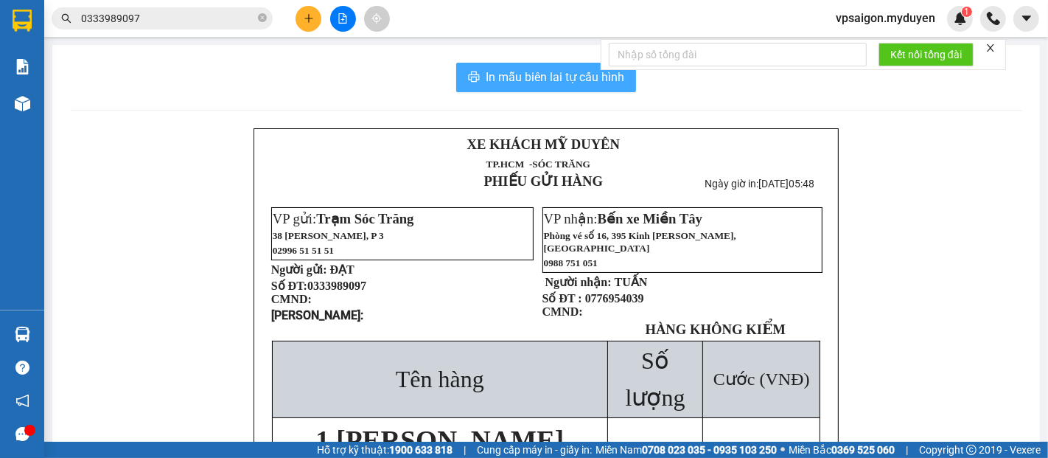
click at [555, 81] on span "In mẫu biên lai tự cấu hình" at bounding box center [555, 77] width 139 height 18
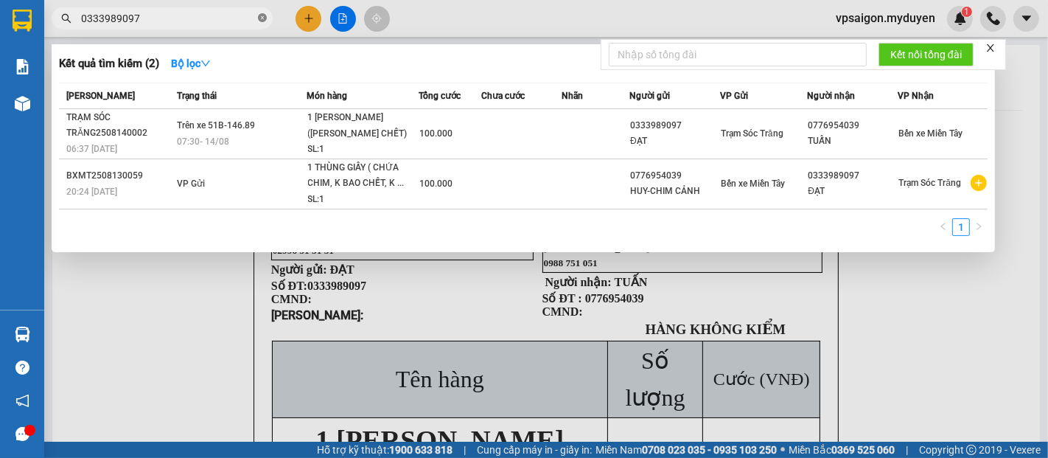
click at [258, 19] on icon "close-circle" at bounding box center [262, 17] width 9 height 9
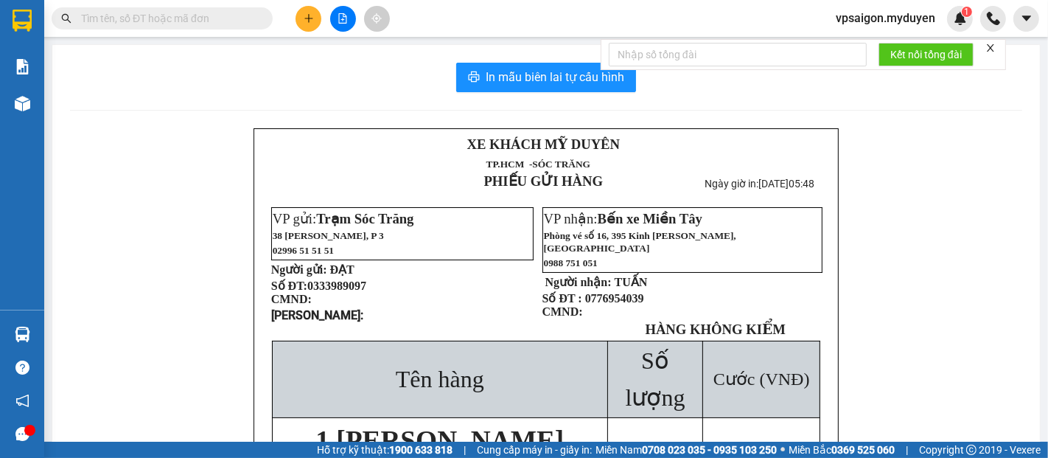
paste input "0987737631"
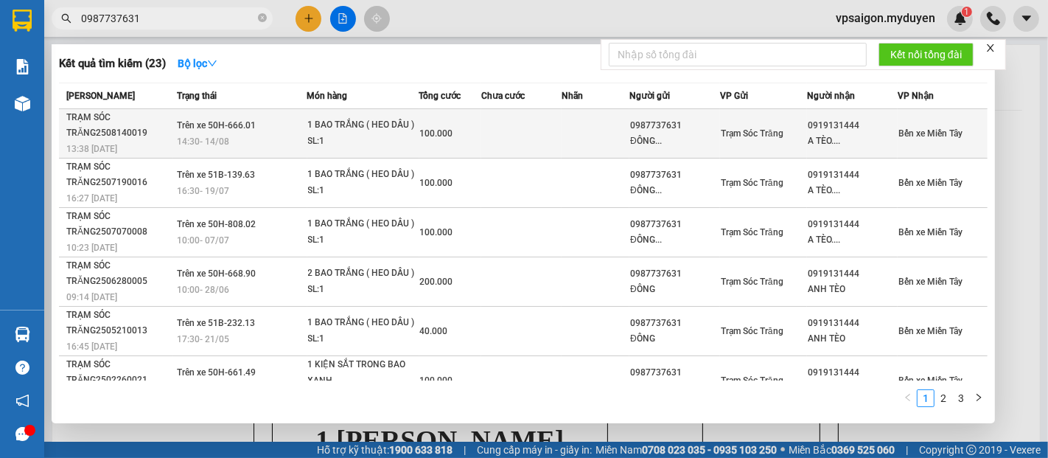
type input "0987737631"
click at [99, 136] on div "TRẠM SÓC TRĂNG2508140019" at bounding box center [119, 125] width 106 height 31
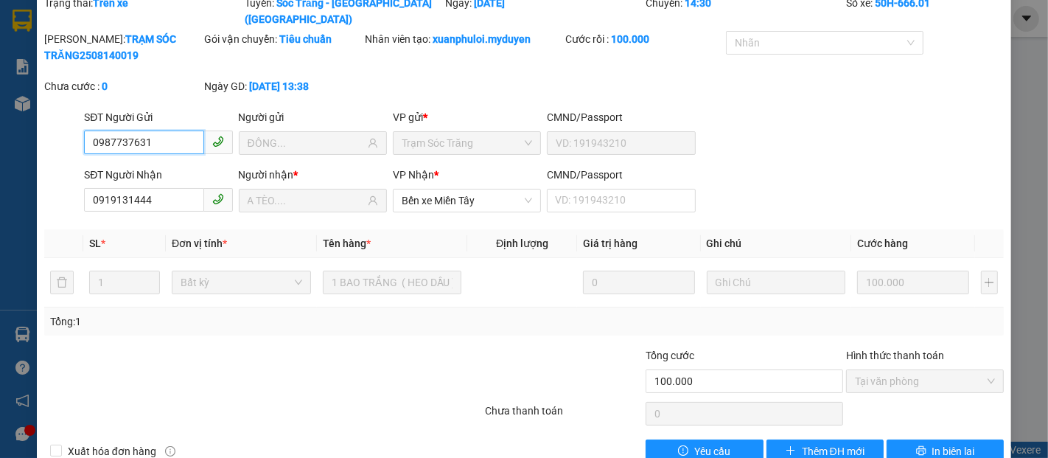
scroll to position [75, 0]
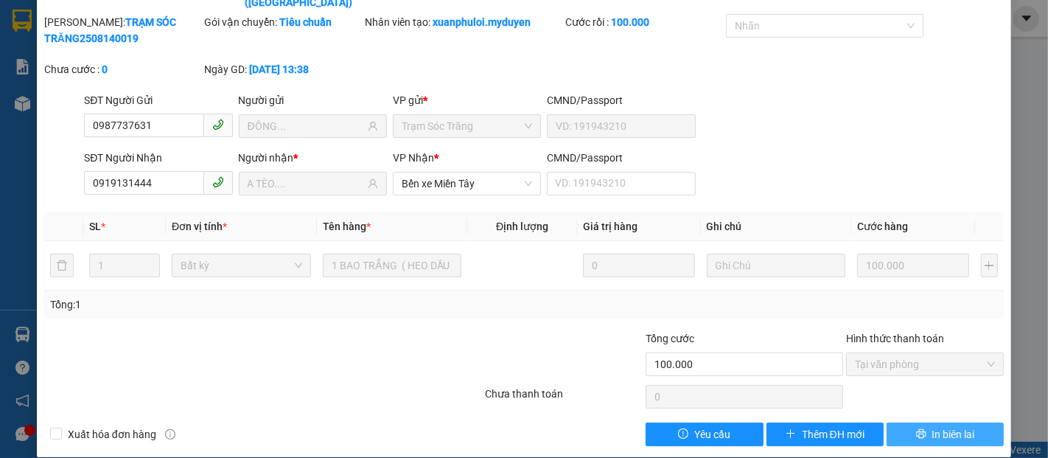
click at [933, 426] on span "In biên lai" at bounding box center [953, 434] width 43 height 16
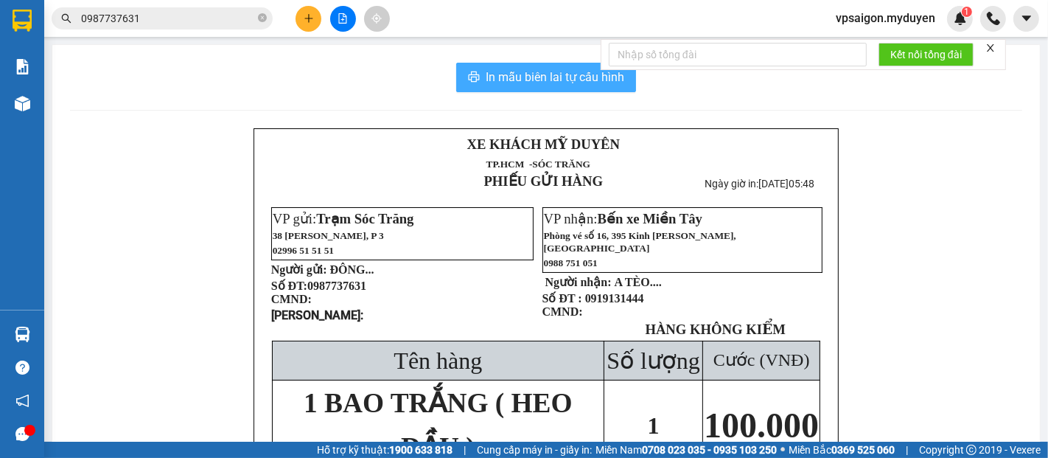
drag, startPoint x: 497, startPoint y: 85, endPoint x: 601, endPoint y: 131, distance: 113.8
click at [506, 85] on span "In mẫu biên lai tự cấu hình" at bounding box center [555, 77] width 139 height 18
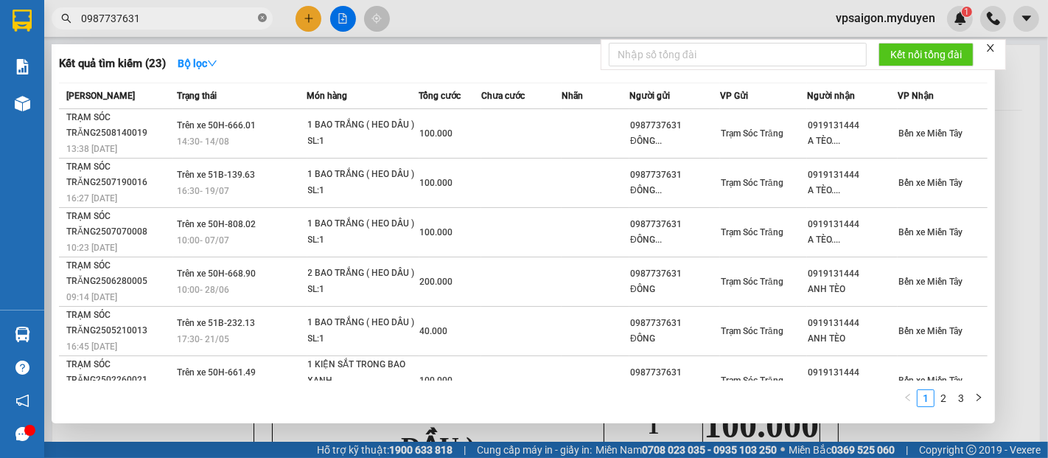
click at [264, 19] on icon "close-circle" at bounding box center [262, 17] width 9 height 9
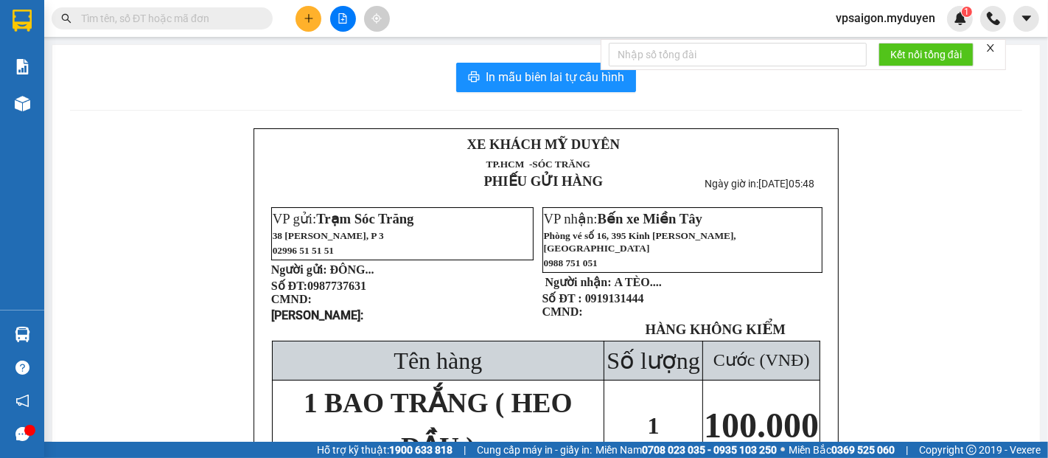
paste input "0972611431"
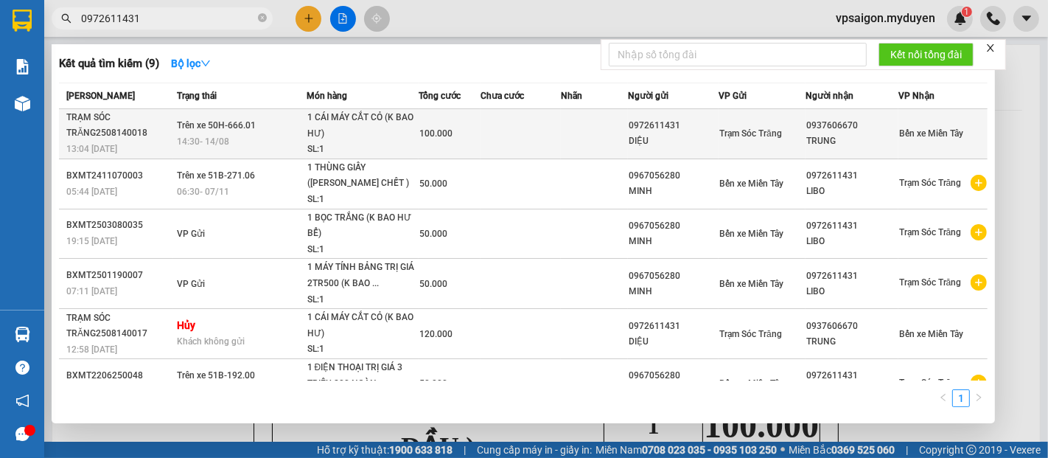
type input "0972611431"
click at [110, 147] on span "13:04 [DATE]" at bounding box center [91, 149] width 51 height 10
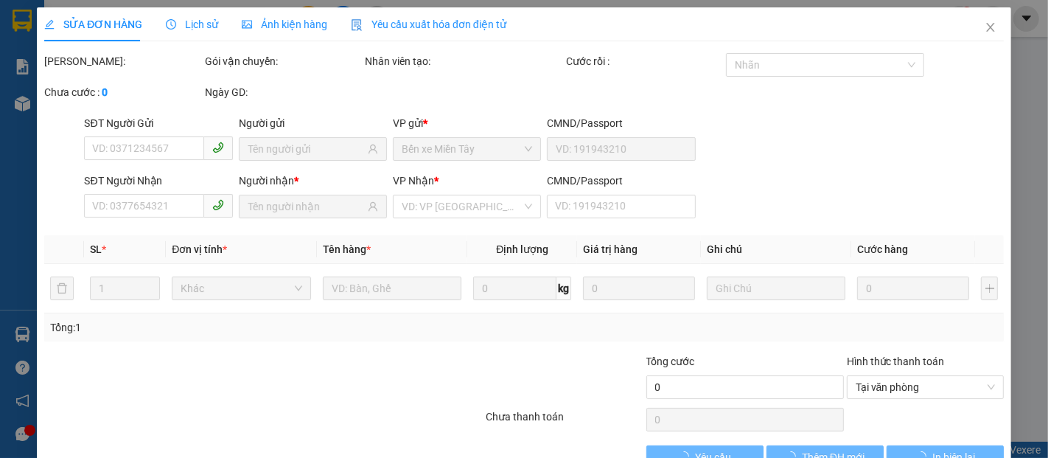
type input "0972611431"
type input "DIỆU"
type input "0937606670"
type input "TRUNG"
type input "100.000"
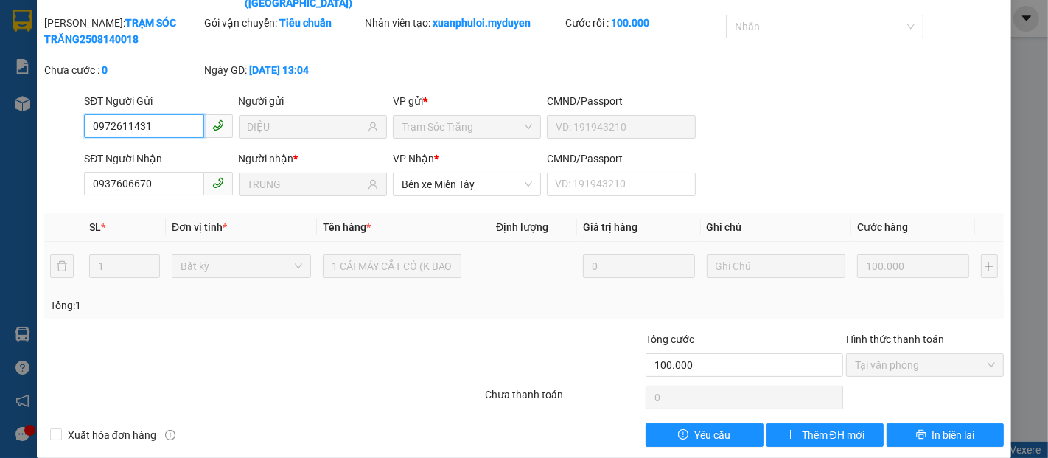
scroll to position [75, 0]
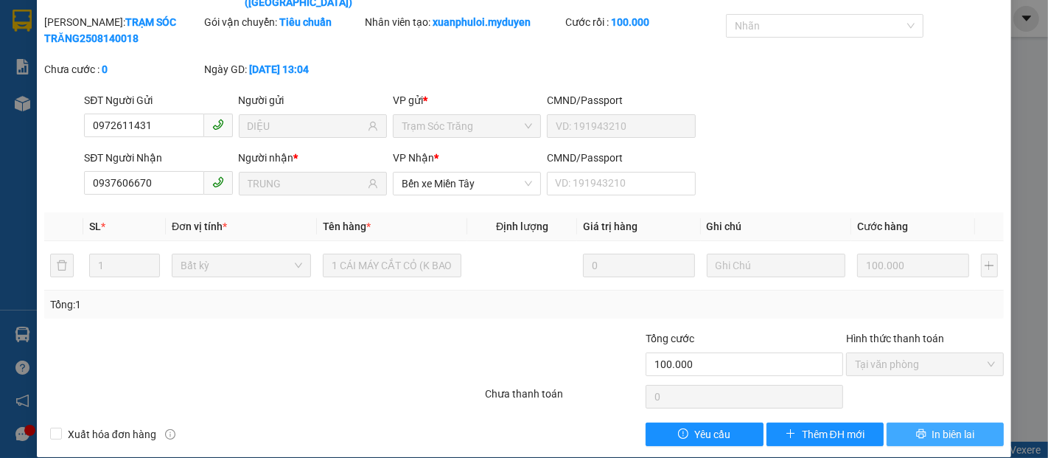
click at [939, 426] on span "In biên lai" at bounding box center [953, 434] width 43 height 16
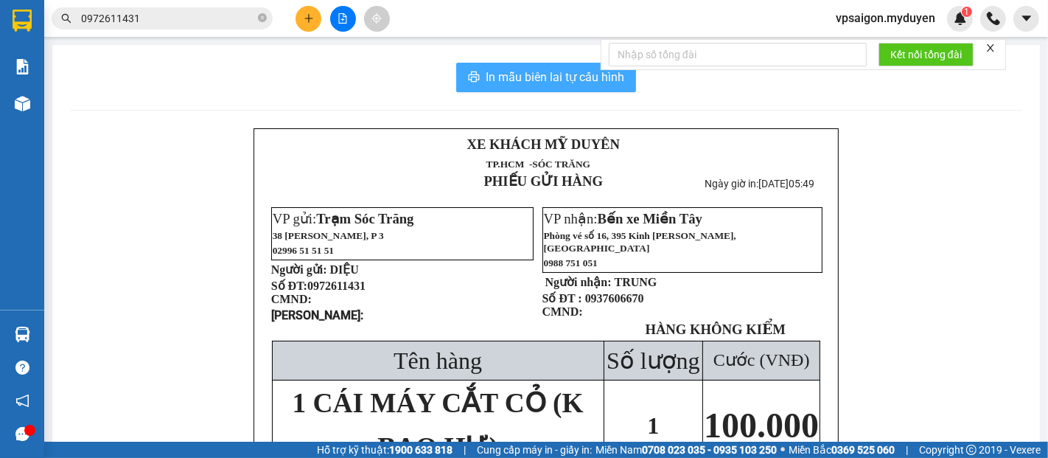
click at [556, 69] on span "In mẫu biên lai tự cấu hình" at bounding box center [555, 77] width 139 height 18
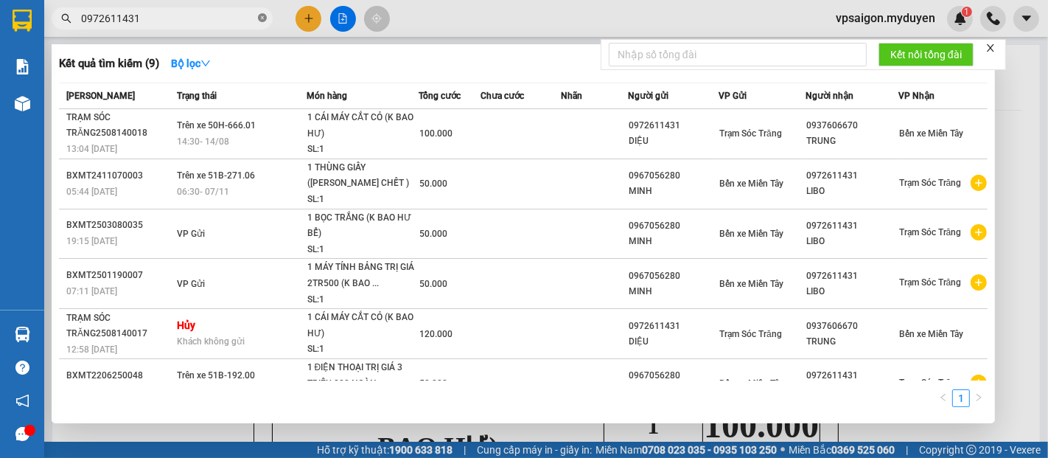
click at [259, 17] on icon "close-circle" at bounding box center [262, 17] width 9 height 9
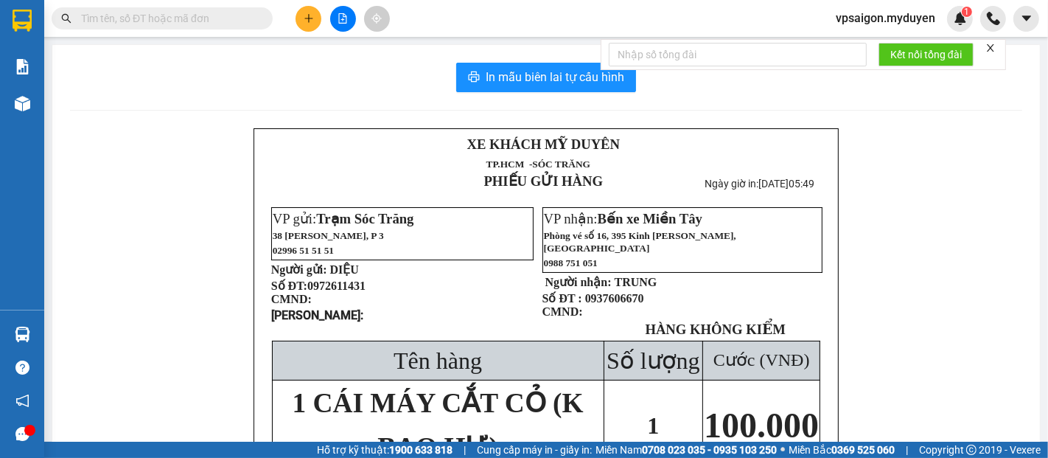
paste input "0839090186"
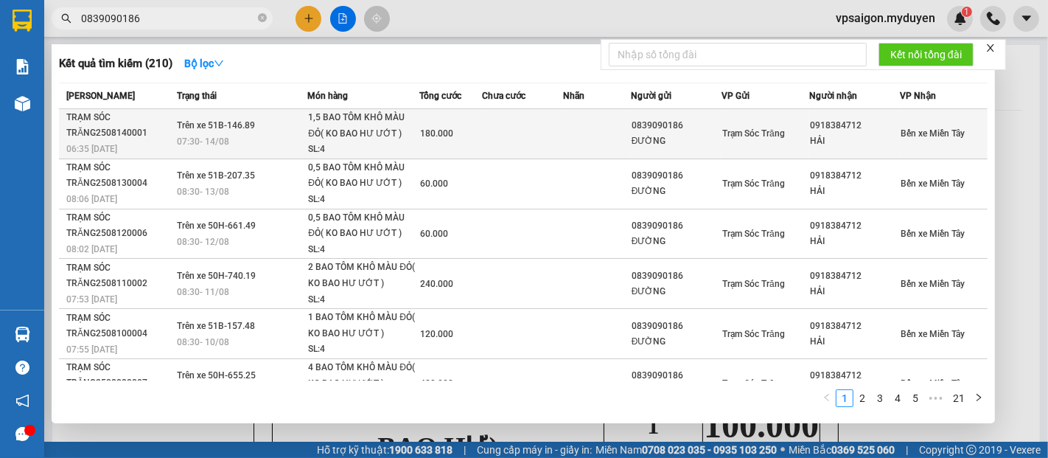
type input "0839090186"
drag, startPoint x: 116, startPoint y: 132, endPoint x: 126, endPoint y: 131, distance: 10.3
click at [126, 131] on div "TRẠM SÓC TRĂNG2508140001" at bounding box center [119, 125] width 106 height 31
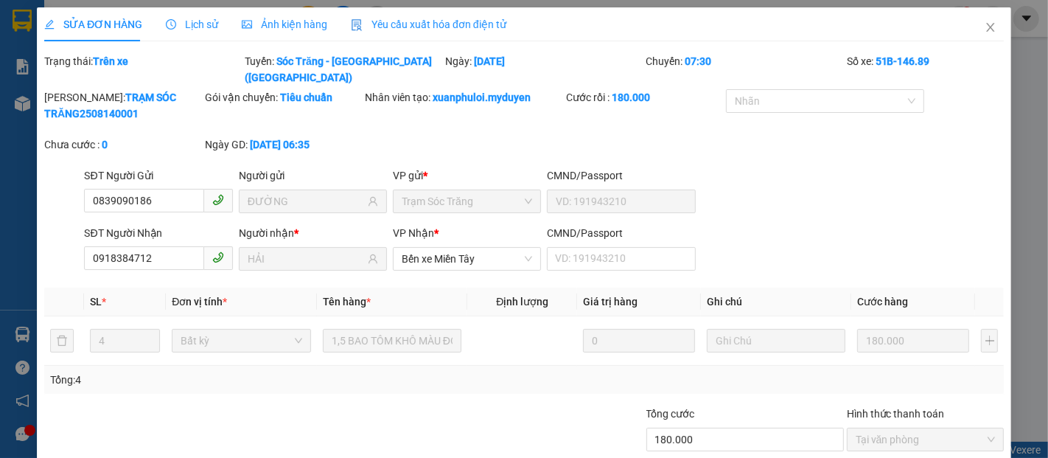
type input "0839090186"
type input "ĐƯỜNG"
type input "0918384712"
type input "HẢI"
type input "180.000"
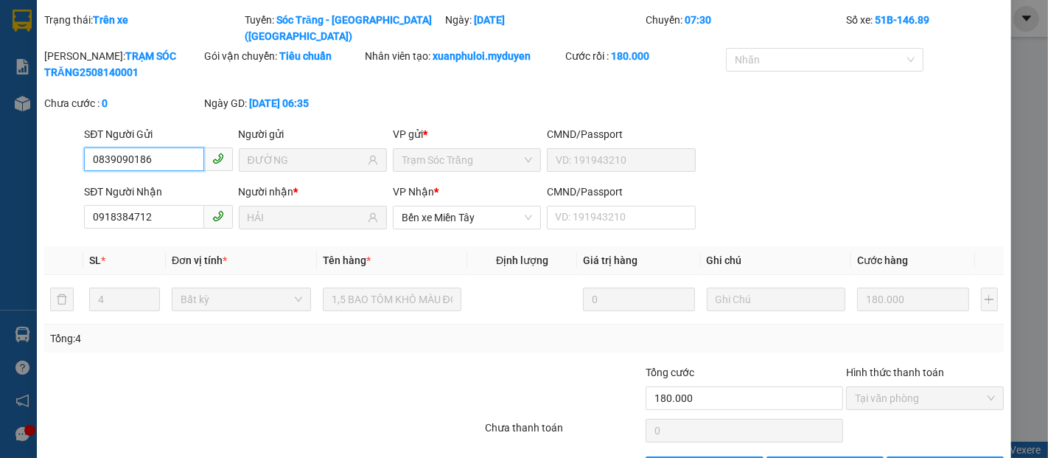
scroll to position [75, 0]
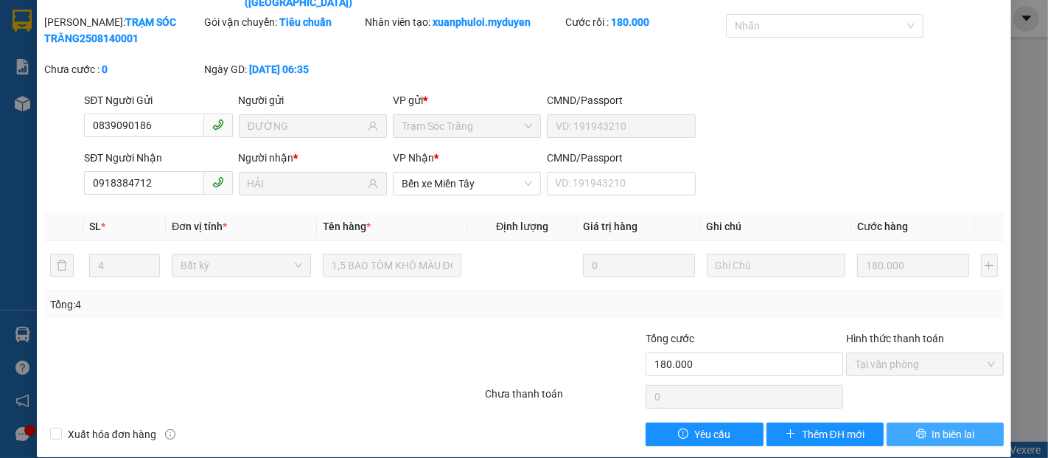
click at [932, 426] on span "In biên lai" at bounding box center [953, 434] width 43 height 16
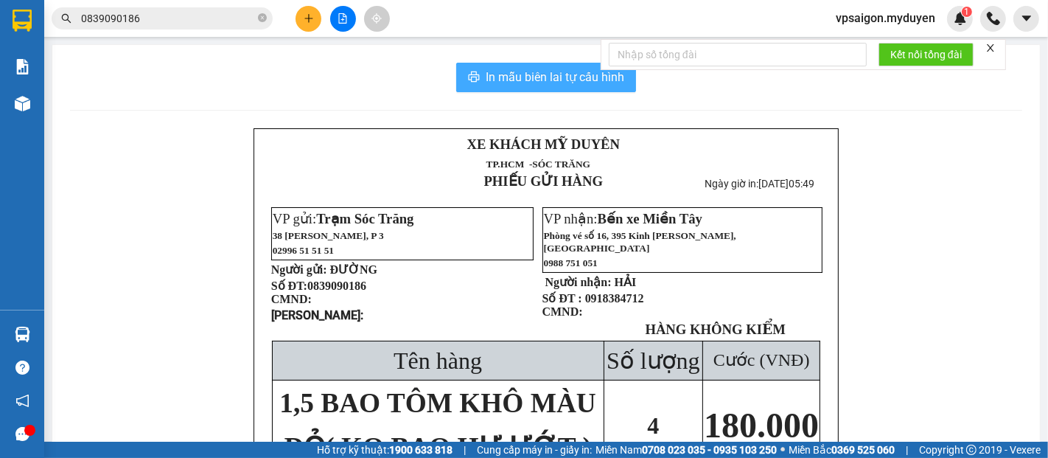
click at [550, 73] on span "In mẫu biên lai tự cấu hình" at bounding box center [555, 77] width 139 height 18
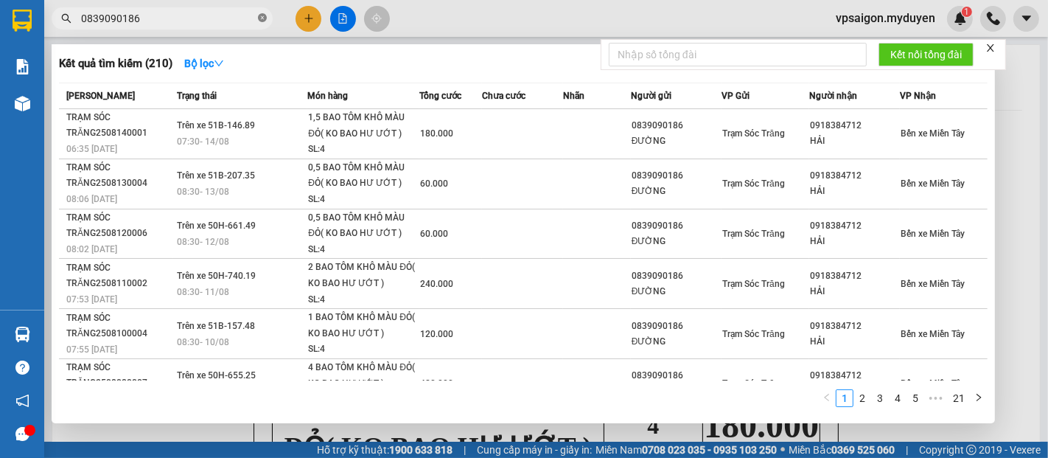
click at [265, 17] on icon "close-circle" at bounding box center [262, 17] width 9 height 9
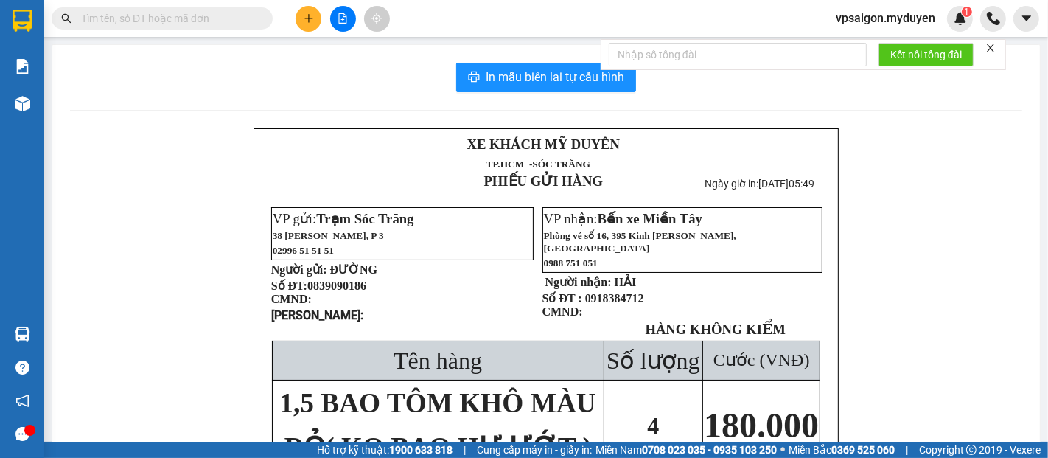
paste input "0888608607"
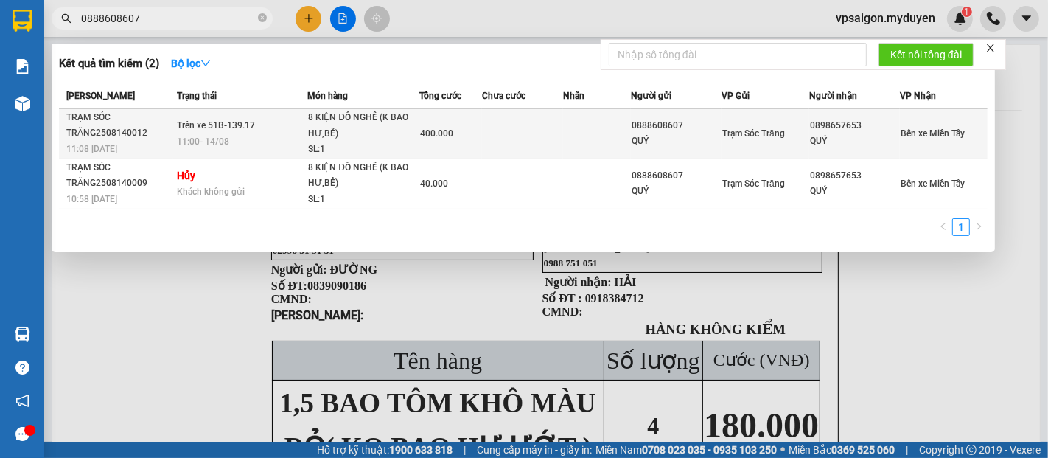
type input "0888608607"
click at [114, 142] on span "11:08 [DATE]" at bounding box center [91, 148] width 51 height 12
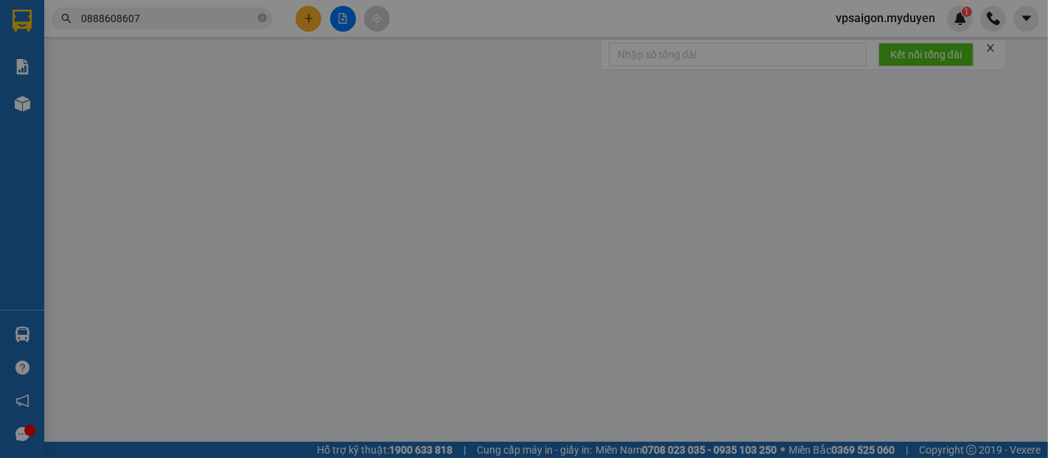
type input "0888608607"
type input "QUÝ"
type input "0898657653"
type input "QUÝ"
type input "400.000"
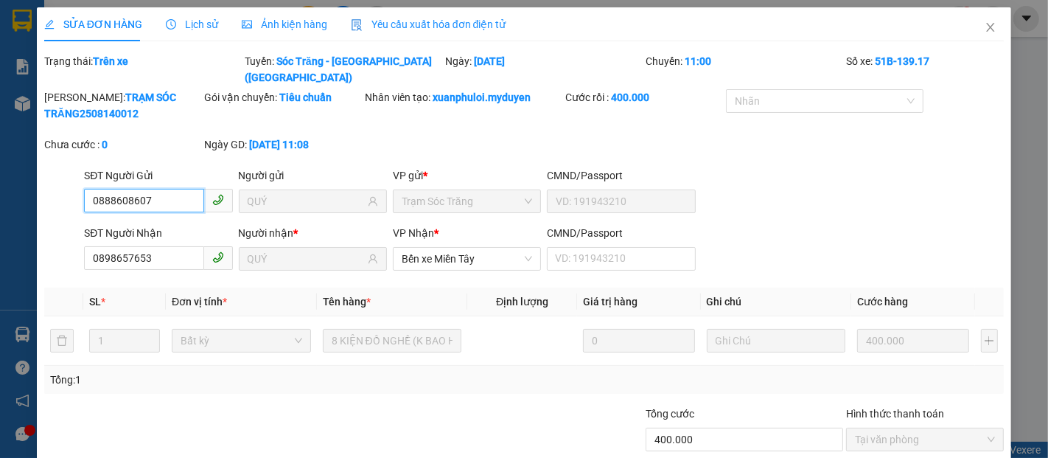
scroll to position [75, 0]
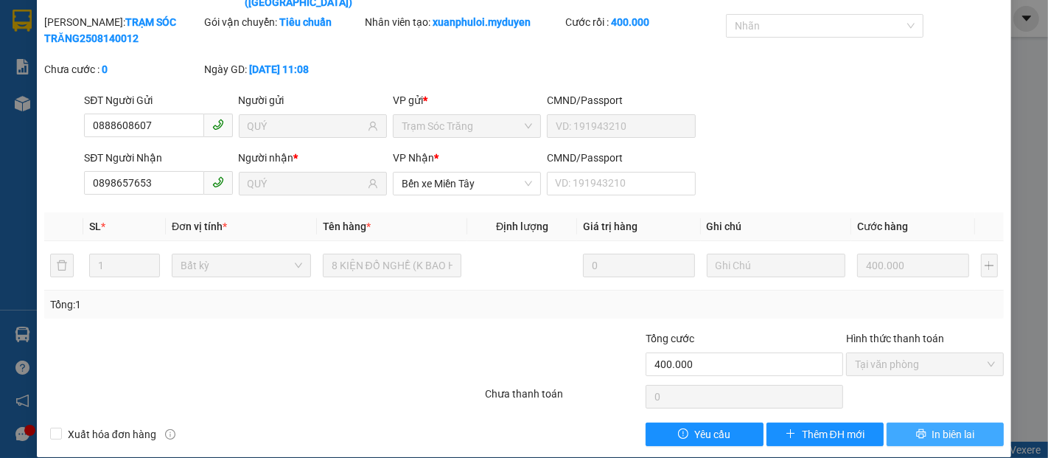
click at [940, 426] on span "In biên lai" at bounding box center [953, 434] width 43 height 16
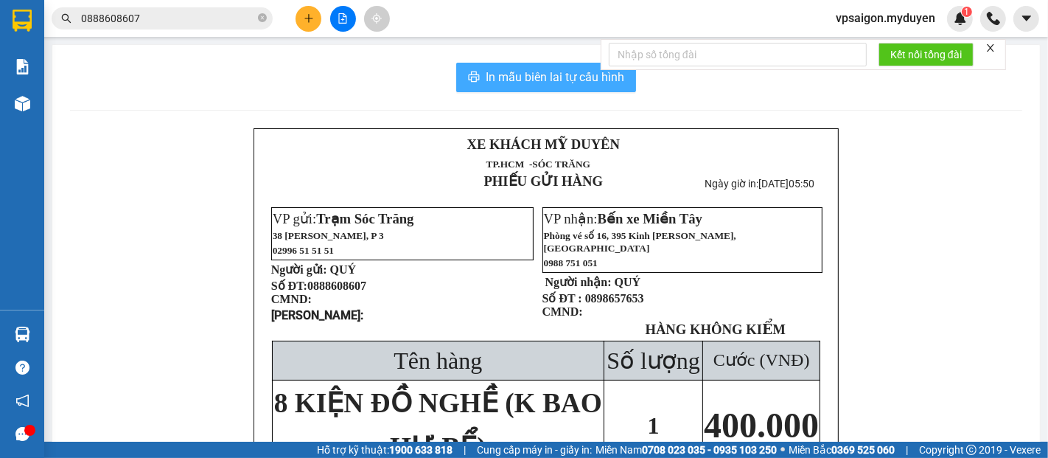
click at [550, 80] on span "In mẫu biên lai tự cấu hình" at bounding box center [555, 77] width 139 height 18
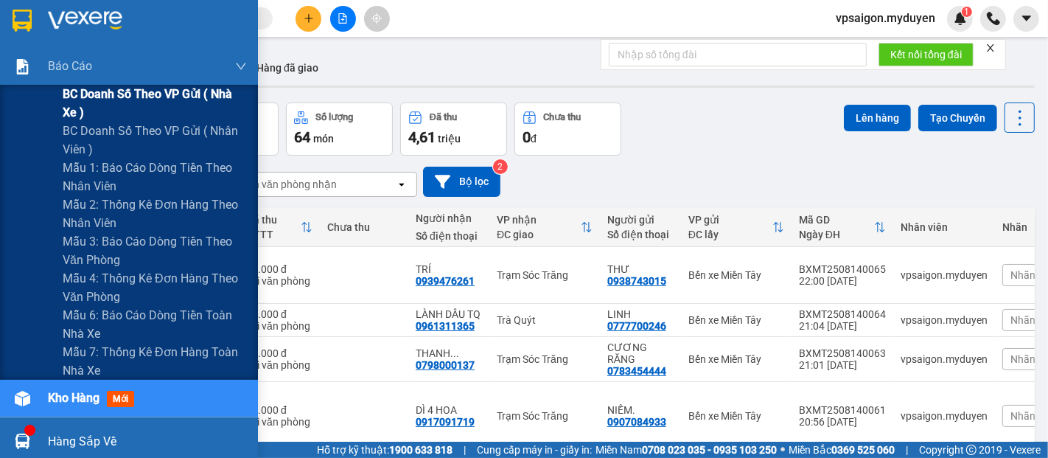
click at [121, 97] on span "BC doanh số theo VP gửi ( nhà xe )" at bounding box center [155, 103] width 184 height 37
